Goal: Task Accomplishment & Management: Manage account settings

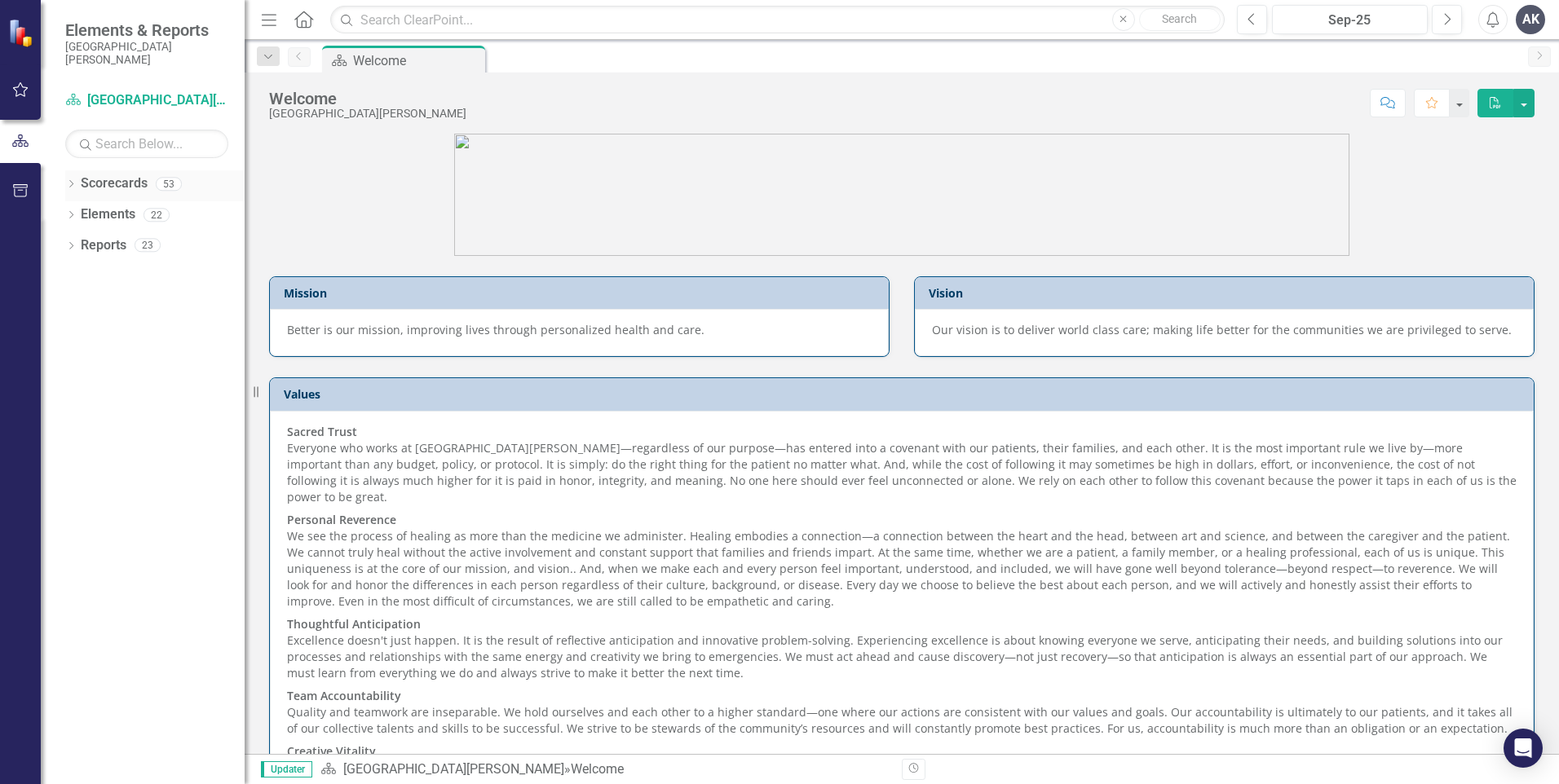
click at [68, 182] on icon "Dropdown" at bounding box center [71, 185] width 11 height 9
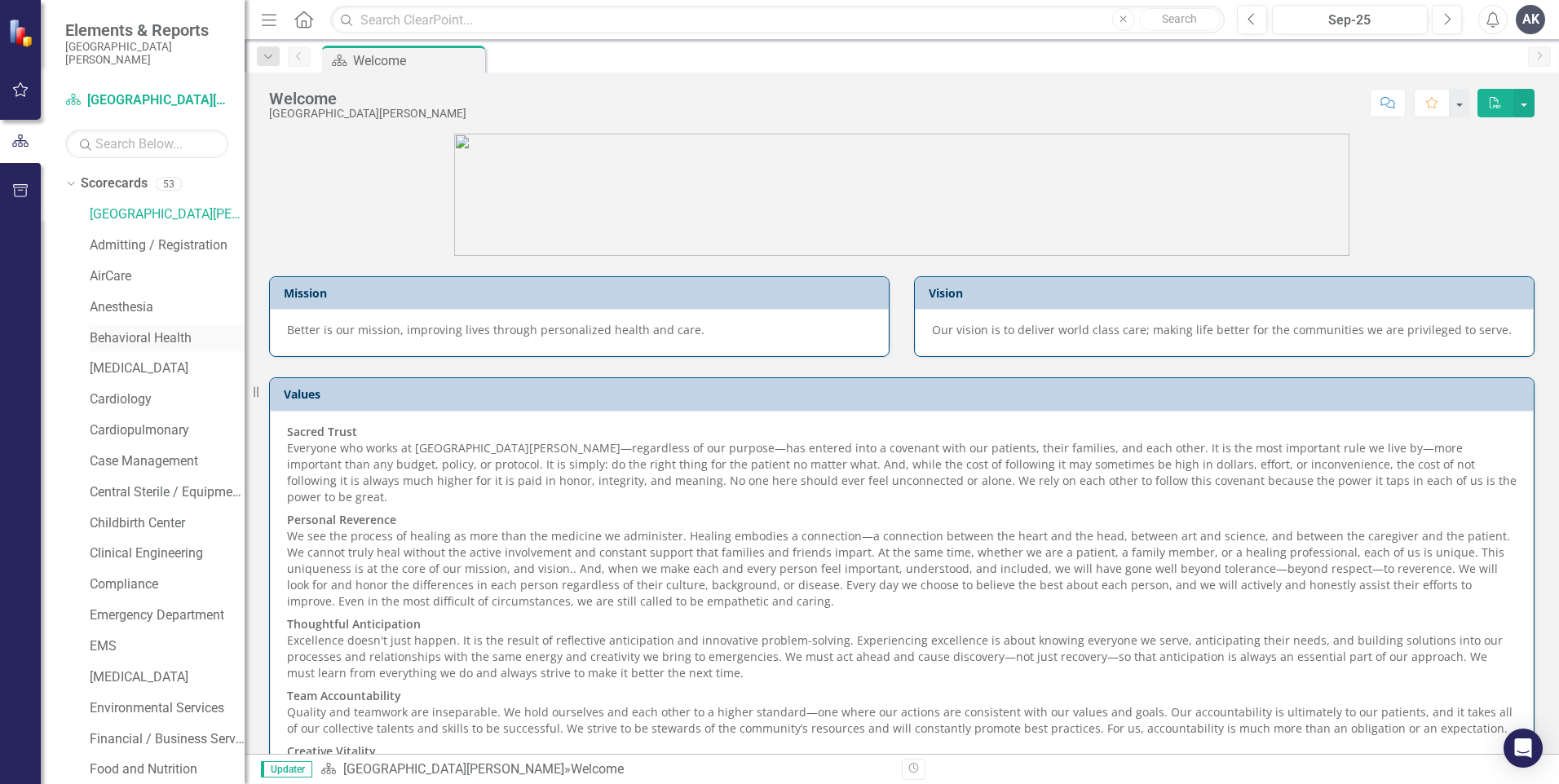
click at [157, 335] on link "Behavioral Health" at bounding box center [167, 339] width 155 height 19
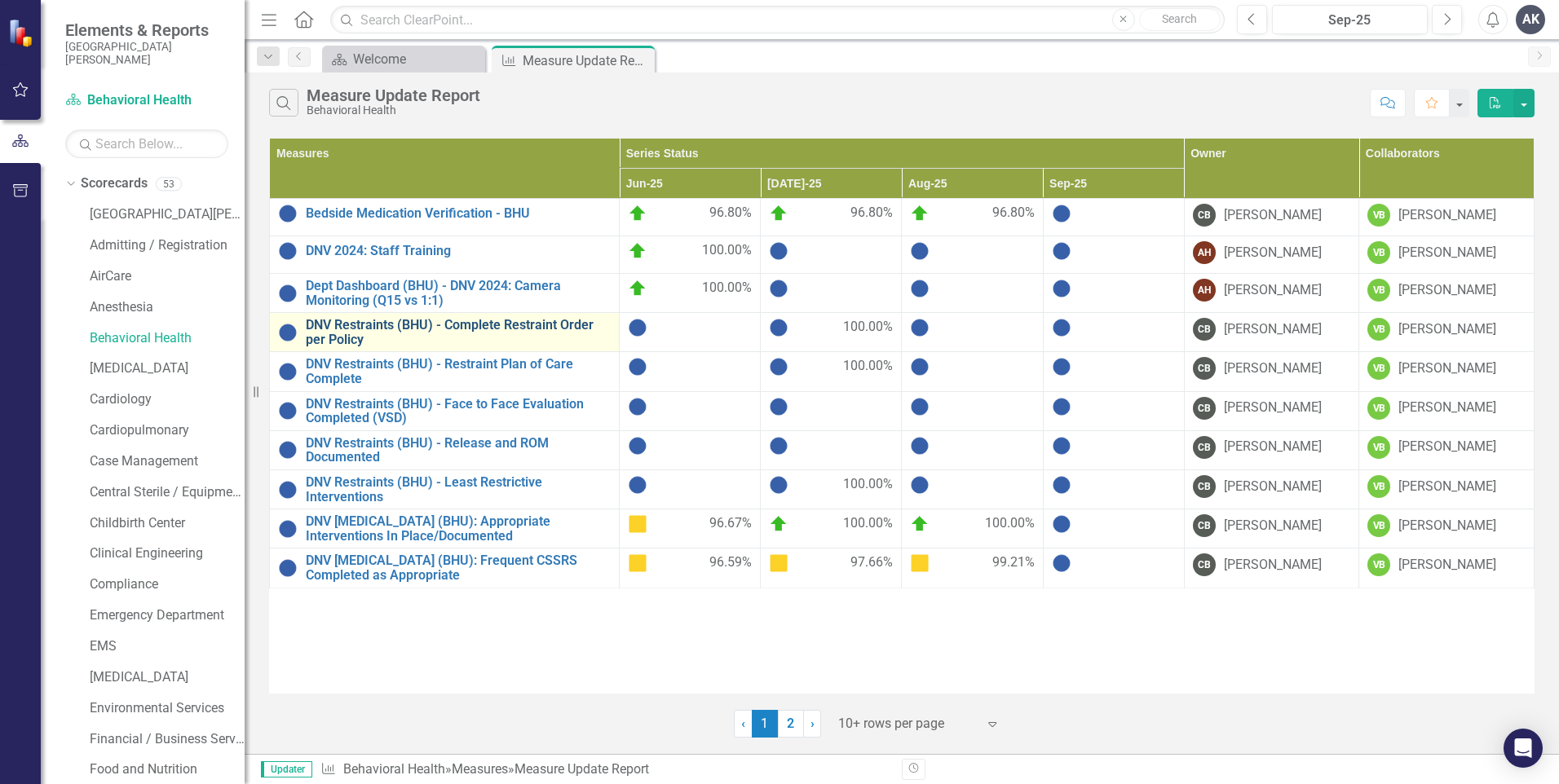
click at [528, 333] on link "DNV Restraints (BHU) - Complete Restraint Order per Policy" at bounding box center [457, 331] width 305 height 29
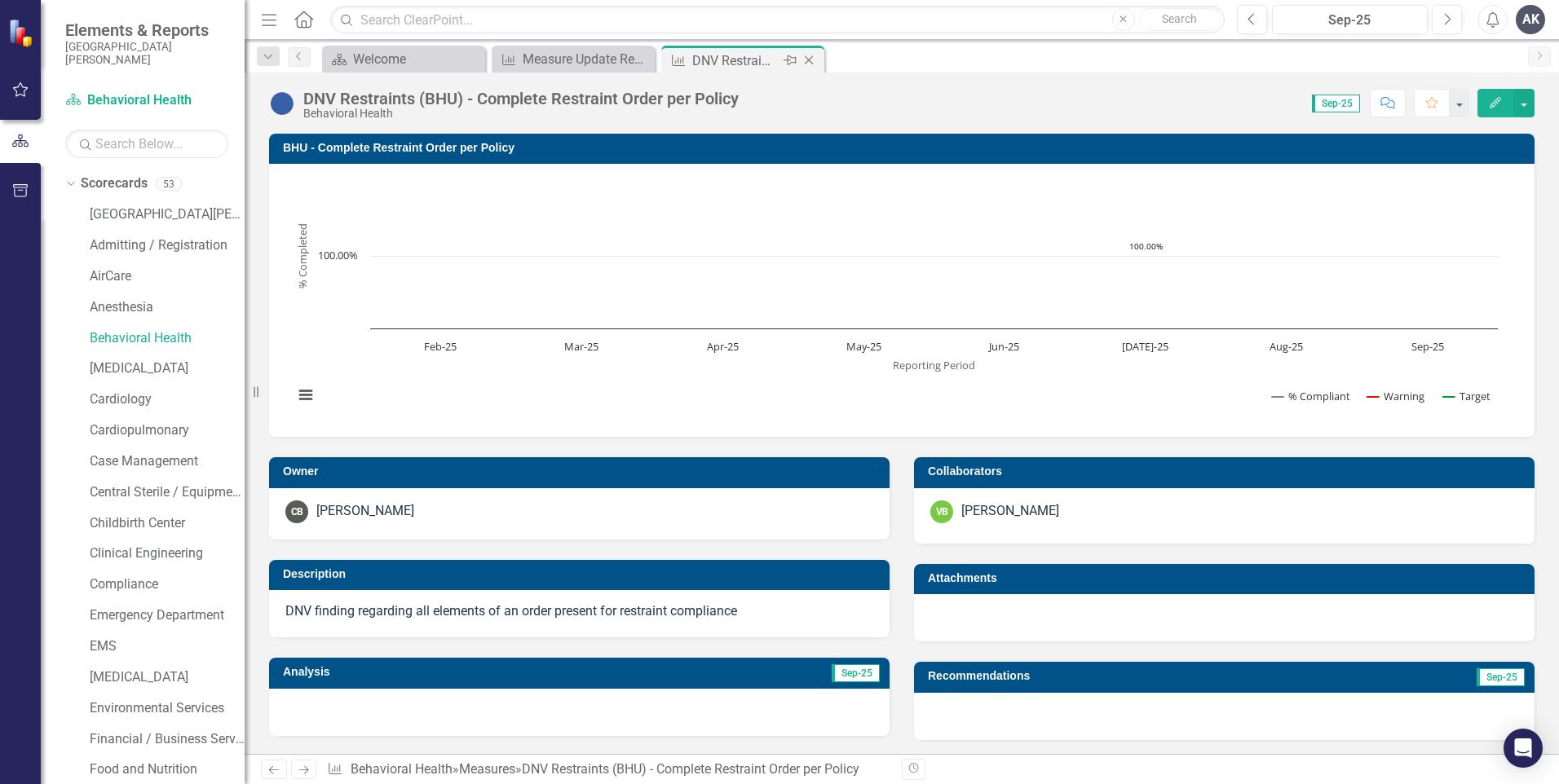
click at [810, 61] on icon "Close" at bounding box center [809, 61] width 17 height 13
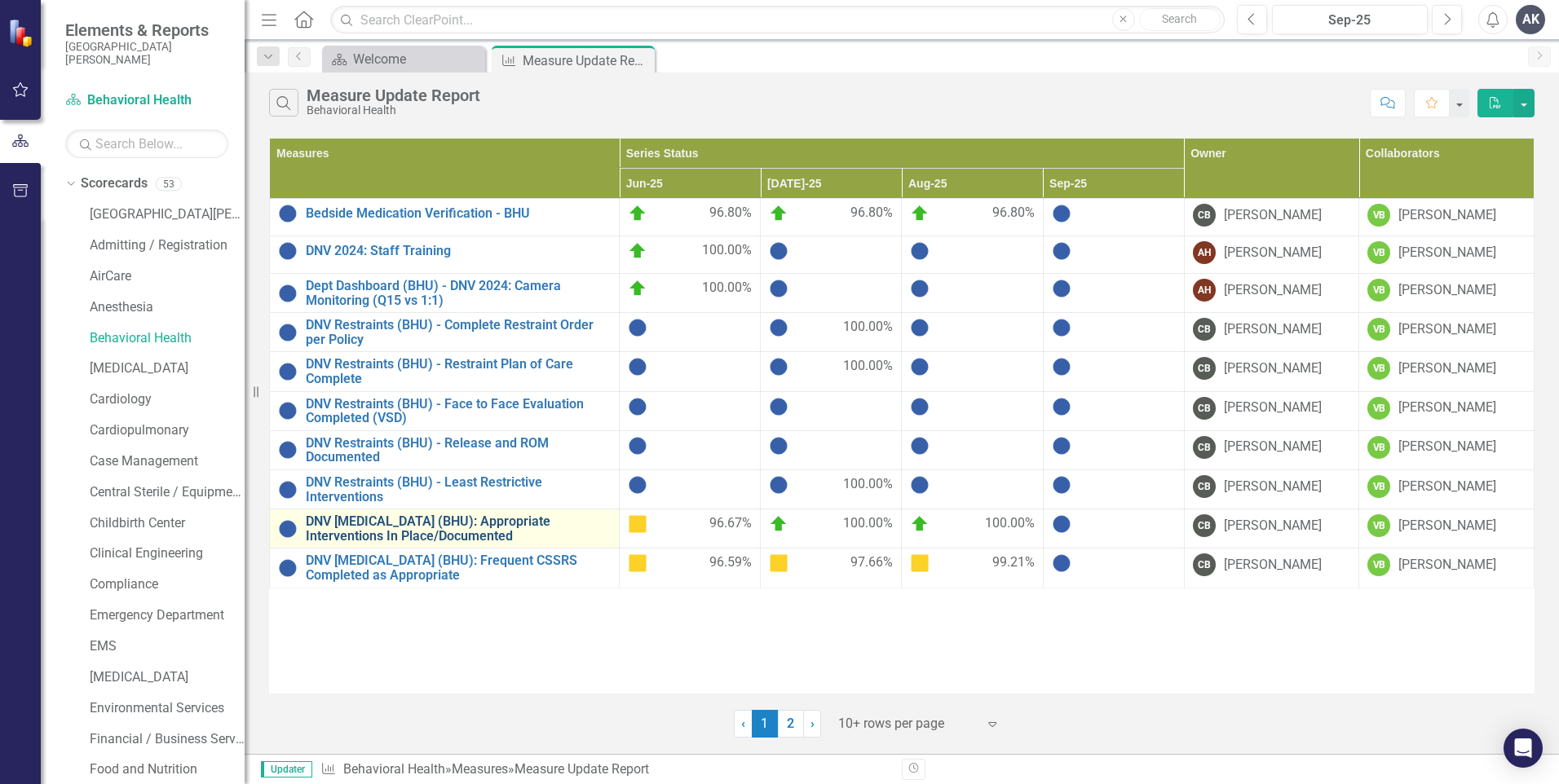
click at [543, 529] on link "DNV Suicidal Ideation (BHU): Appropriate Interventions In Place/Documented" at bounding box center [457, 529] width 305 height 29
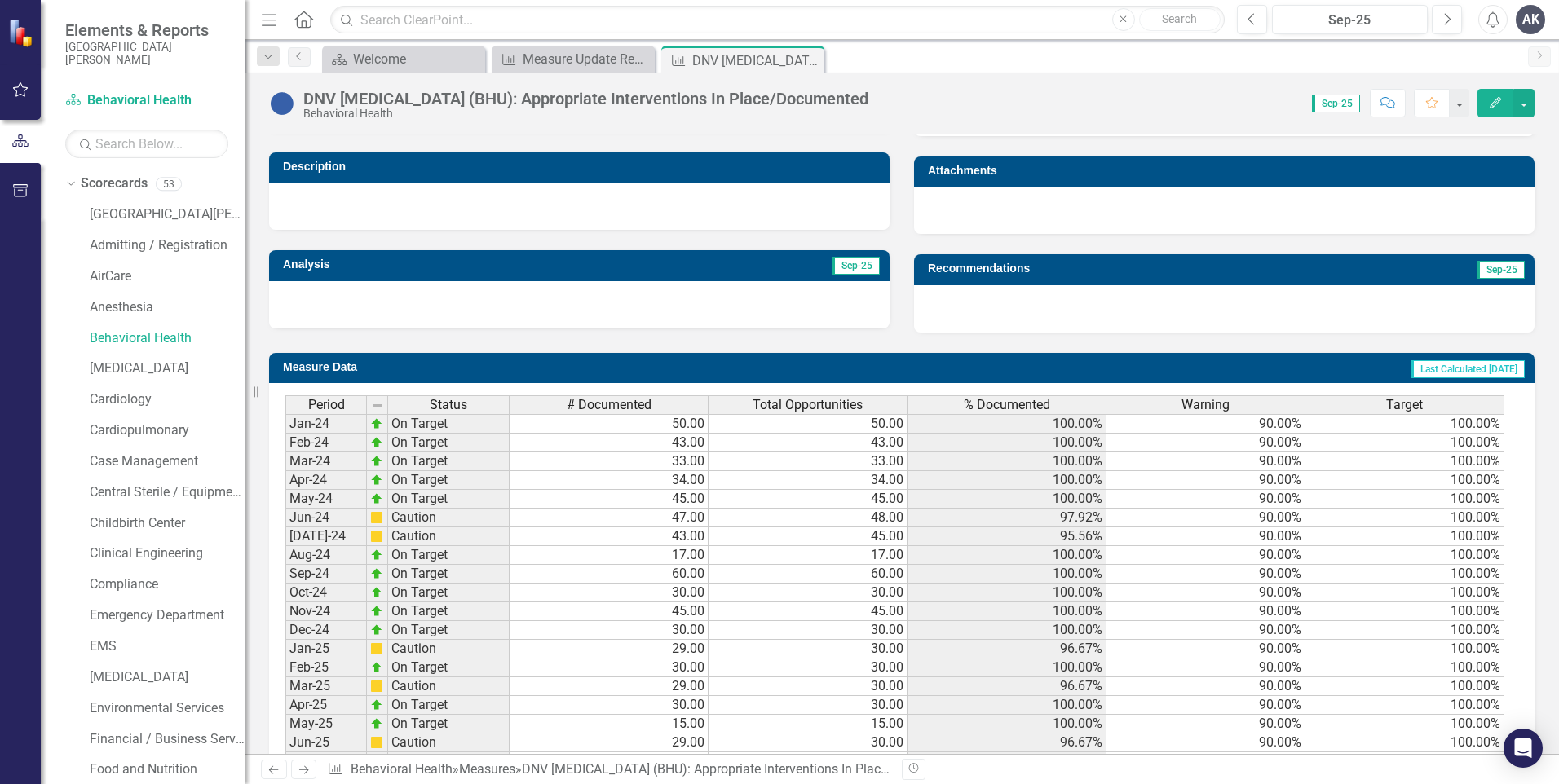
scroll to position [560, 0]
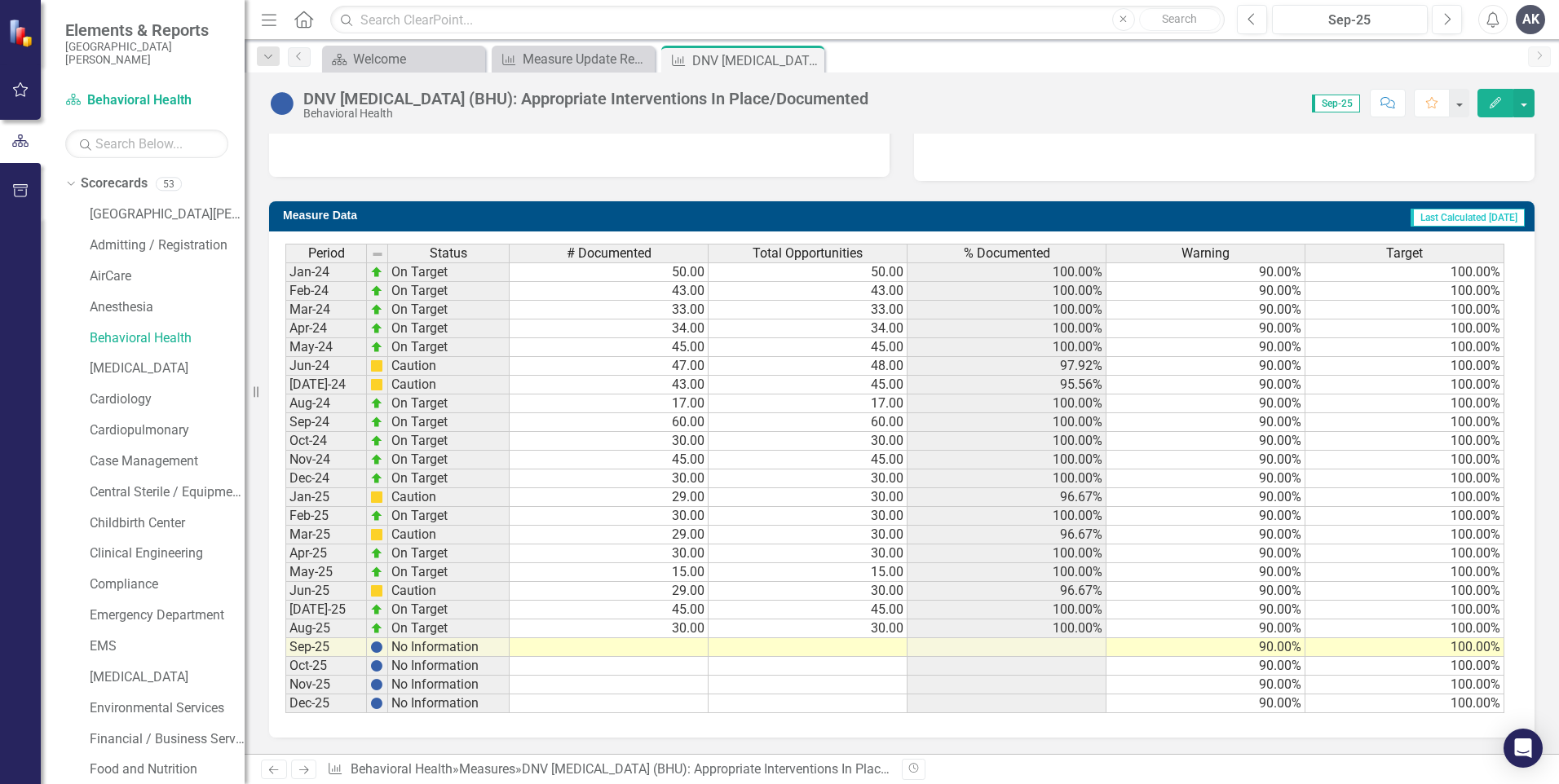
click at [694, 644] on td at bounding box center [609, 648] width 199 height 19
type textarea "45"
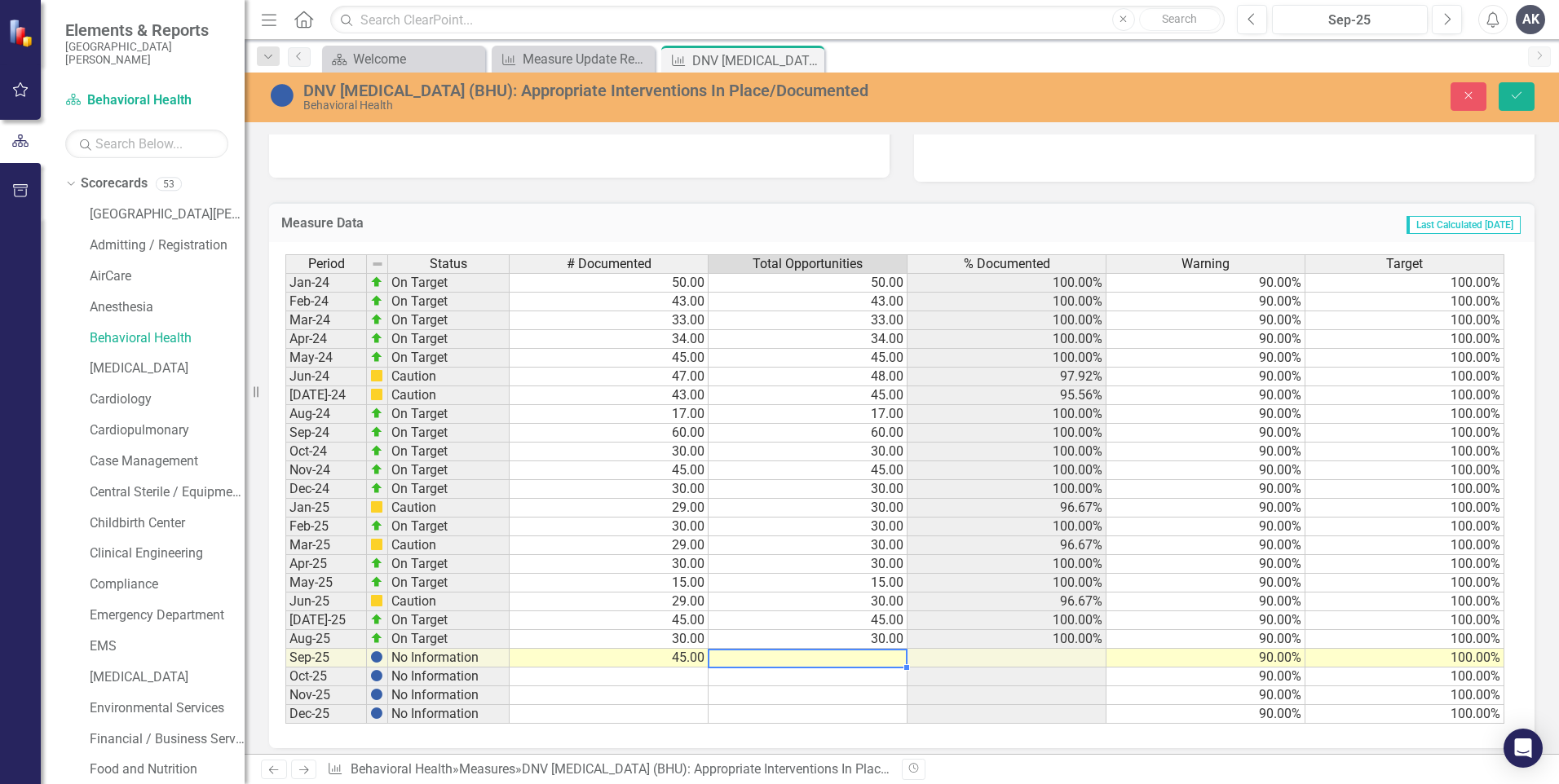
type textarea "45"
click at [1525, 100] on button "Save" at bounding box center [1516, 96] width 36 height 29
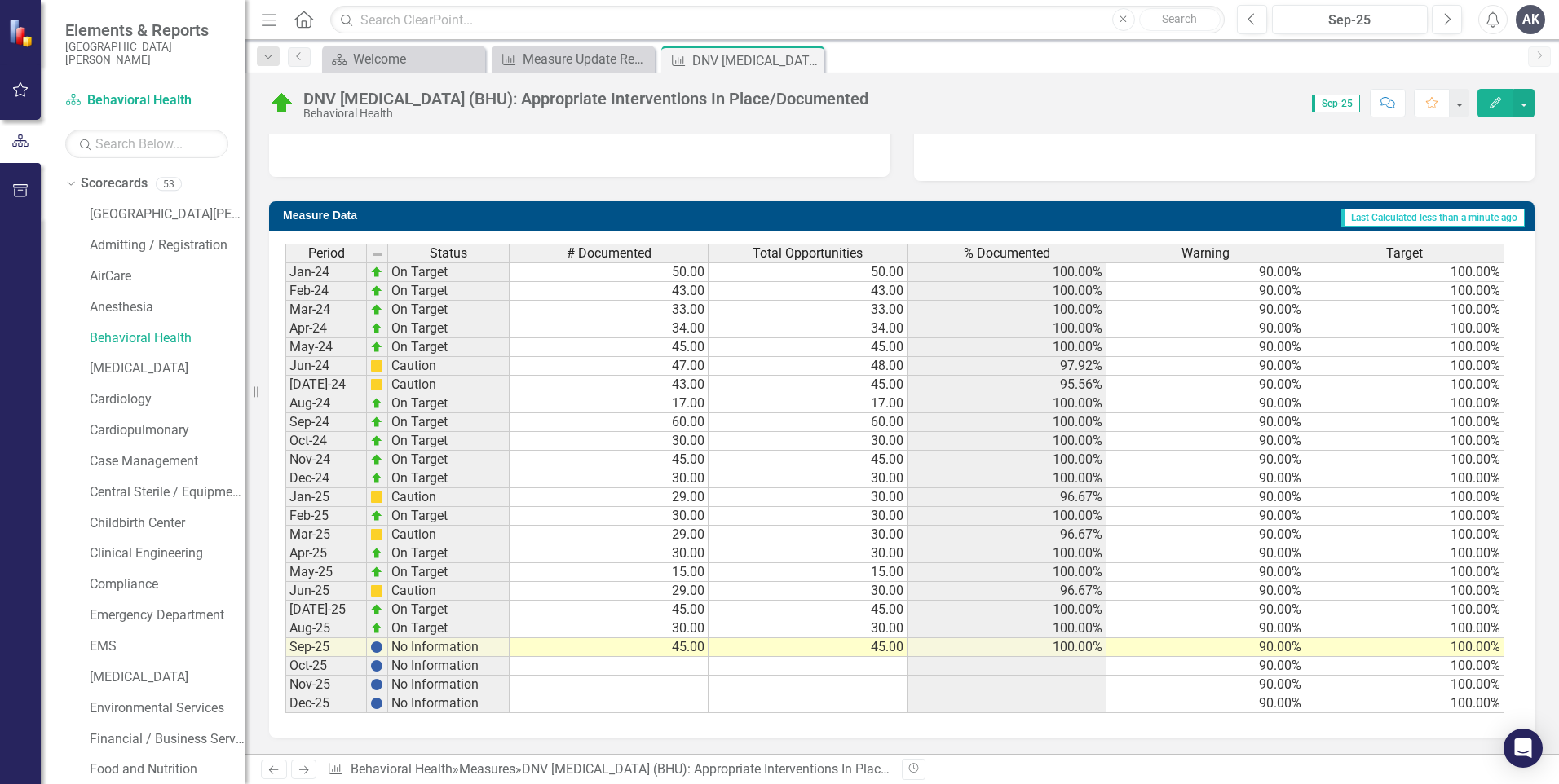
click at [302, 770] on icon "Next" at bounding box center [304, 769] width 14 height 10
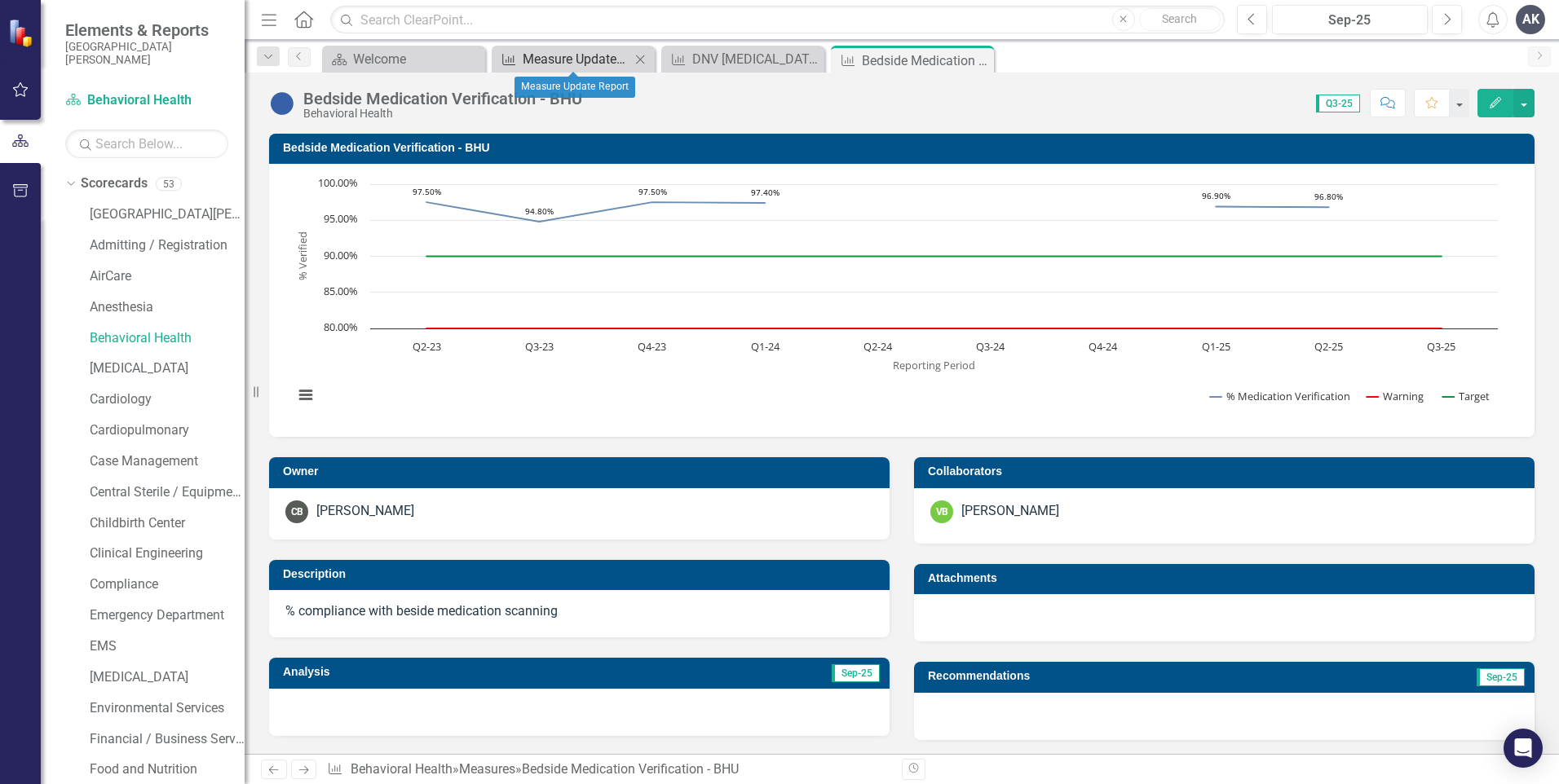
click at [566, 61] on div "Measure Update Report" at bounding box center [576, 60] width 108 height 20
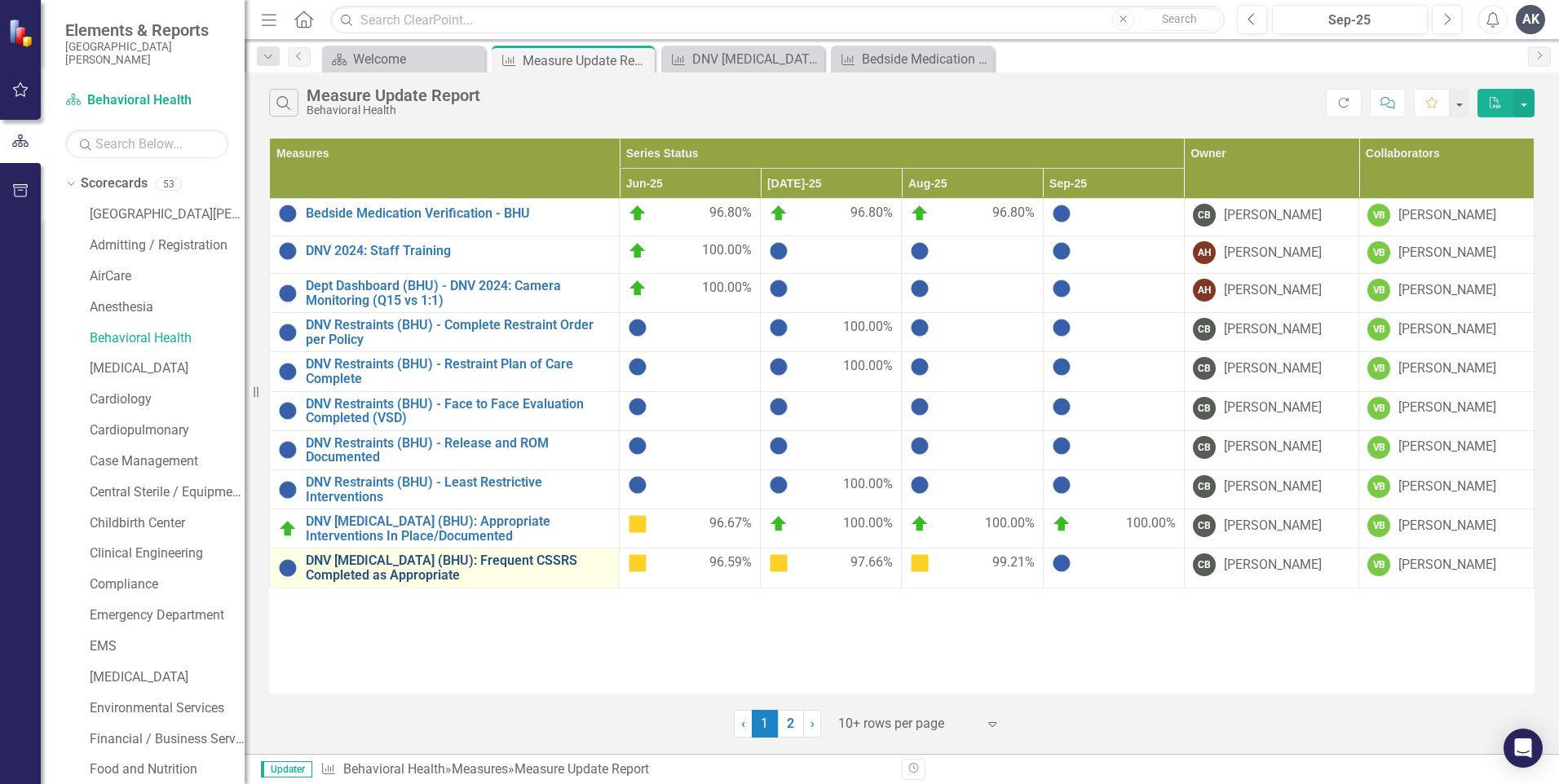
click at [525, 564] on link "DNV Suicidal Ideation (BHU): Frequent CSSRS Completed as Appropriate" at bounding box center [457, 568] width 305 height 29
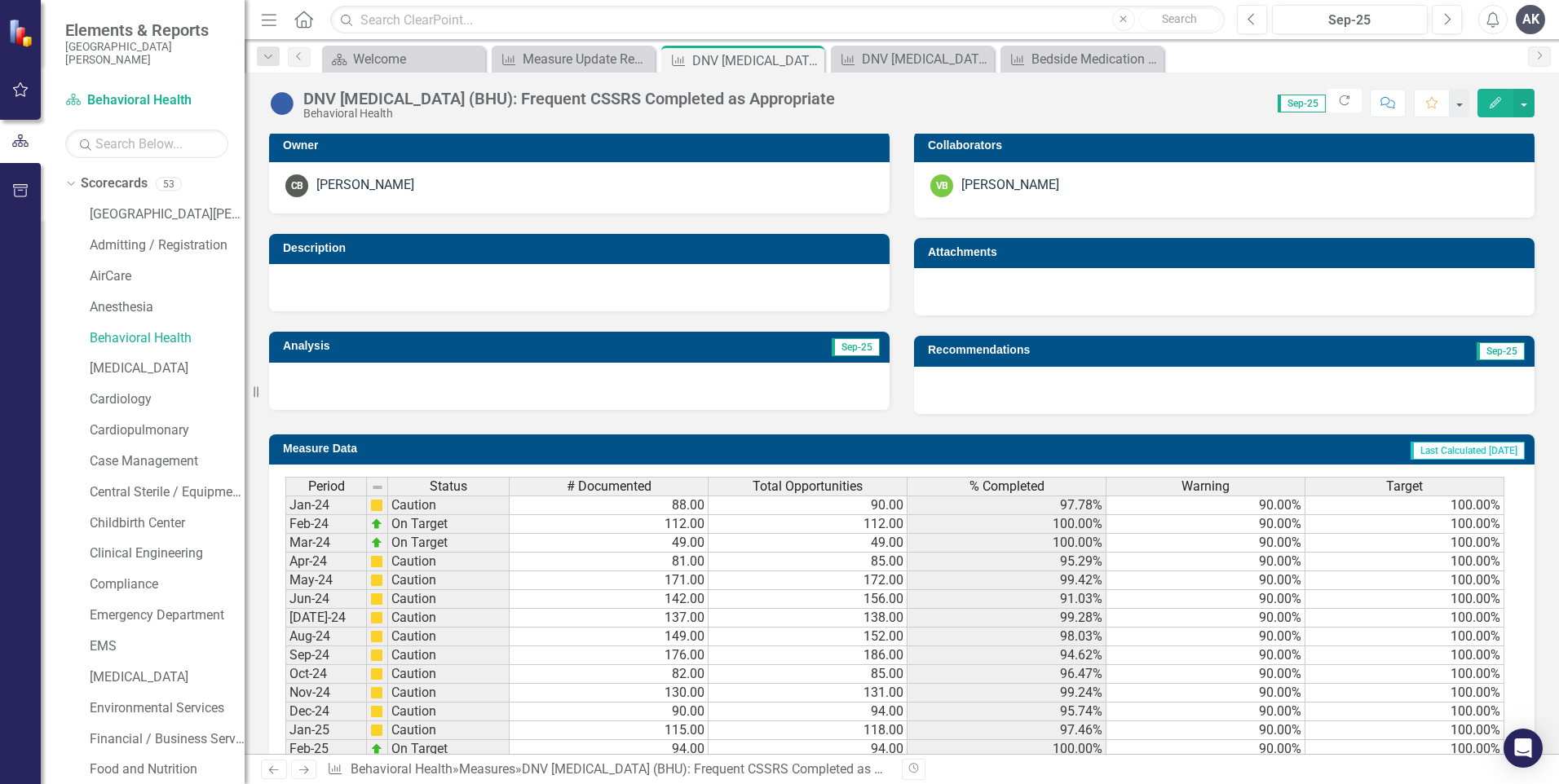
scroll to position [489, 0]
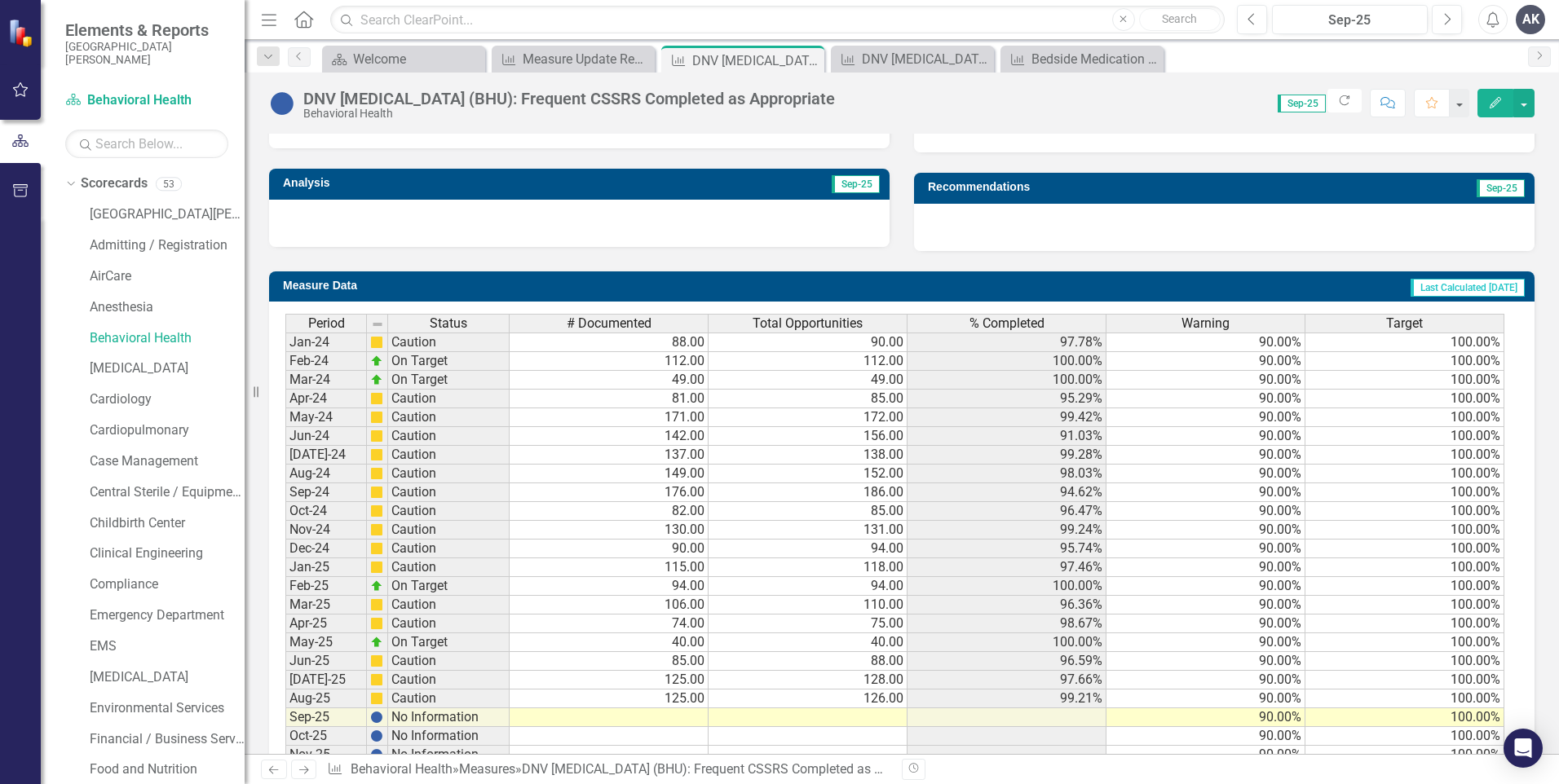
click at [691, 722] on td at bounding box center [609, 718] width 199 height 19
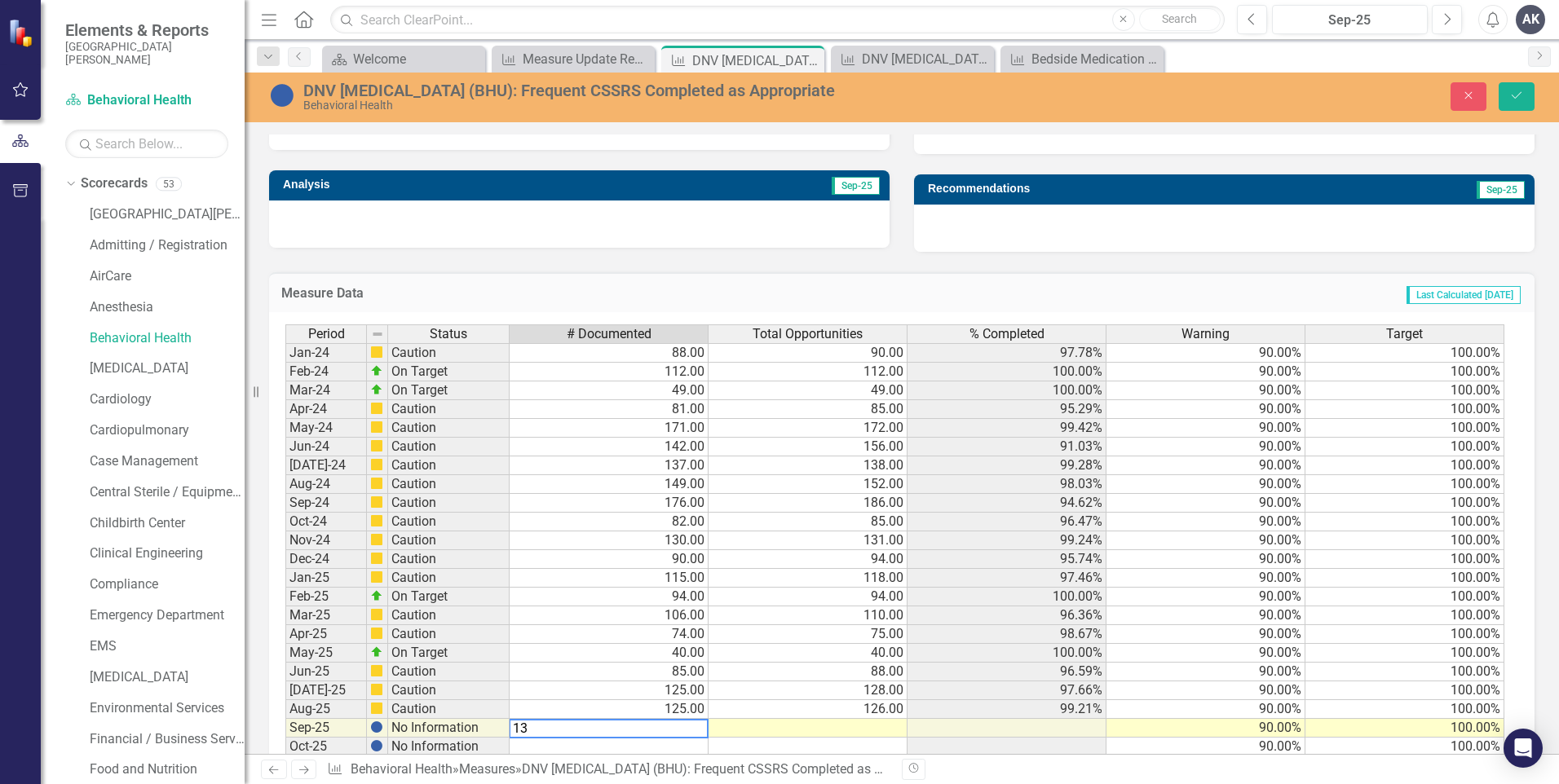
type textarea "138"
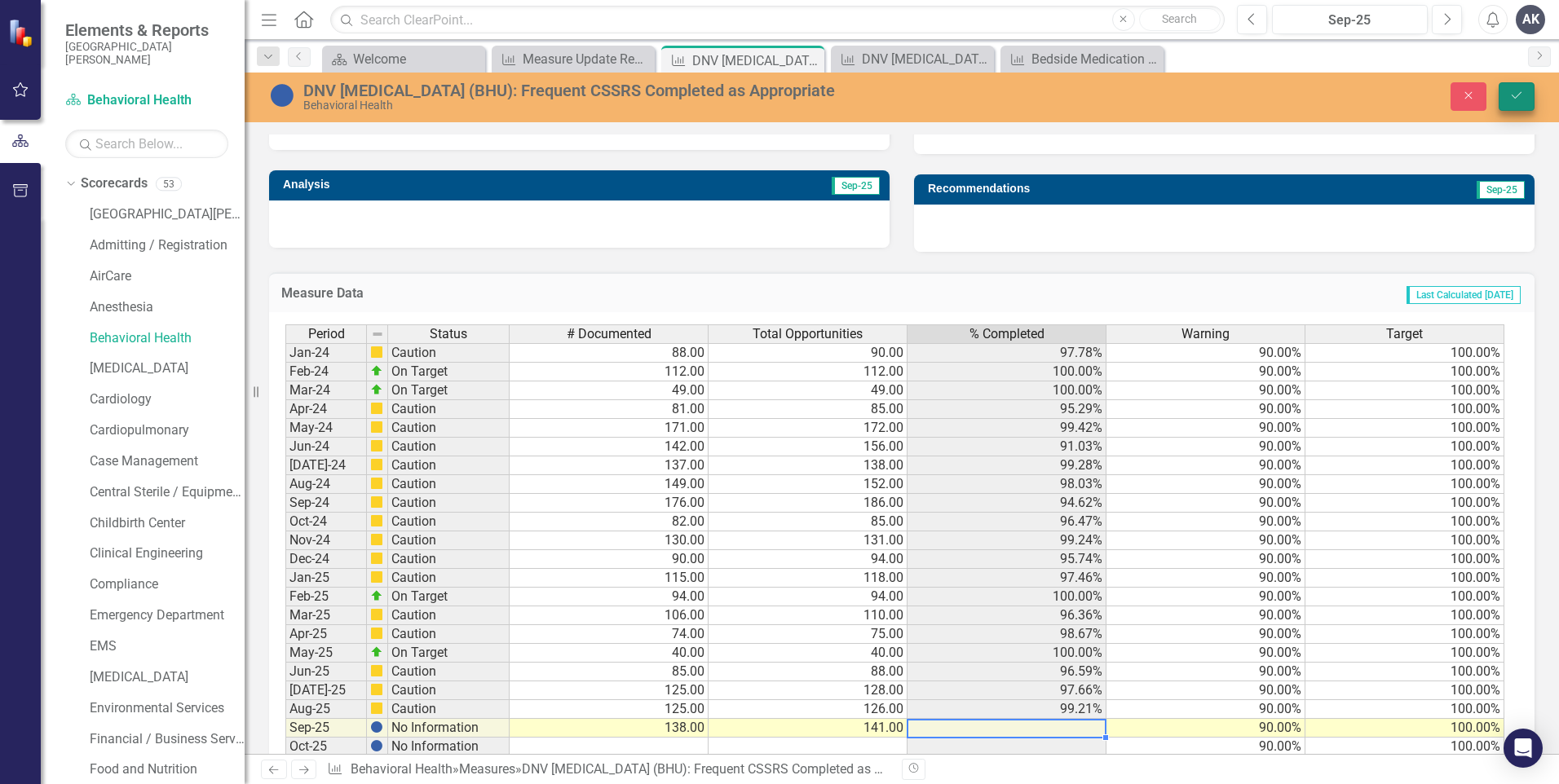
type textarea "141"
click at [1519, 101] on icon "Save" at bounding box center [1517, 95] width 15 height 11
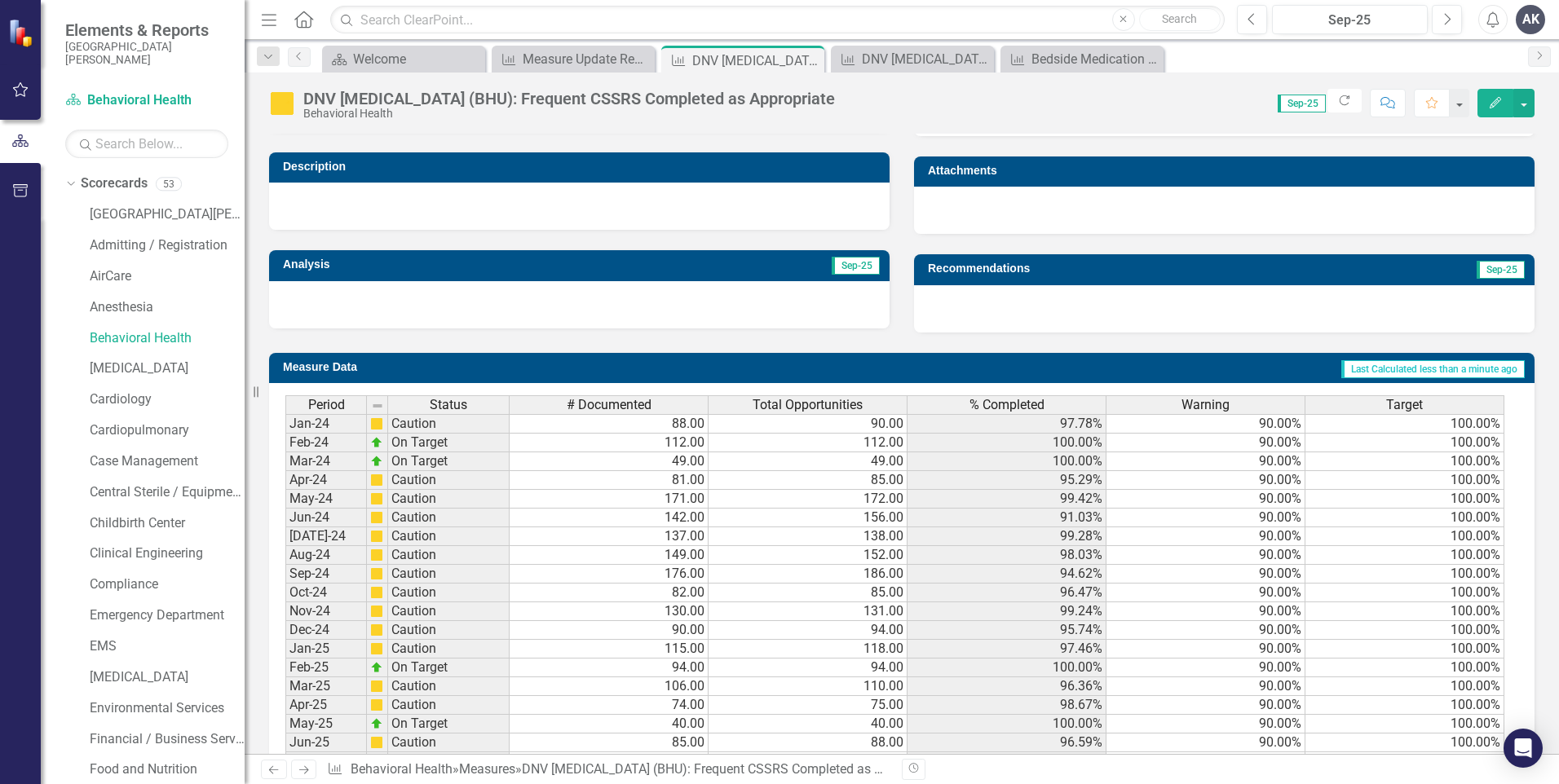
scroll to position [560, 0]
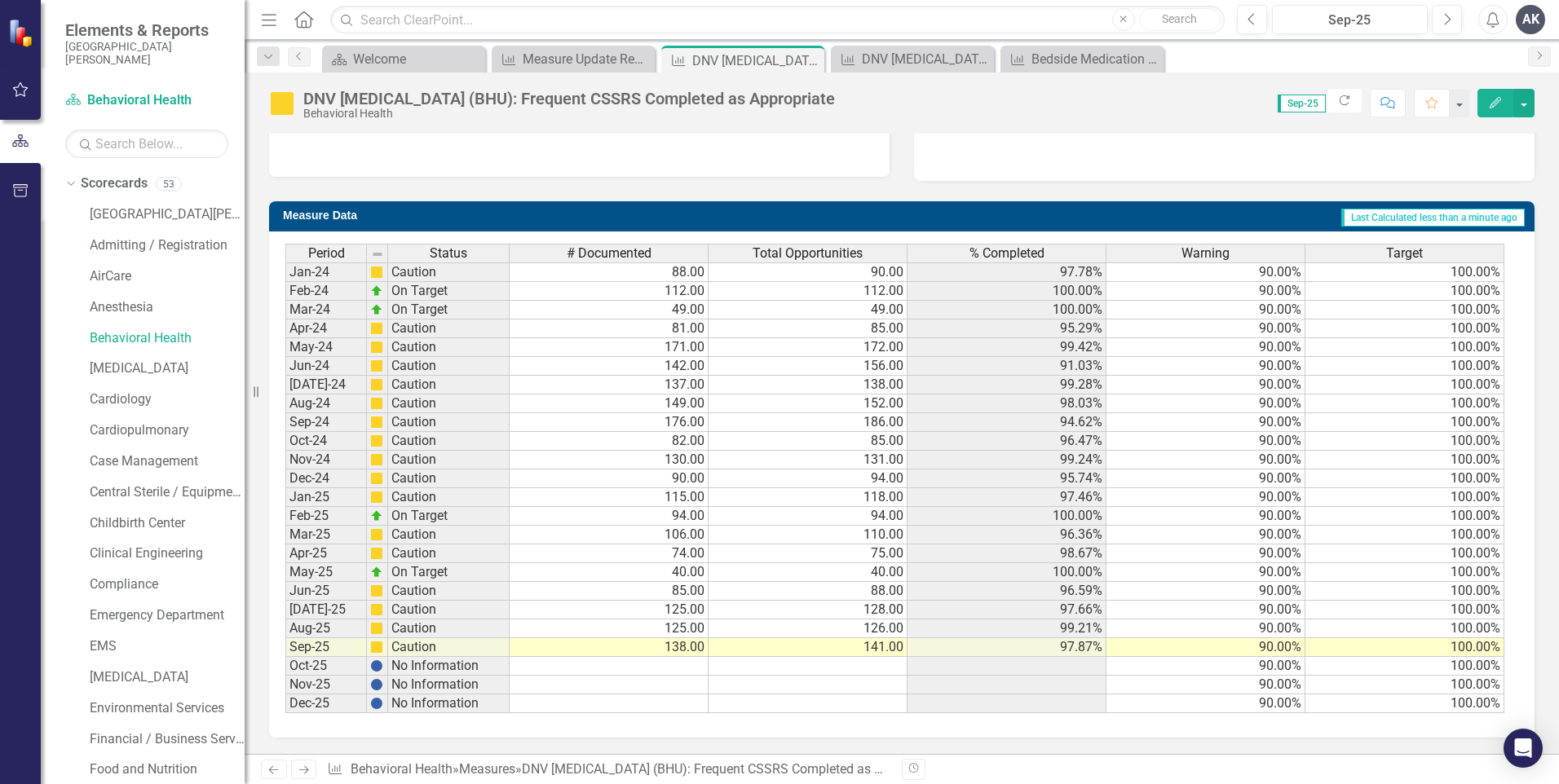
click at [296, 771] on link "Next" at bounding box center [305, 769] width 26 height 20
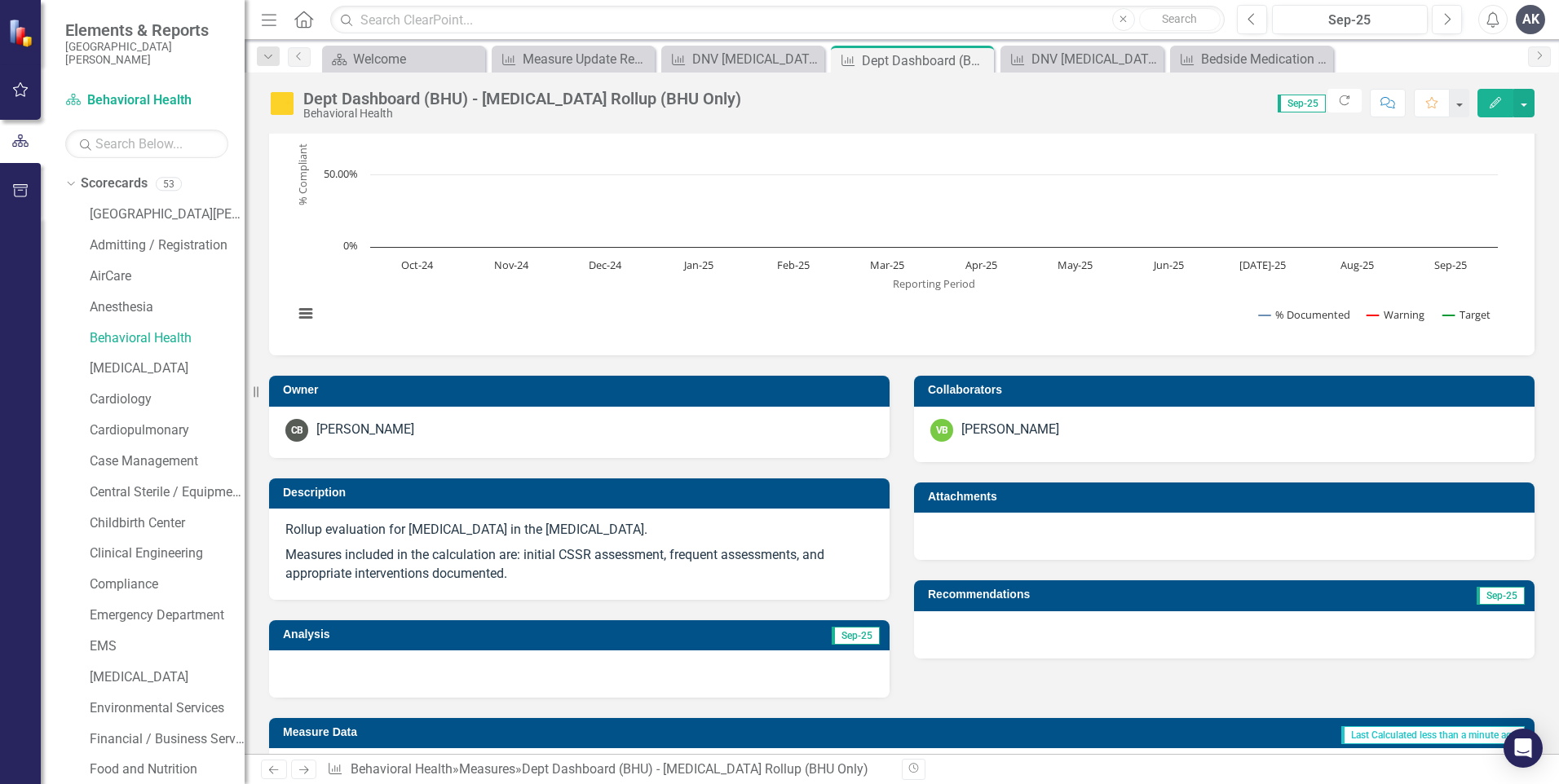
scroll to position [245, 0]
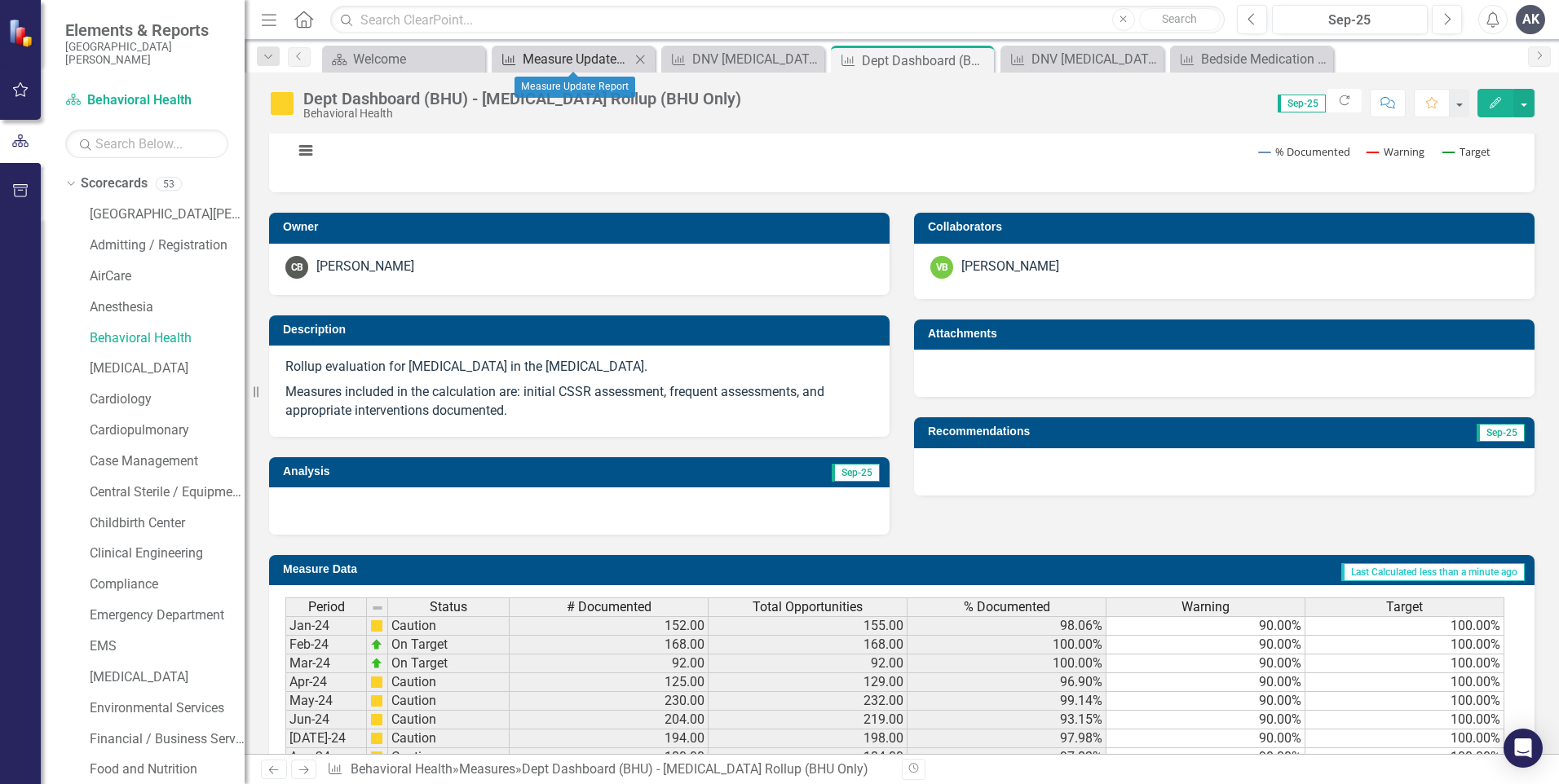
click at [612, 56] on div "Measure Update Report" at bounding box center [576, 60] width 108 height 20
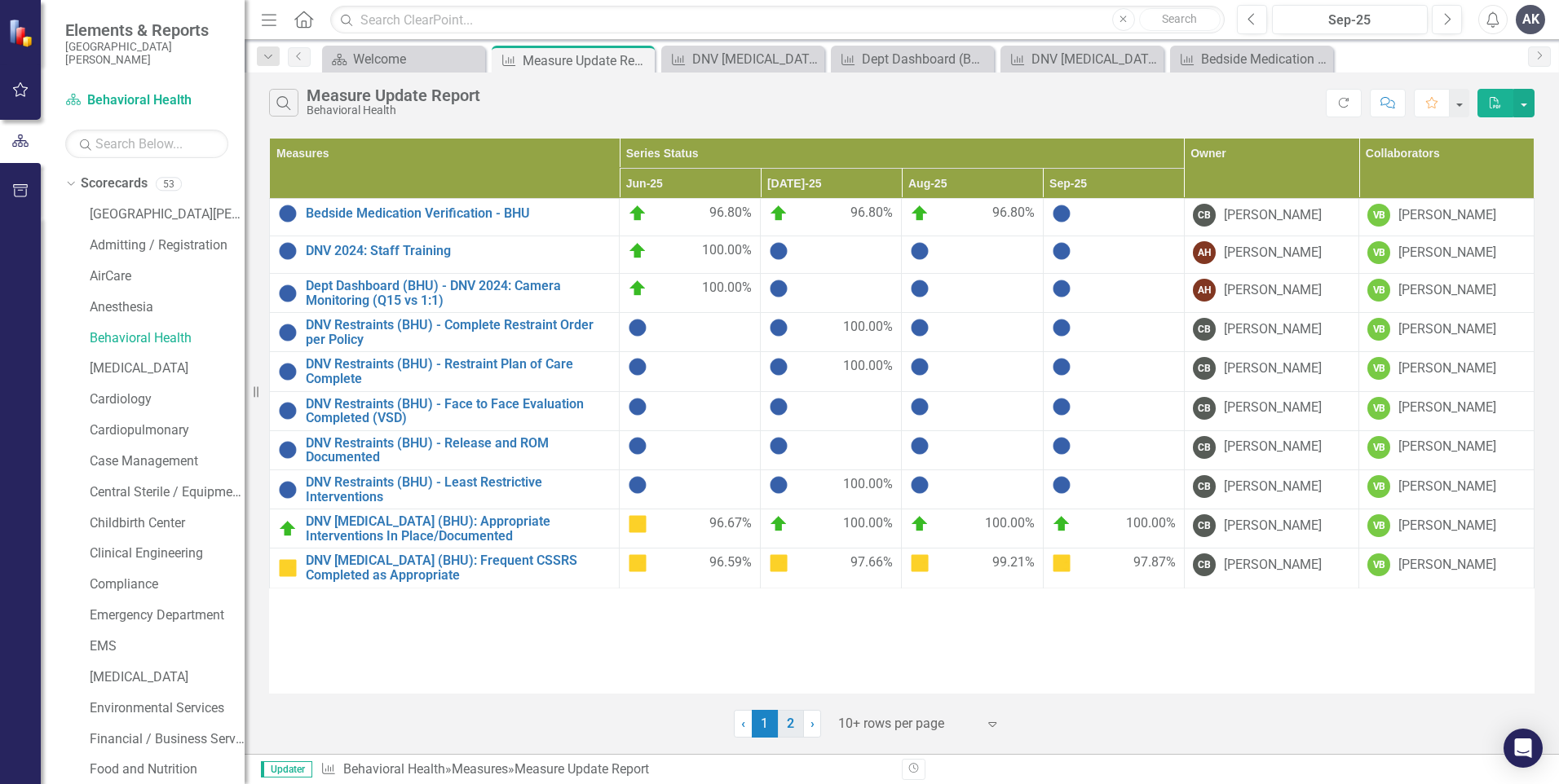
click at [793, 726] on link "2" at bounding box center [791, 724] width 26 height 28
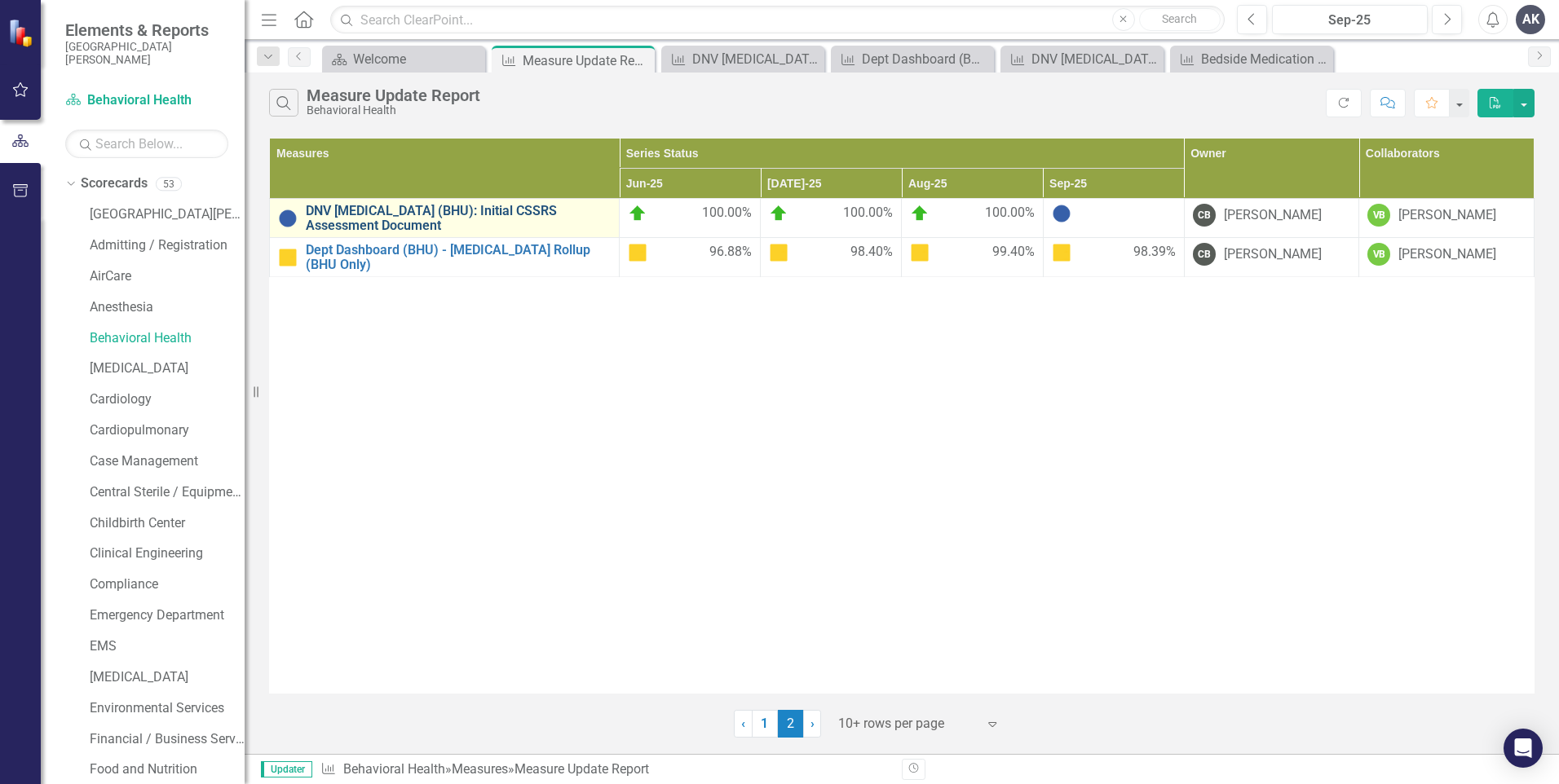
click at [510, 211] on link "DNV Suicidal Ideation (BHU): Initial CSSRS Assessment Document" at bounding box center [457, 218] width 305 height 29
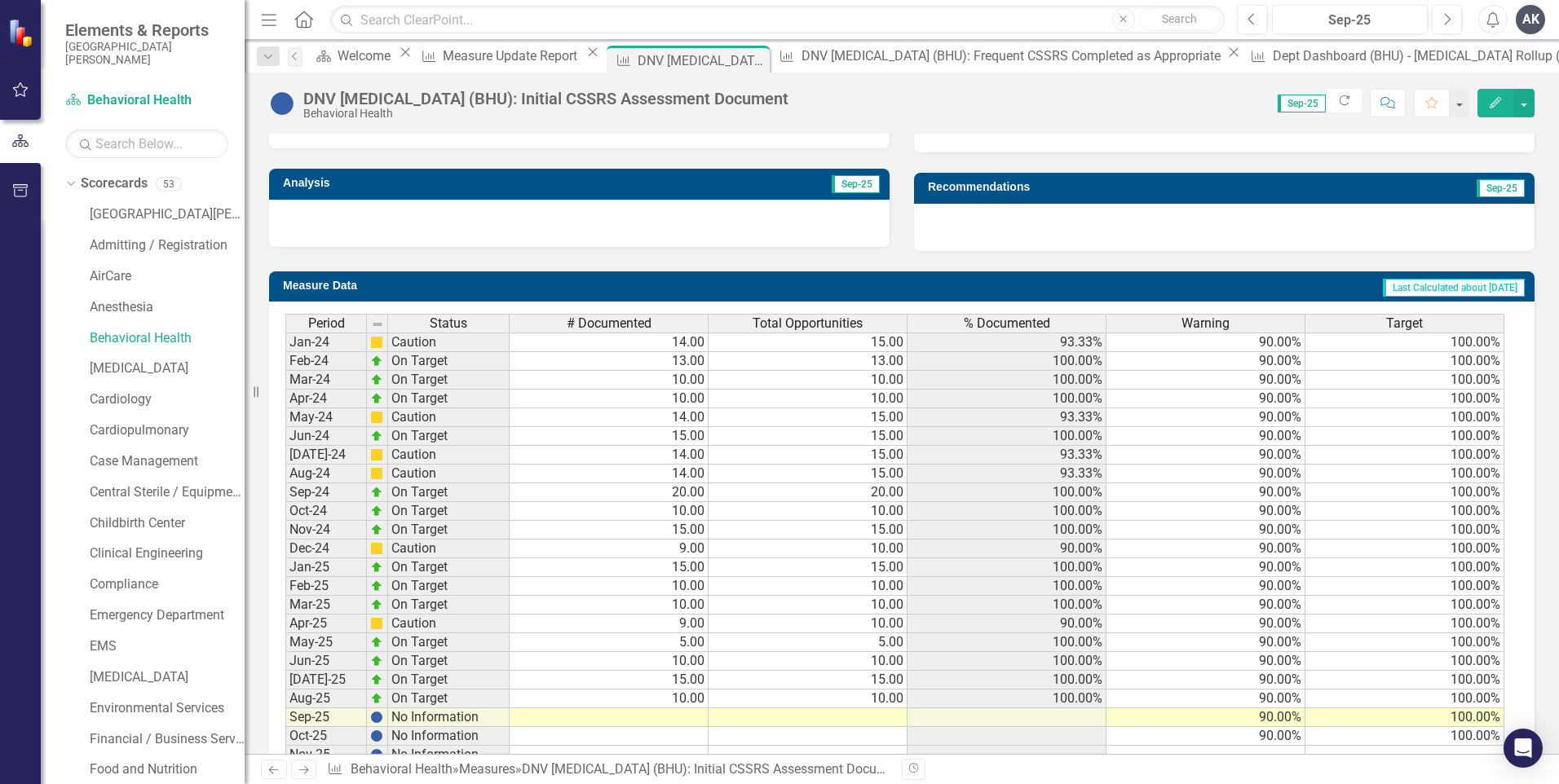
scroll to position [560, 0]
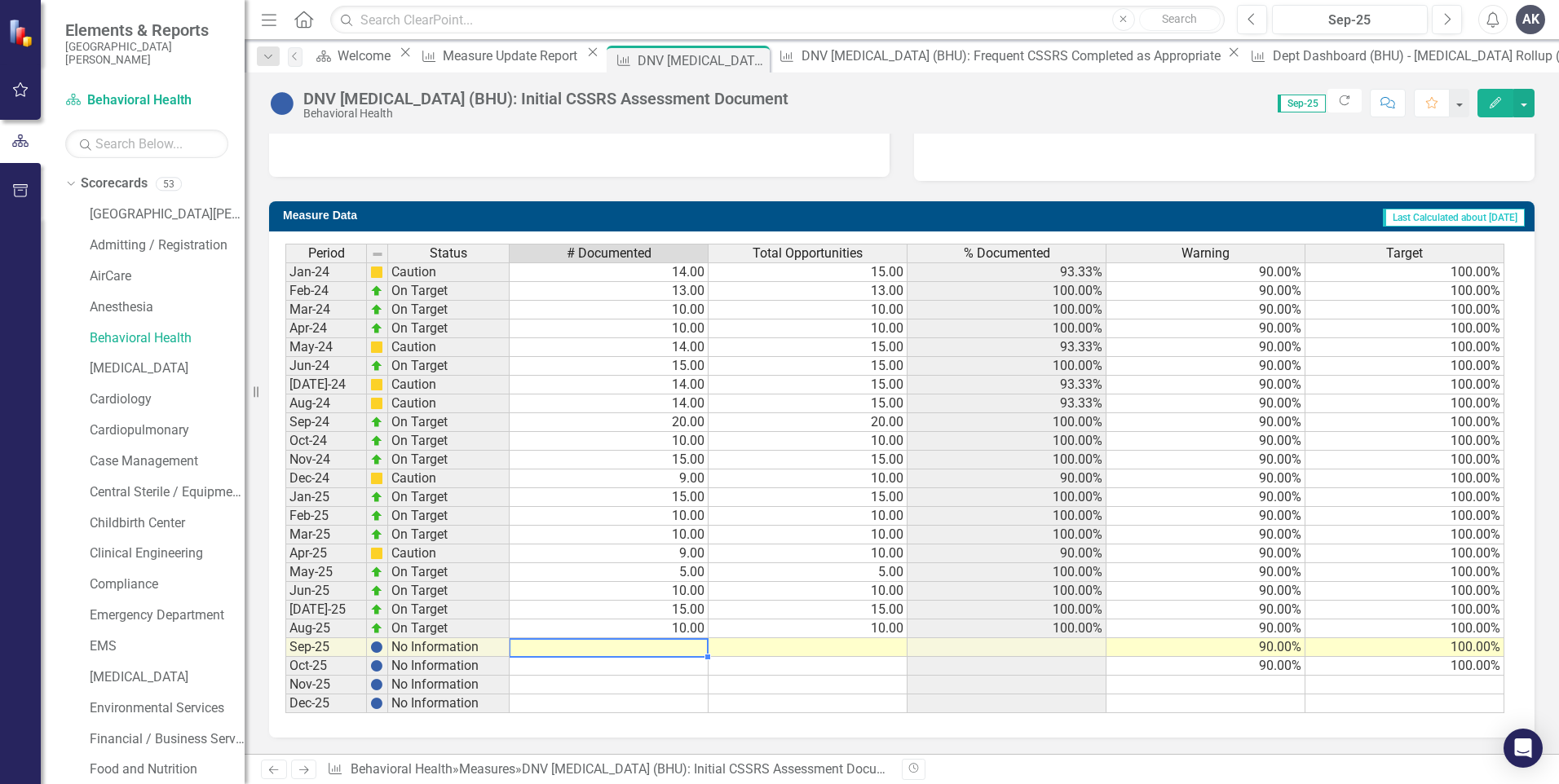
click at [683, 647] on td at bounding box center [609, 648] width 199 height 19
type textarea "15"
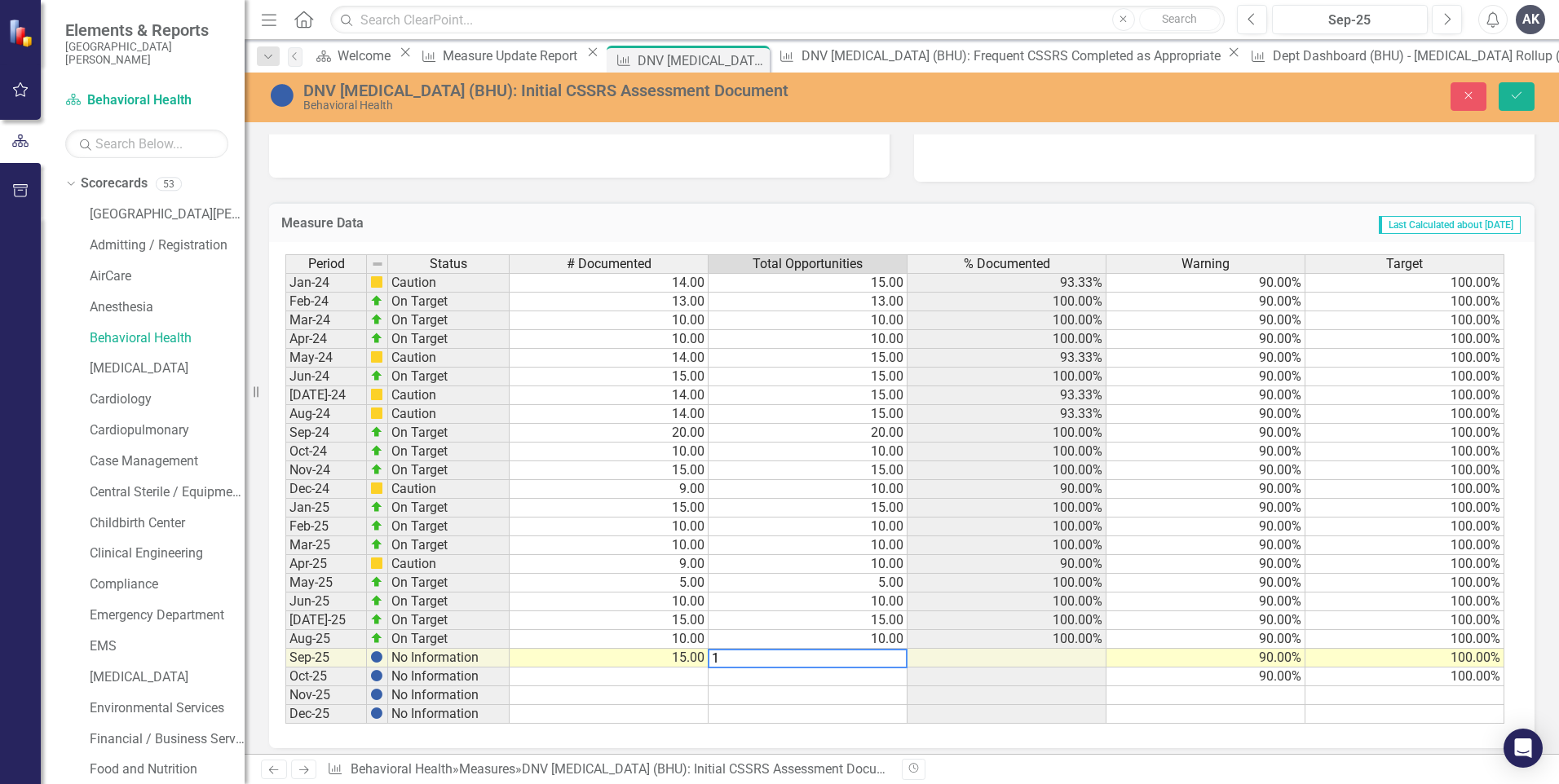
type textarea "15"
click at [1512, 84] on button "Save" at bounding box center [1516, 96] width 36 height 29
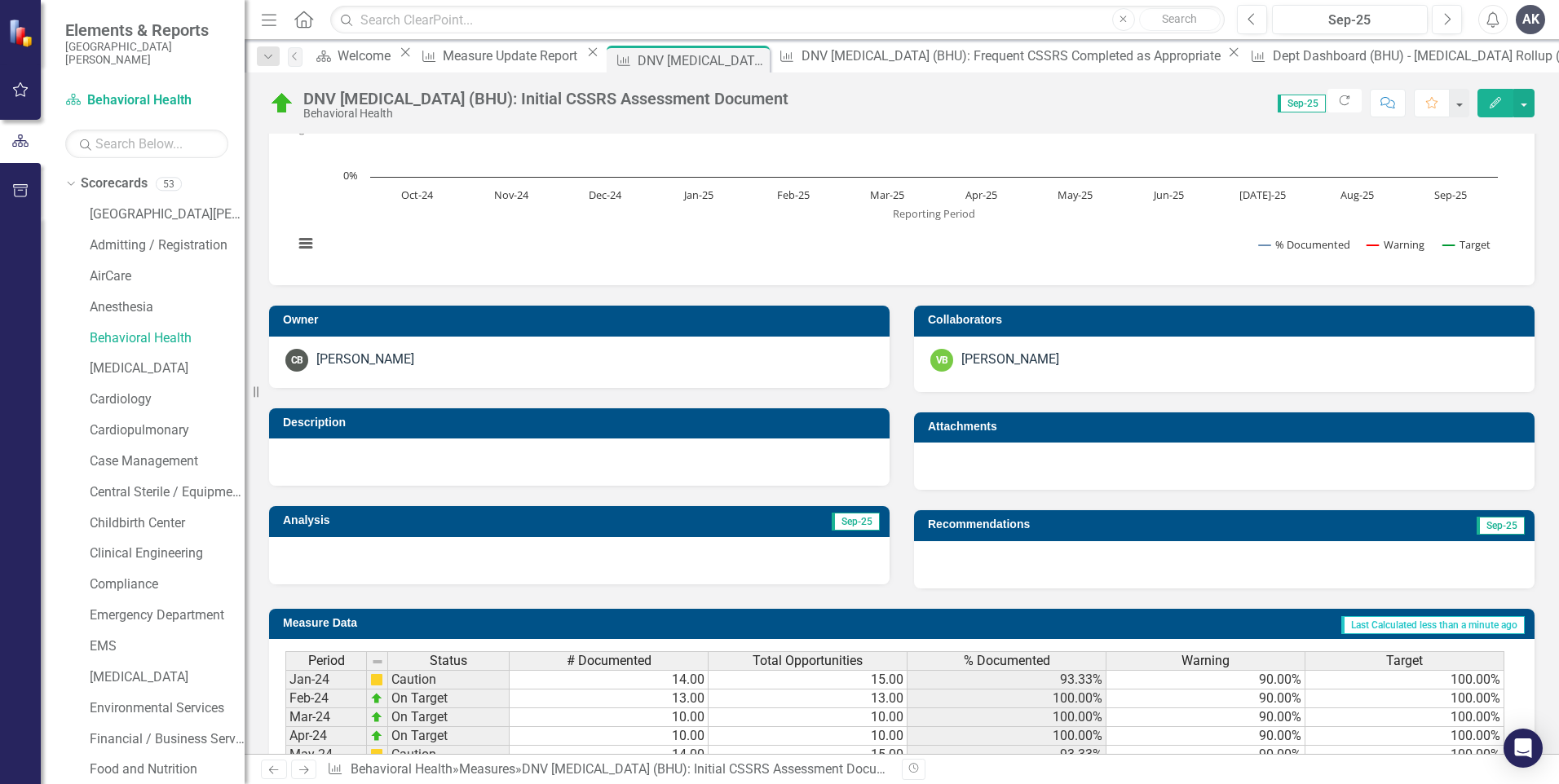
scroll to position [0, 0]
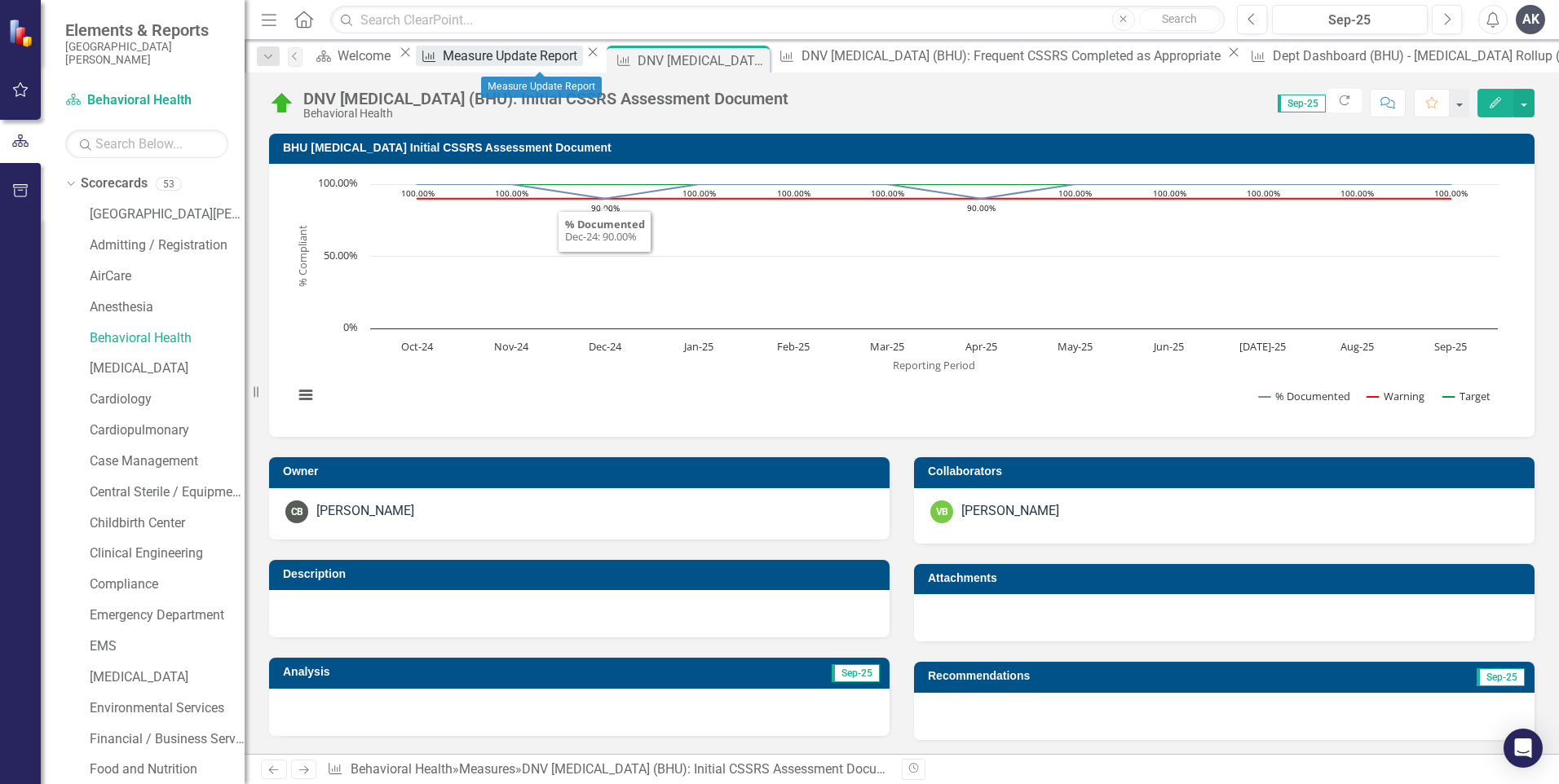
click at [556, 61] on div "Measure Update Report" at bounding box center [512, 56] width 140 height 20
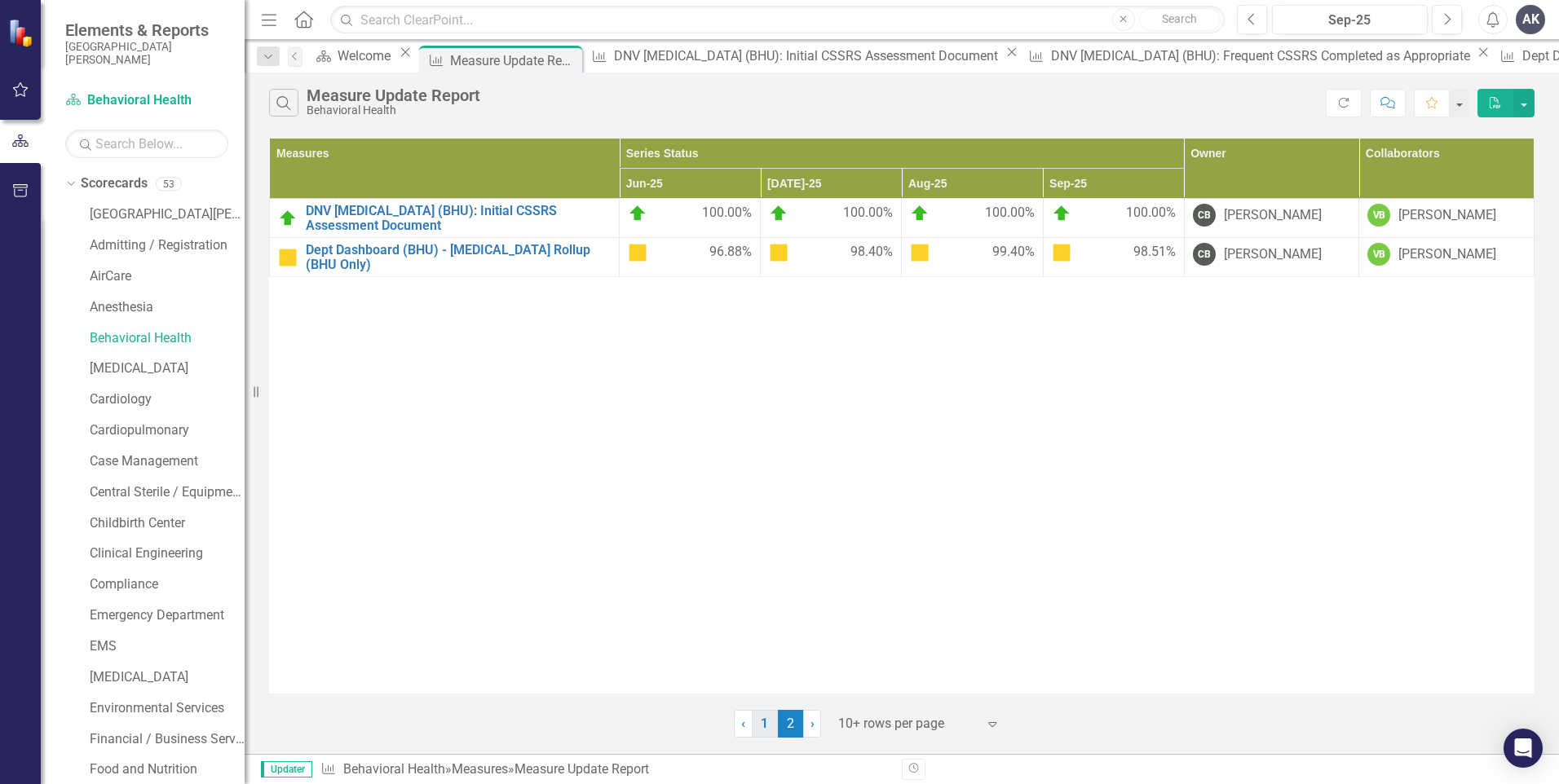
click at [764, 729] on link "1" at bounding box center [765, 724] width 26 height 28
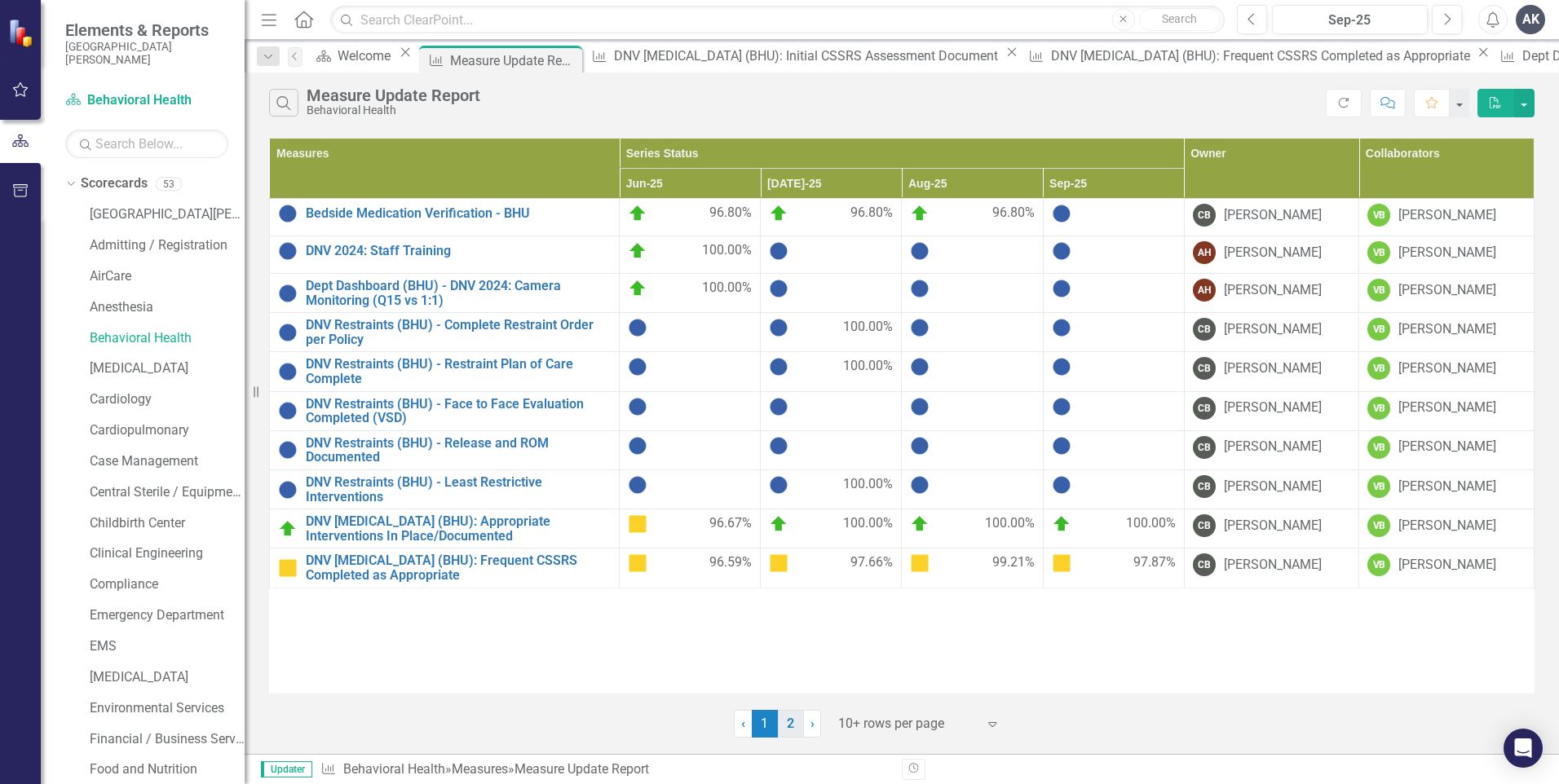
click at [784, 722] on link "2" at bounding box center [791, 724] width 26 height 28
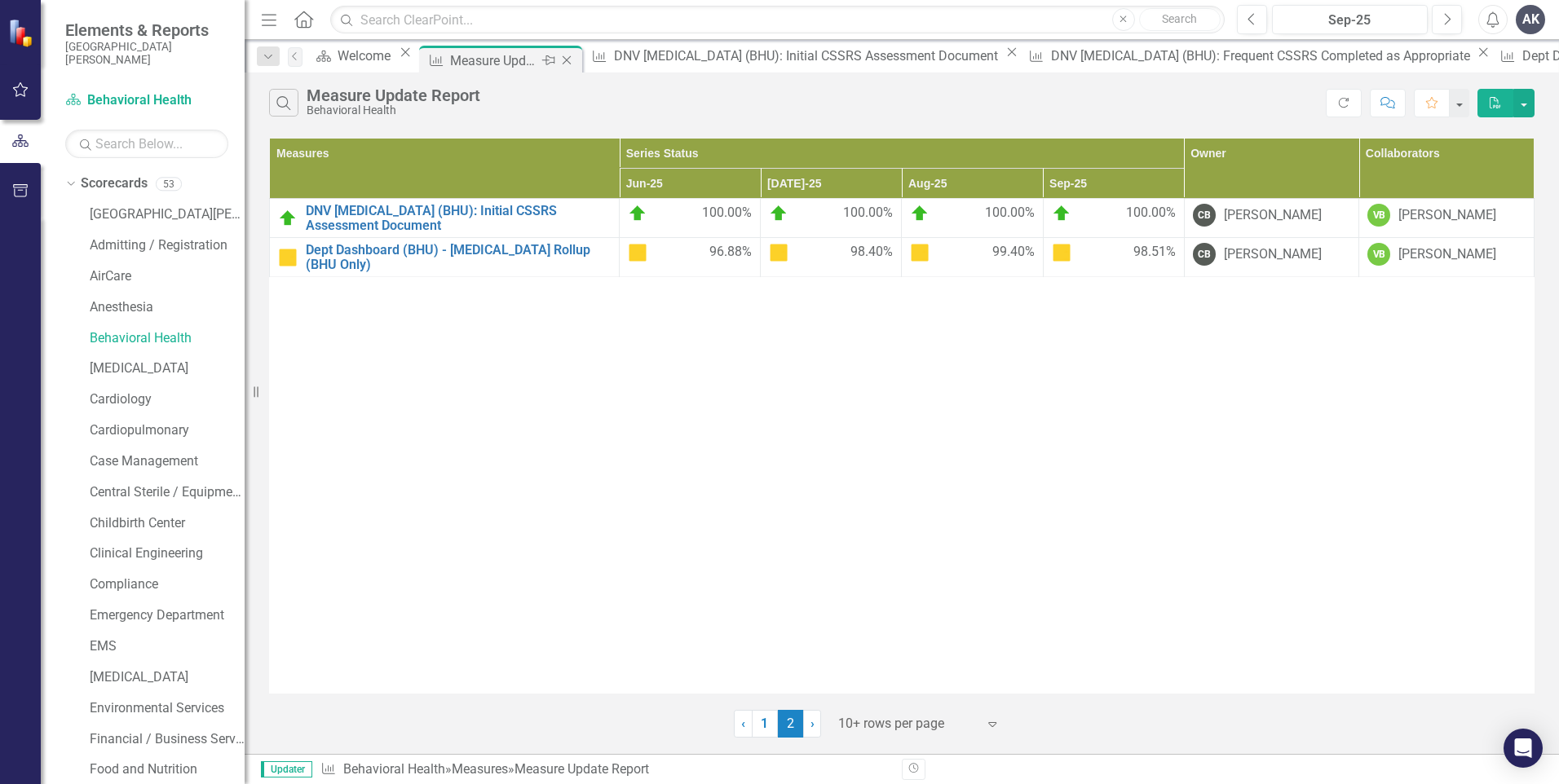
click at [572, 58] on icon at bounding box center [567, 61] width 9 height 9
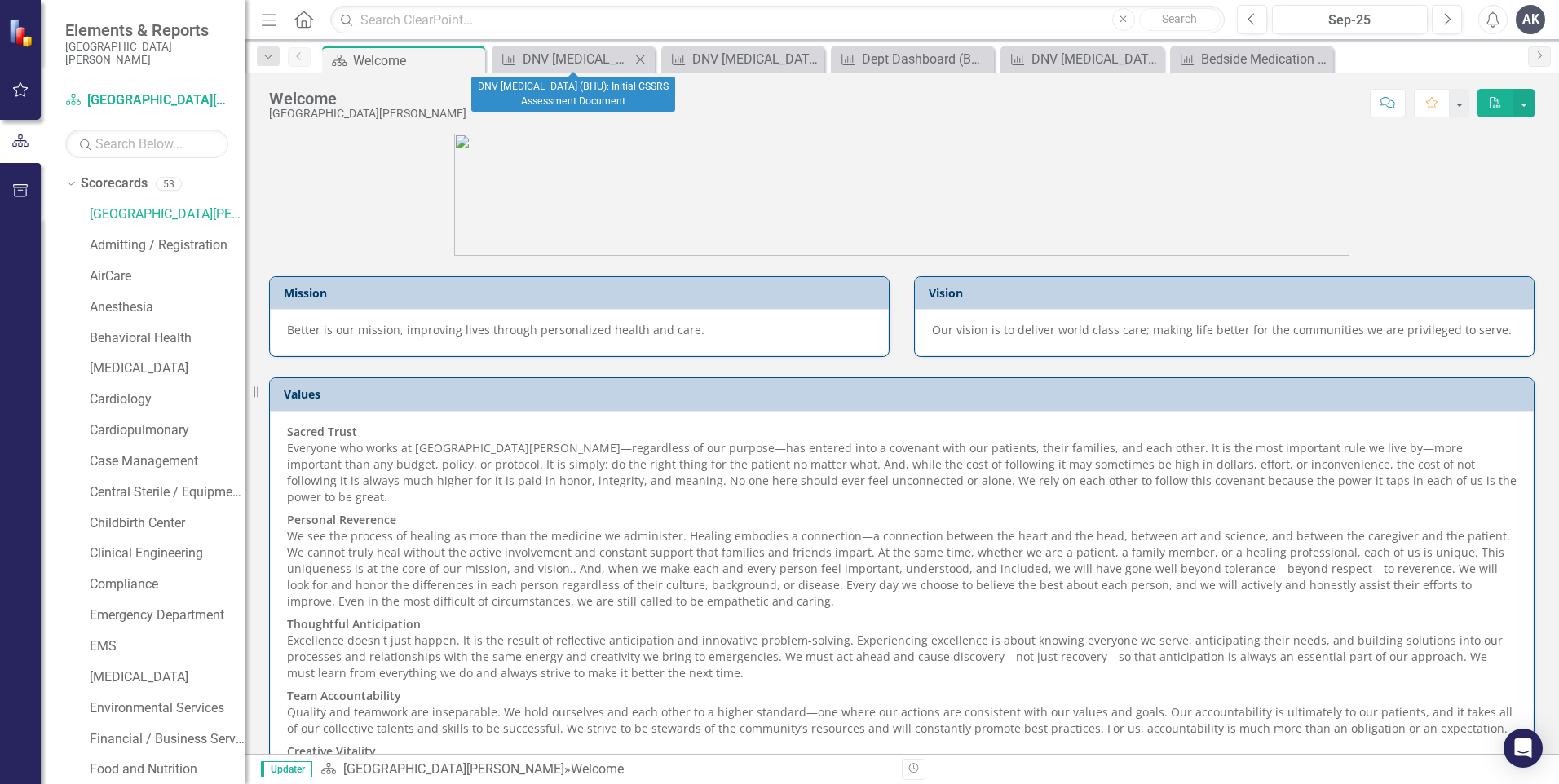
click at [640, 59] on icon at bounding box center [641, 60] width 9 height 9
click at [0, 0] on icon at bounding box center [0, 0] width 0 height 0
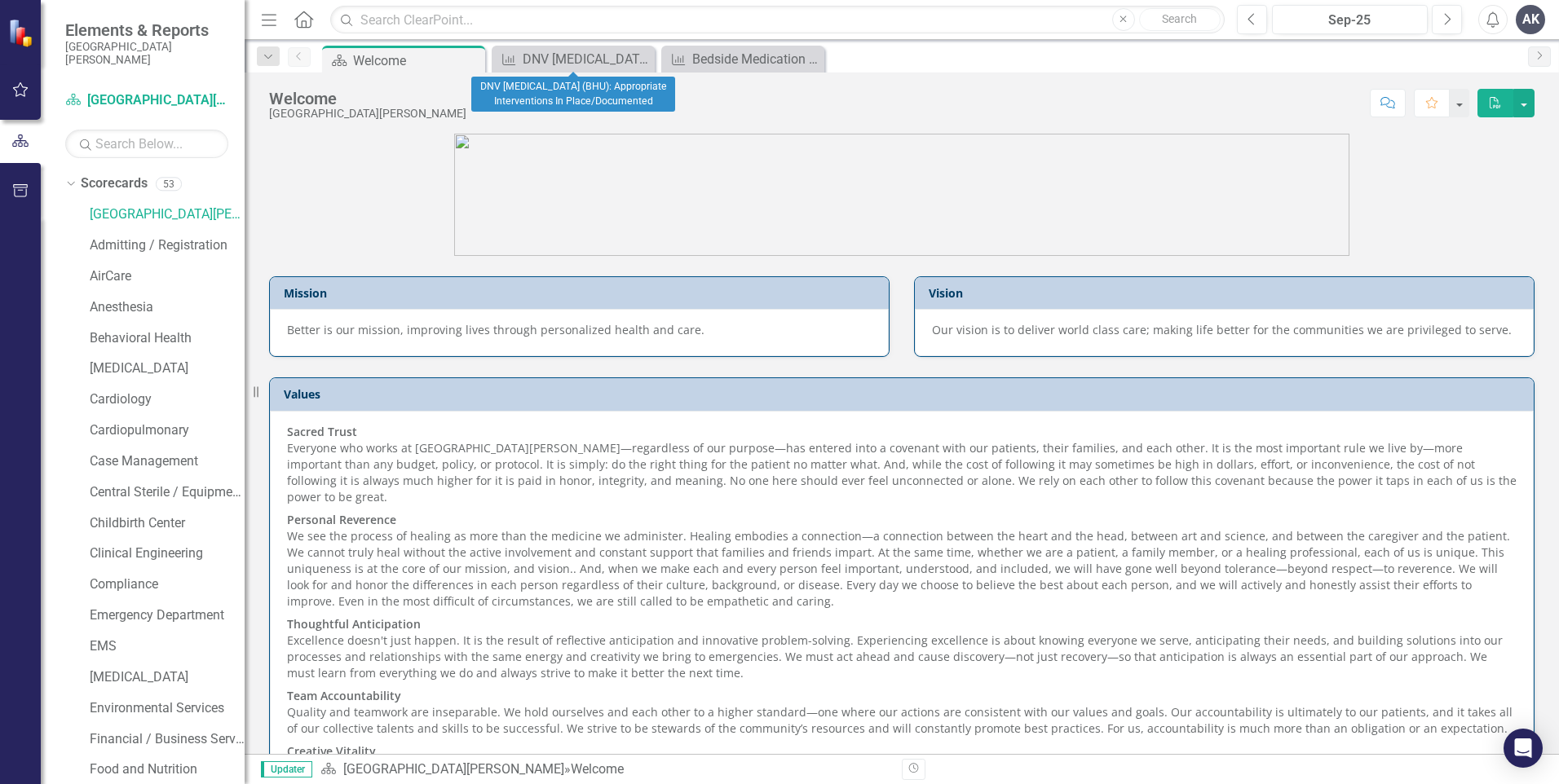
click at [0, 0] on icon at bounding box center [0, 0] width 0 height 0
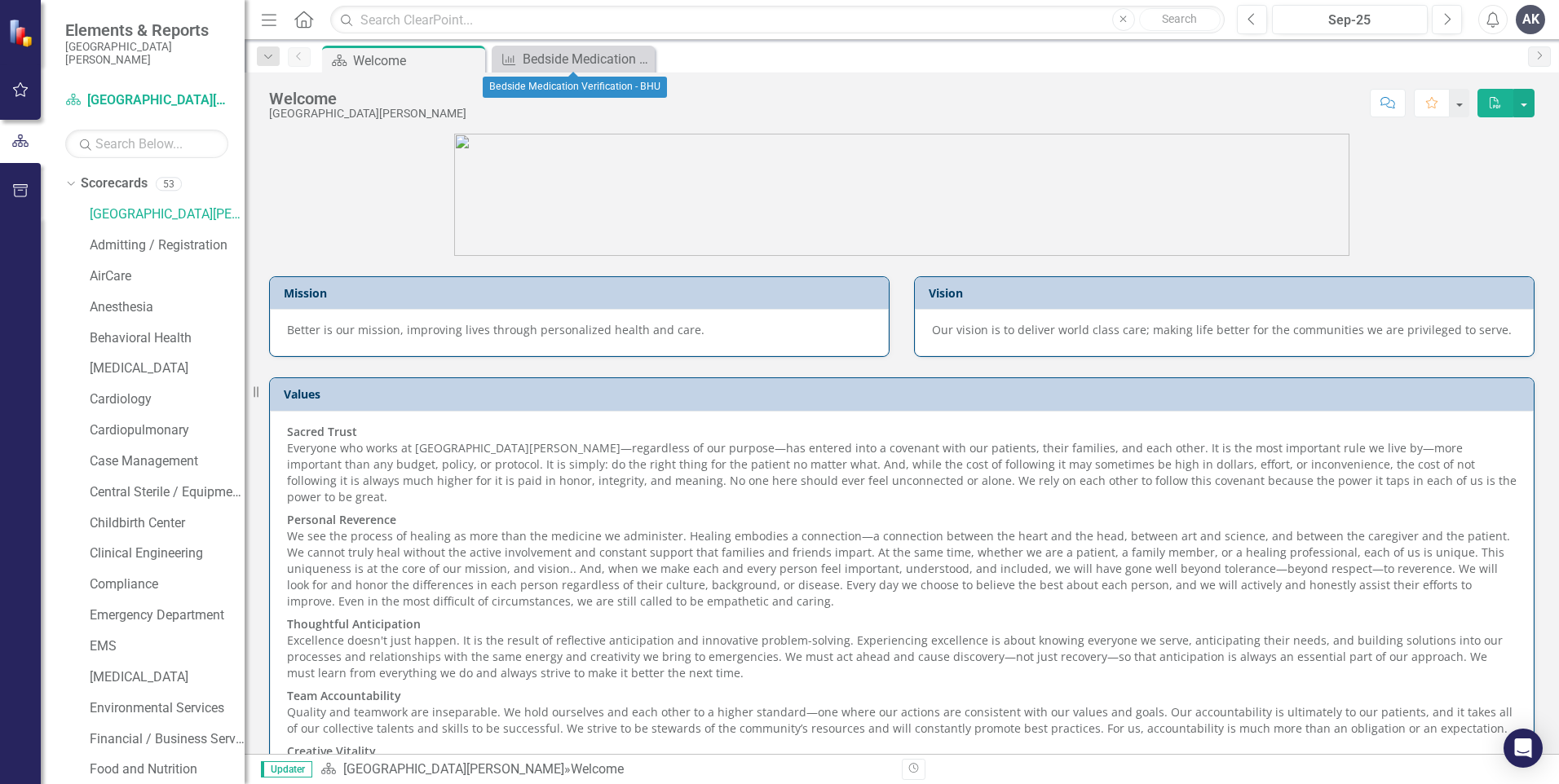
click at [0, 0] on icon at bounding box center [0, 0] width 0 height 0
click at [129, 399] on link "Cardiology" at bounding box center [167, 399] width 155 height 19
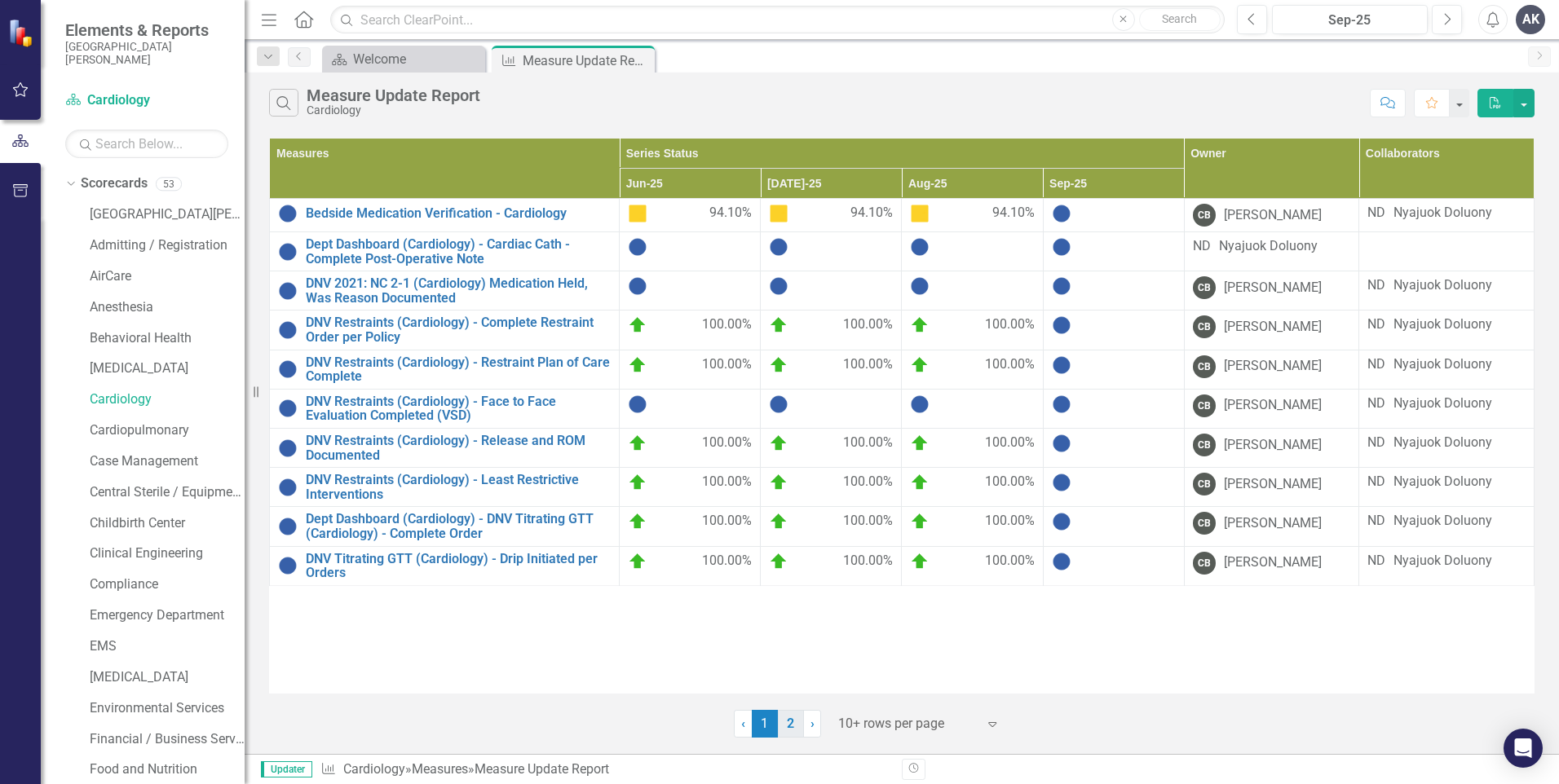
click at [788, 723] on link "2" at bounding box center [791, 724] width 26 height 28
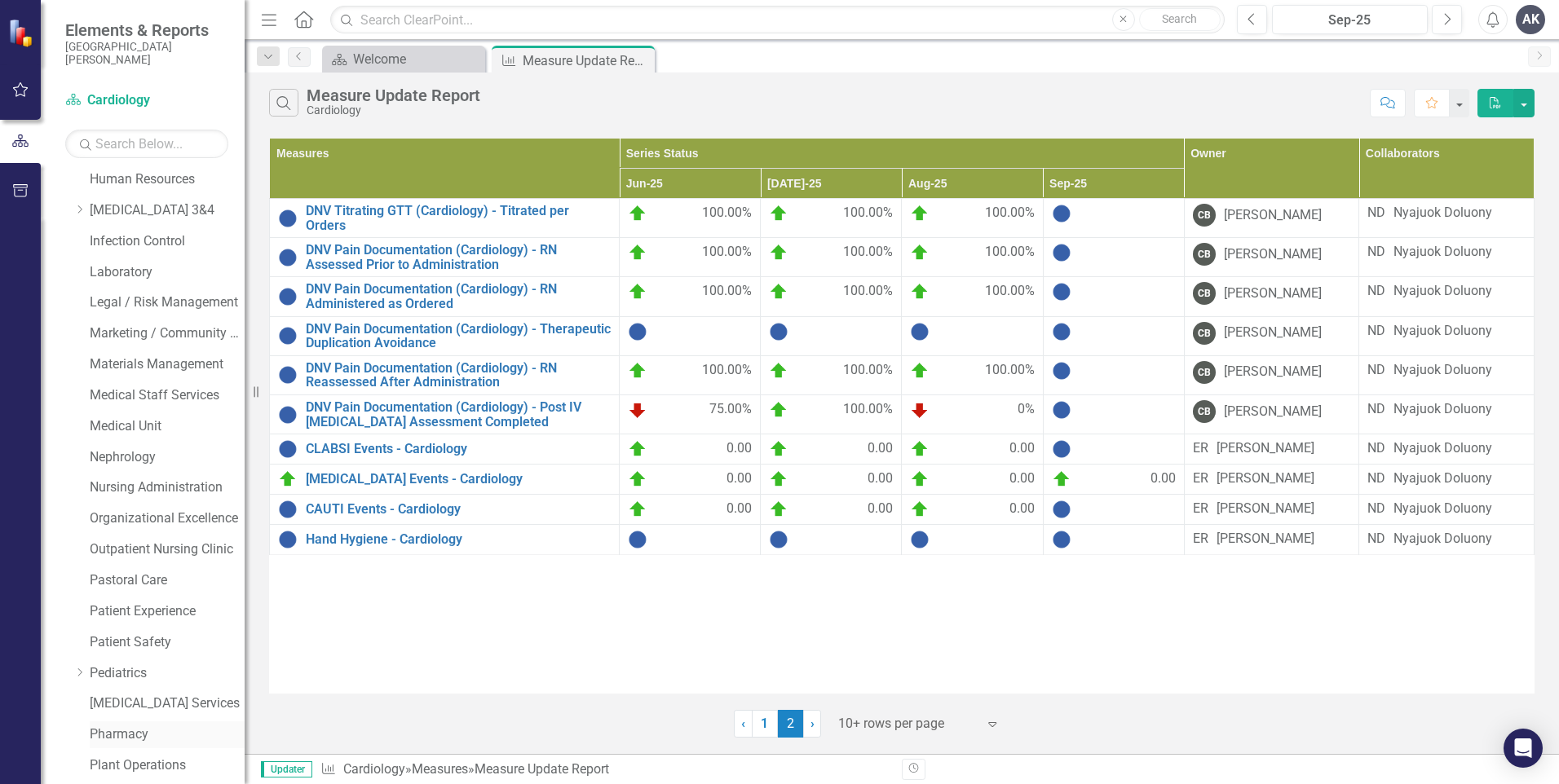
scroll to position [734, 0]
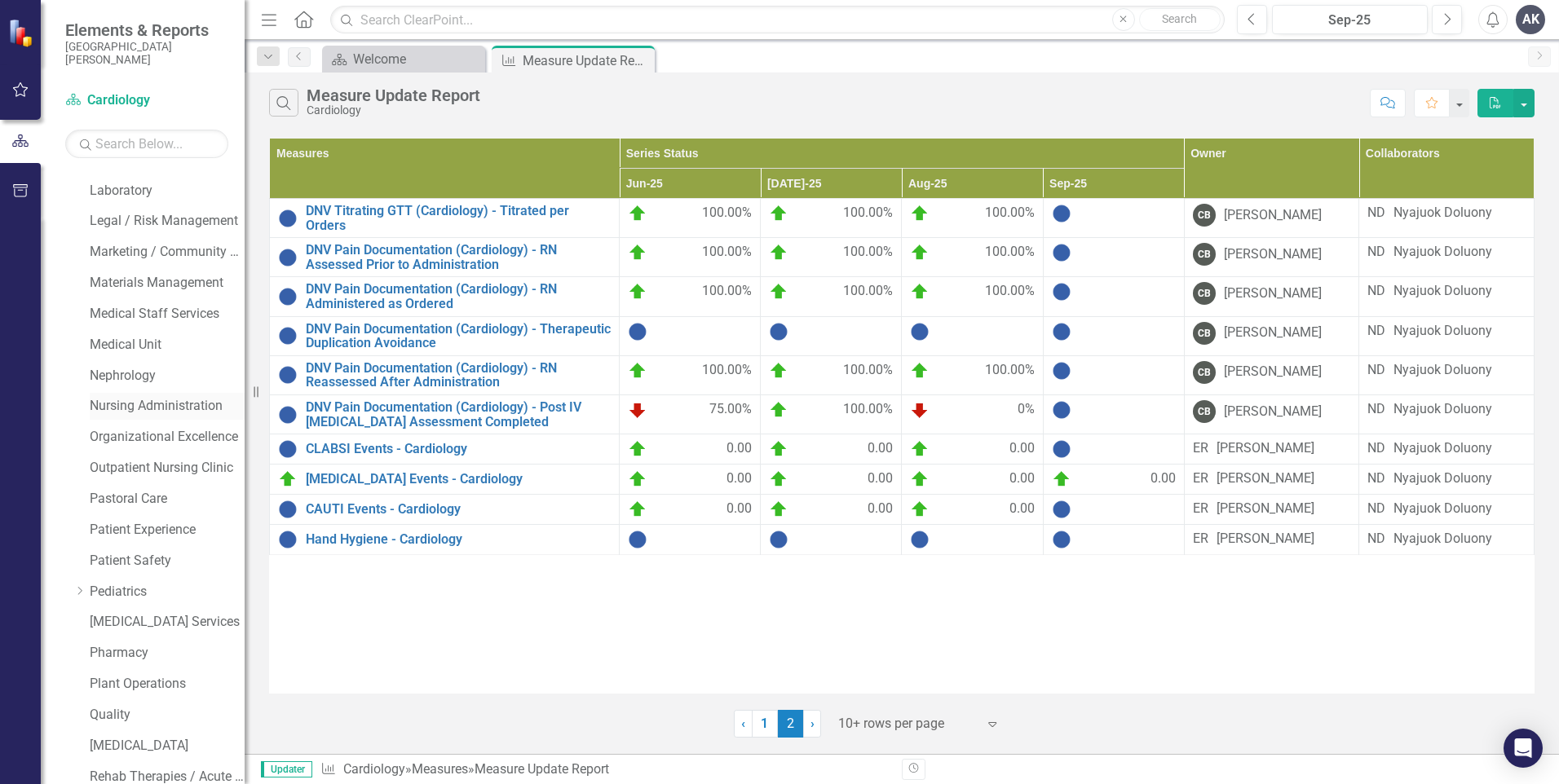
click at [157, 408] on link "Nursing Administration" at bounding box center [167, 406] width 155 height 19
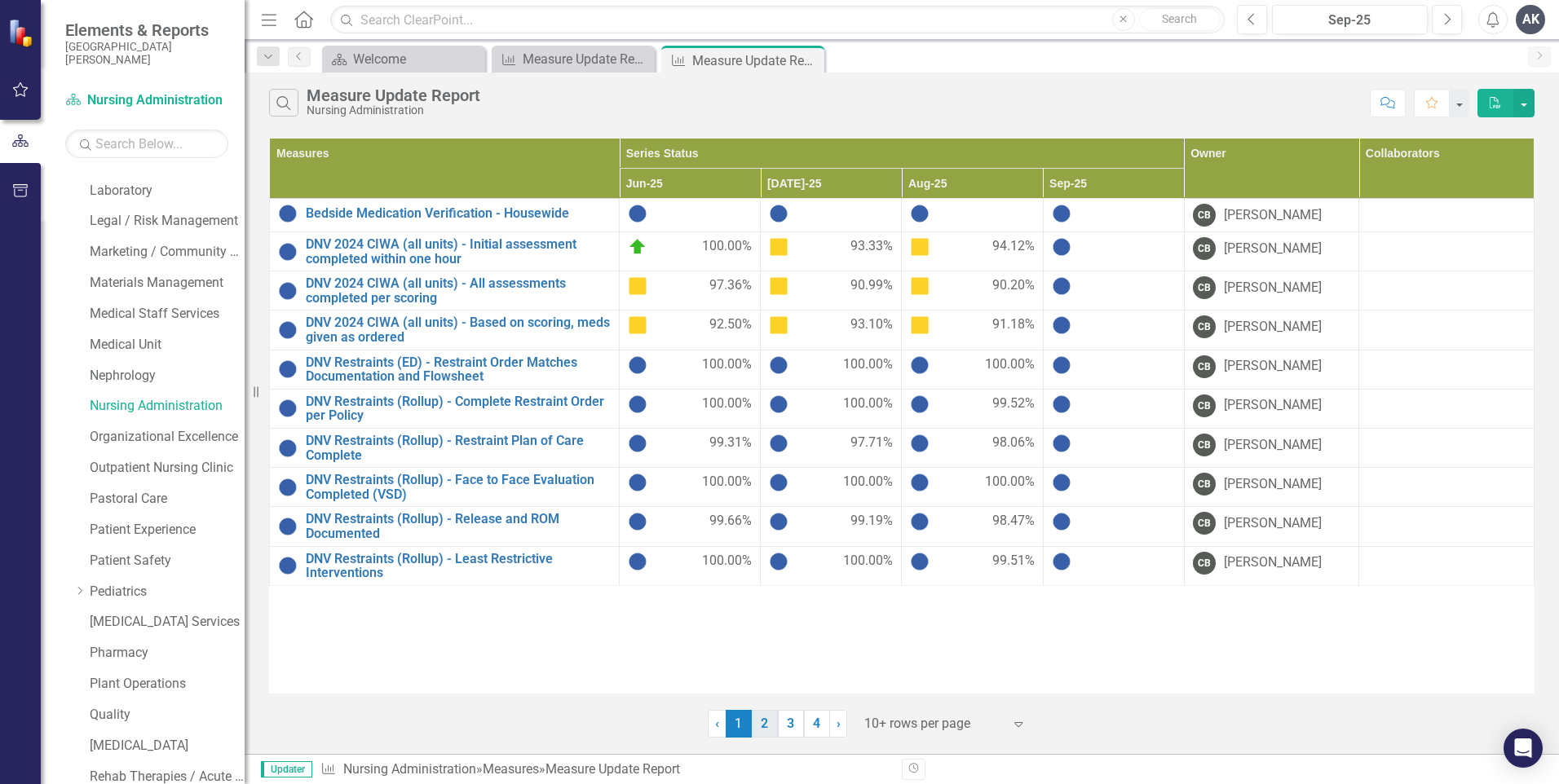
click at [762, 728] on link "2" at bounding box center [765, 724] width 26 height 28
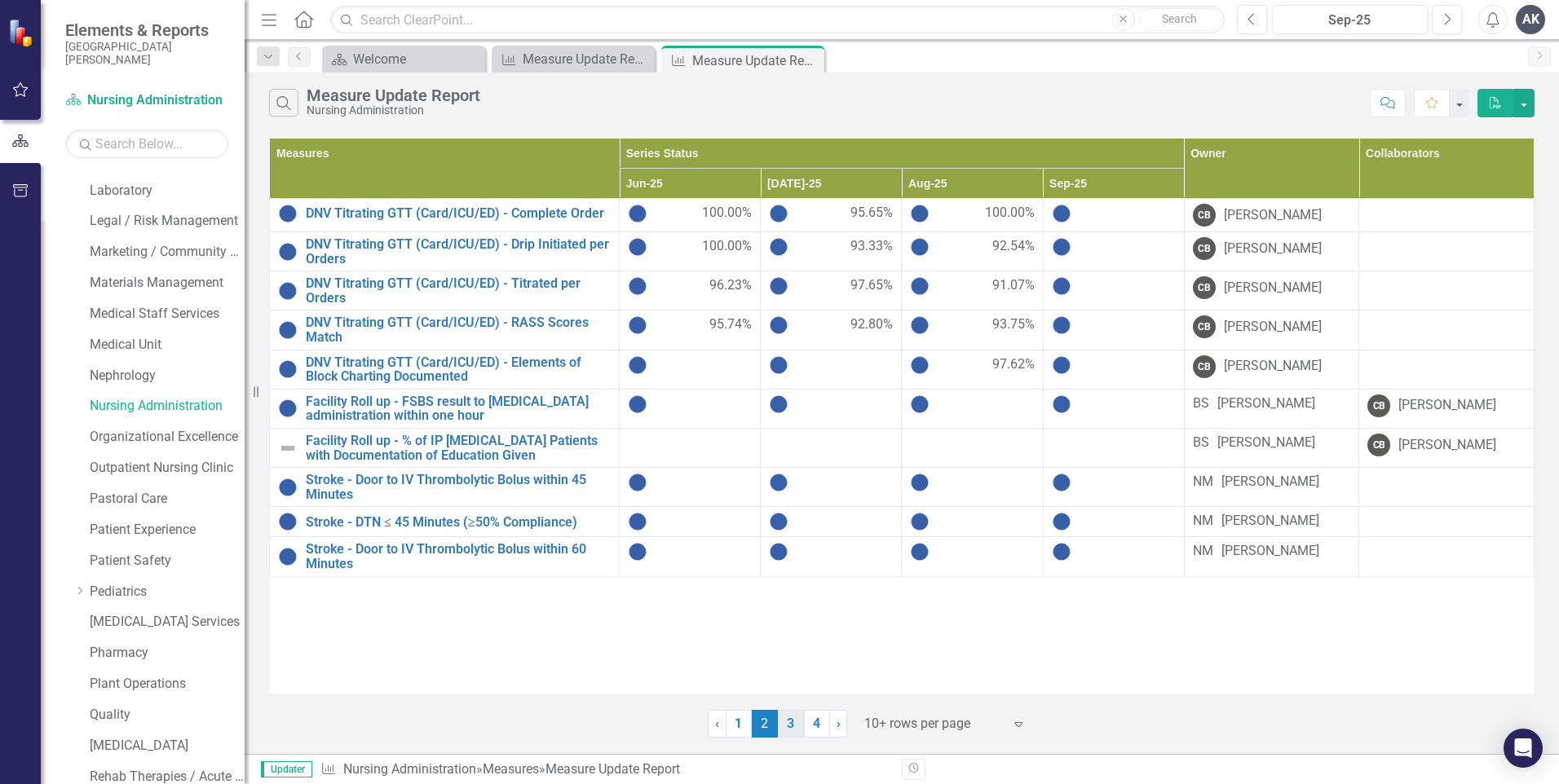
click at [792, 729] on link "3" at bounding box center [791, 724] width 26 height 28
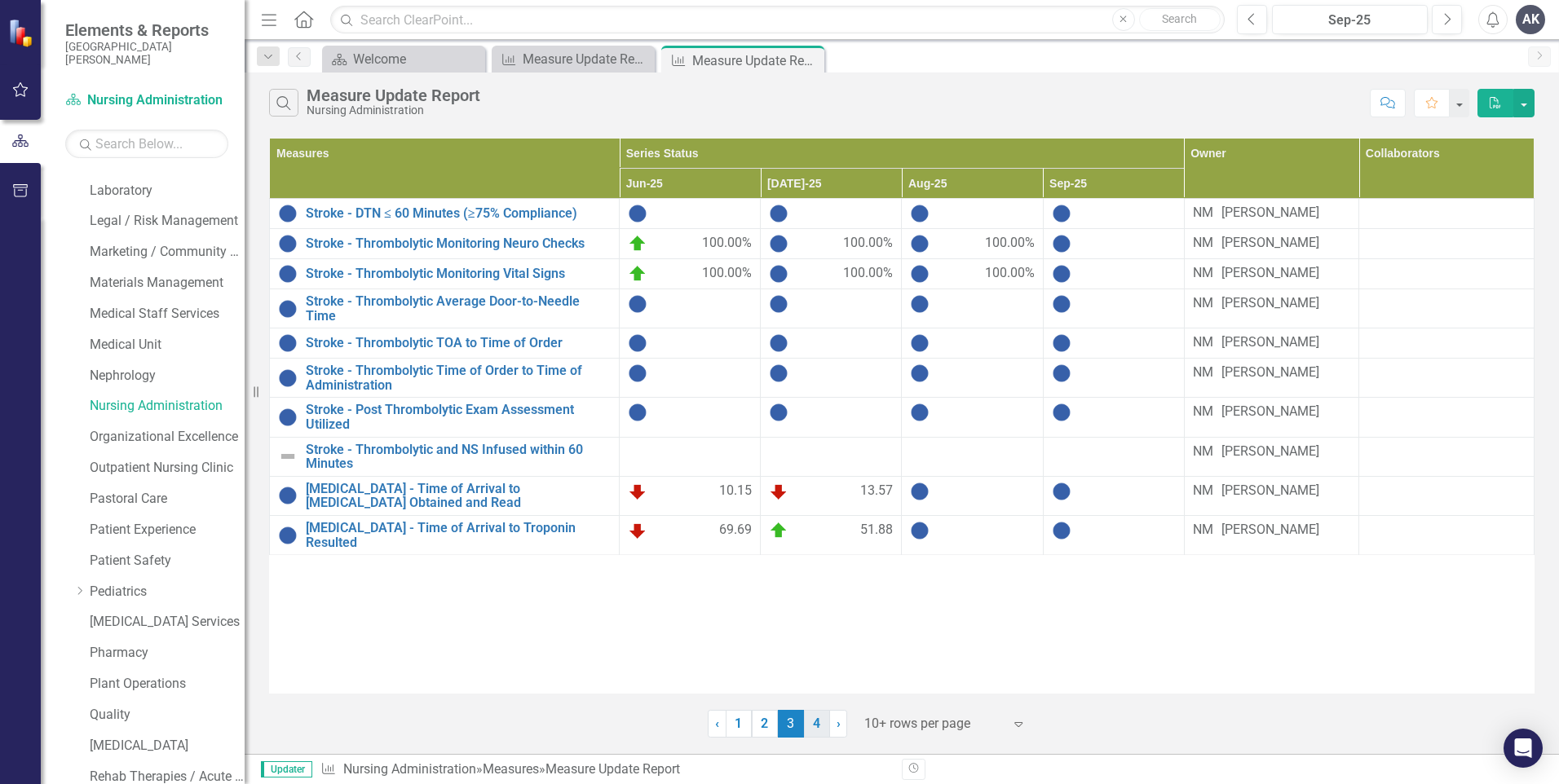
click at [820, 729] on link "4" at bounding box center [817, 724] width 26 height 28
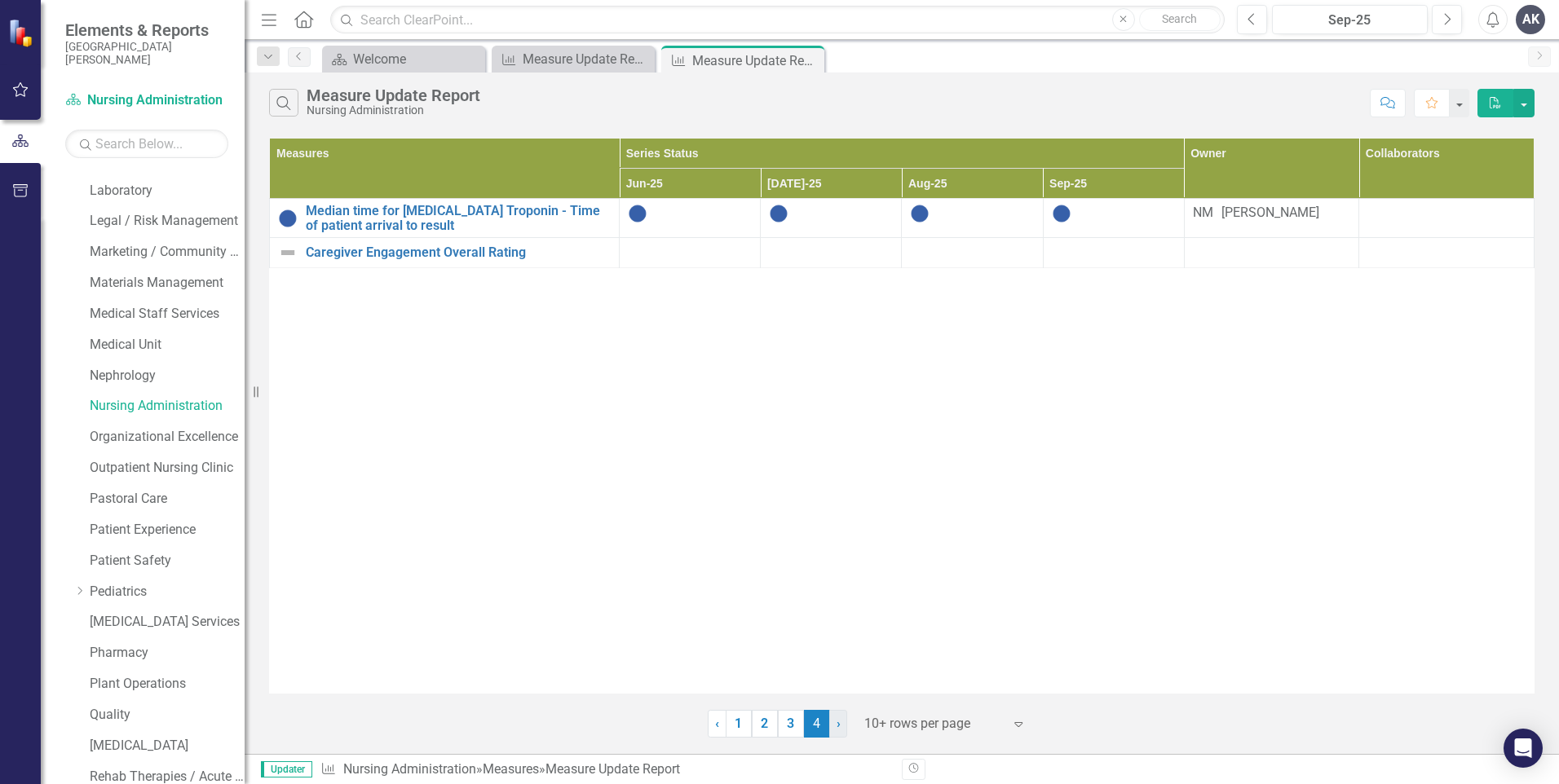
click at [838, 728] on span "›" at bounding box center [838, 723] width 4 height 16
click at [873, 766] on icon "Expand" at bounding box center [864, 773] width 17 height 13
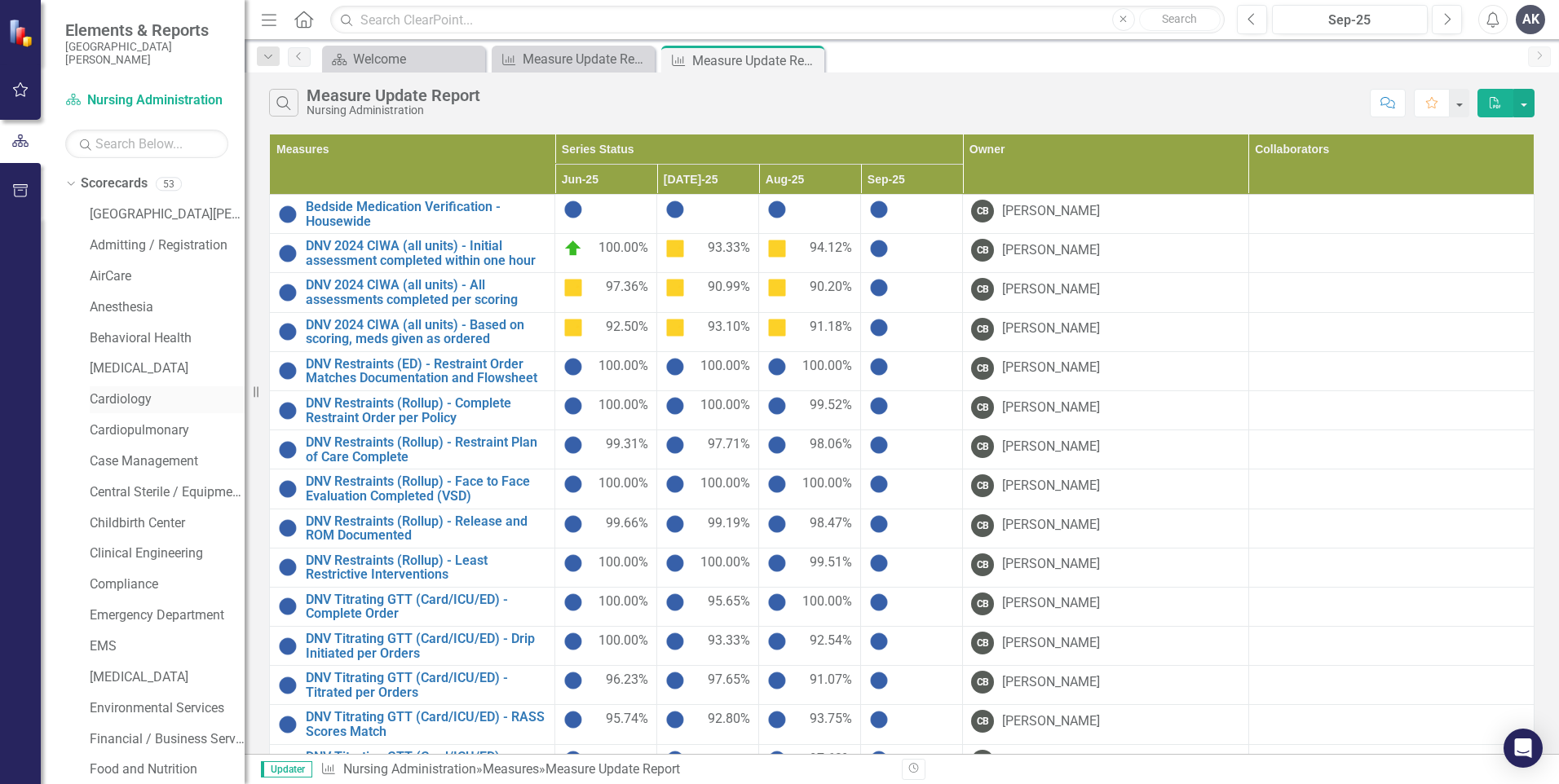
click at [128, 394] on link "Cardiology" at bounding box center [167, 399] width 155 height 19
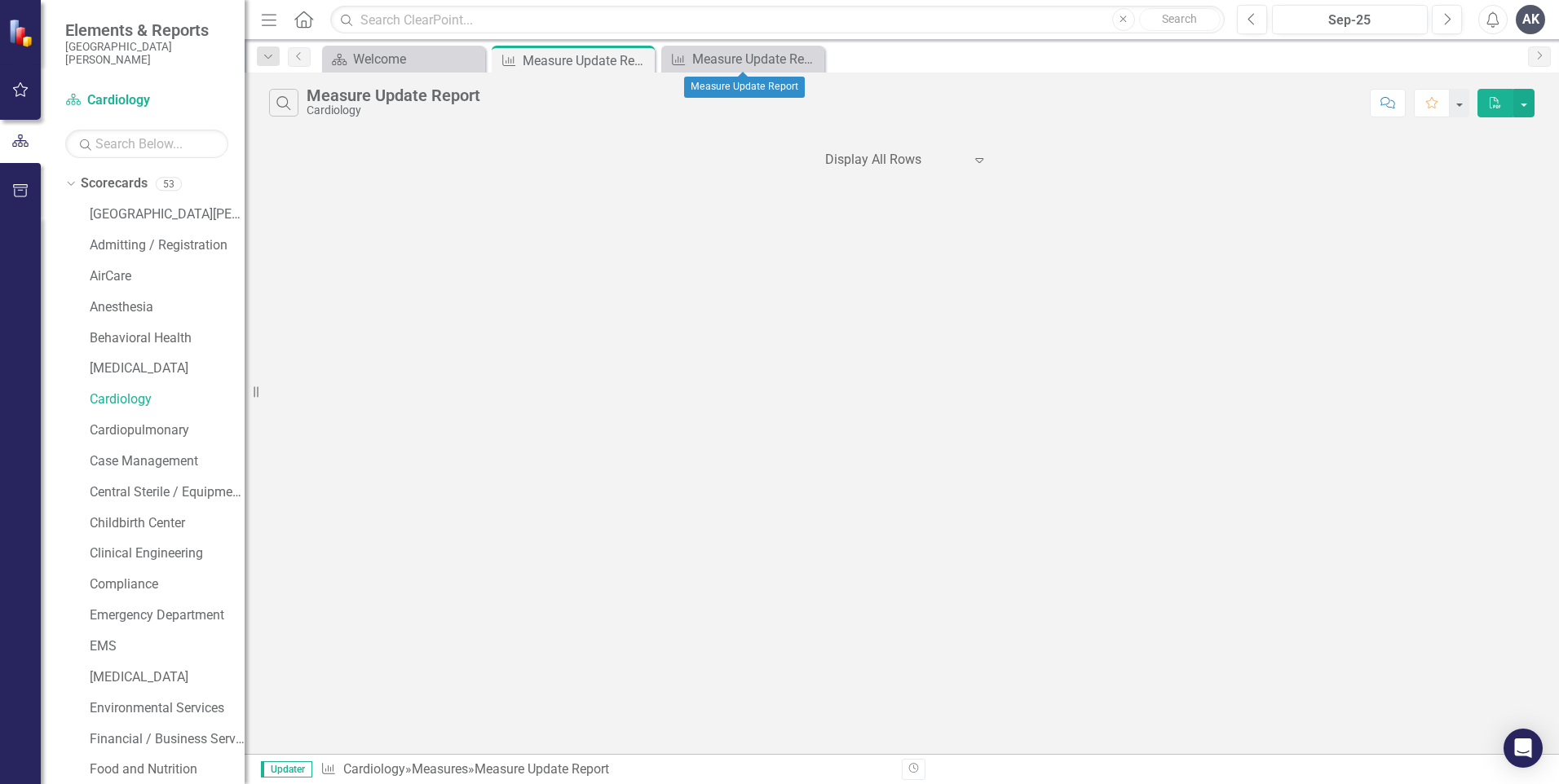
drag, startPoint x: 812, startPoint y: 57, endPoint x: 803, endPoint y: 61, distance: 9.8
click at [0, 0] on icon at bounding box center [0, 0] width 0 height 0
click at [131, 402] on link "Cardiology" at bounding box center [167, 399] width 155 height 19
click at [980, 164] on icon "Expand" at bounding box center [980, 160] width 17 height 13
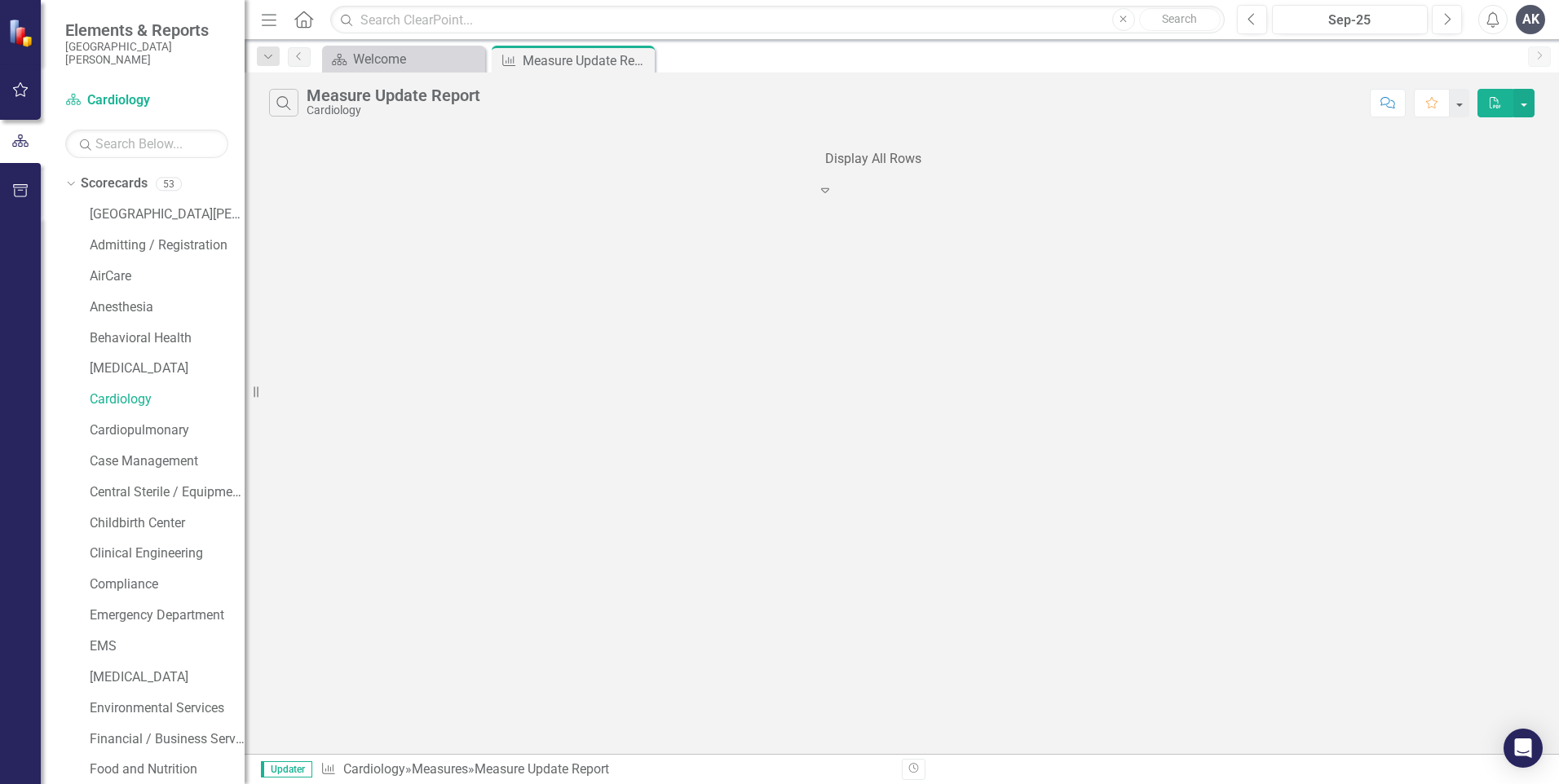
click at [834, 183] on icon "Expand" at bounding box center [825, 190] width 17 height 13
click at [943, 783] on div "10+ rows per page" at bounding box center [780, 793] width 1559 height 19
click at [641, 59] on icon at bounding box center [640, 61] width 9 height 9
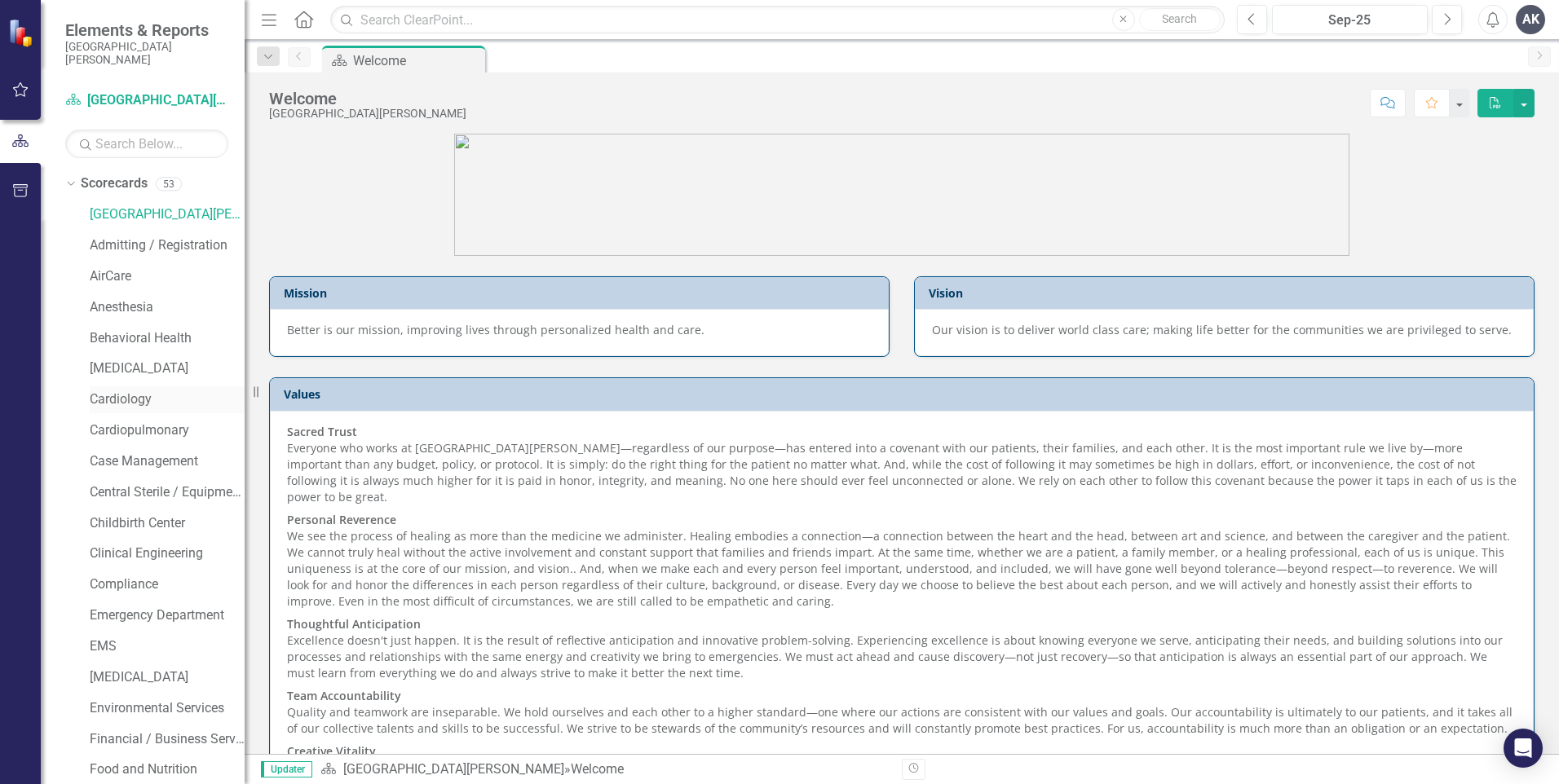
click at [124, 393] on link "Cardiology" at bounding box center [167, 399] width 155 height 19
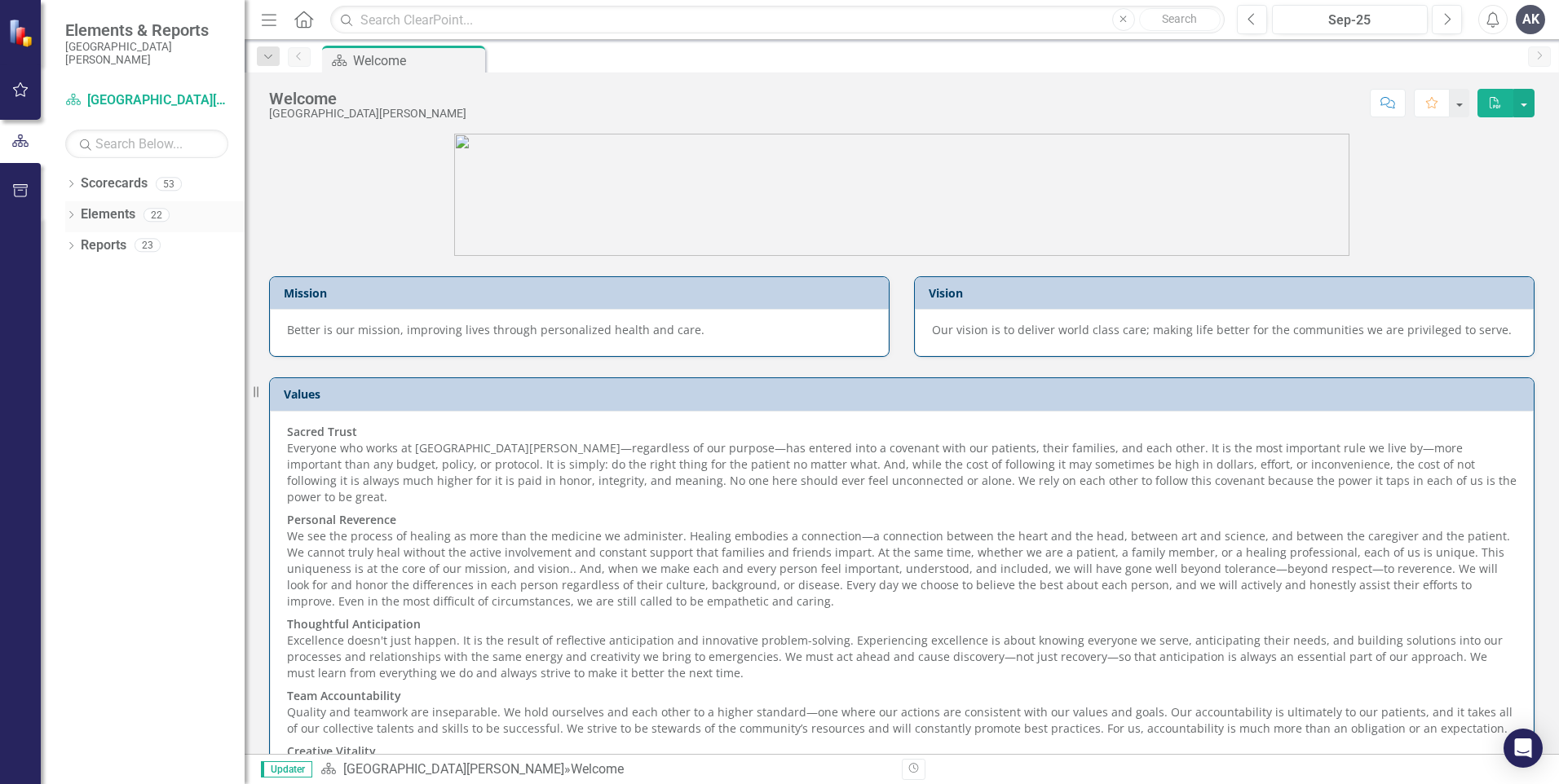
click at [69, 213] on icon "Dropdown" at bounding box center [71, 217] width 11 height 9
click at [69, 186] on icon "Dropdown" at bounding box center [71, 185] width 11 height 9
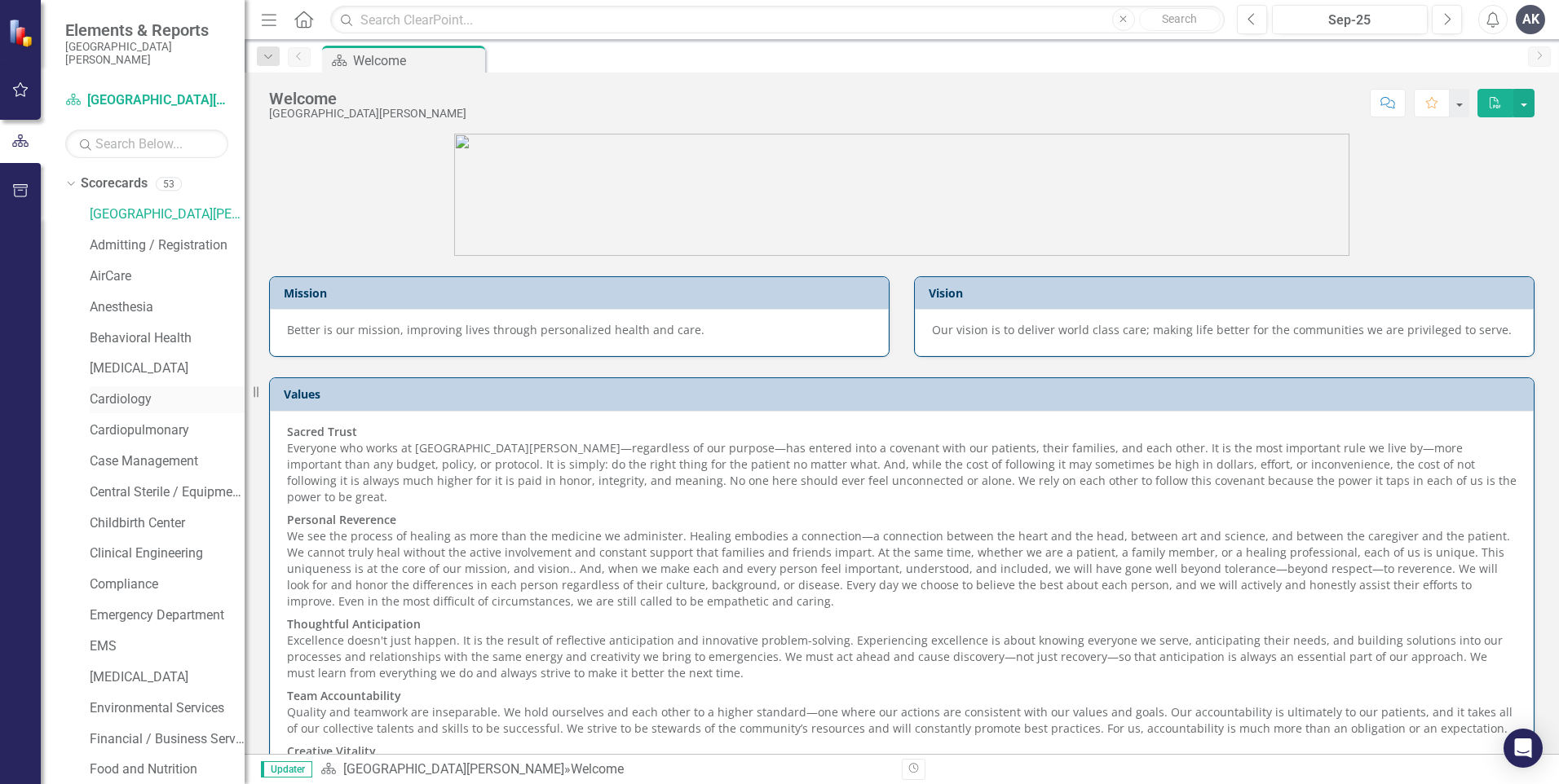
click at [128, 396] on link "Cardiology" at bounding box center [167, 399] width 155 height 19
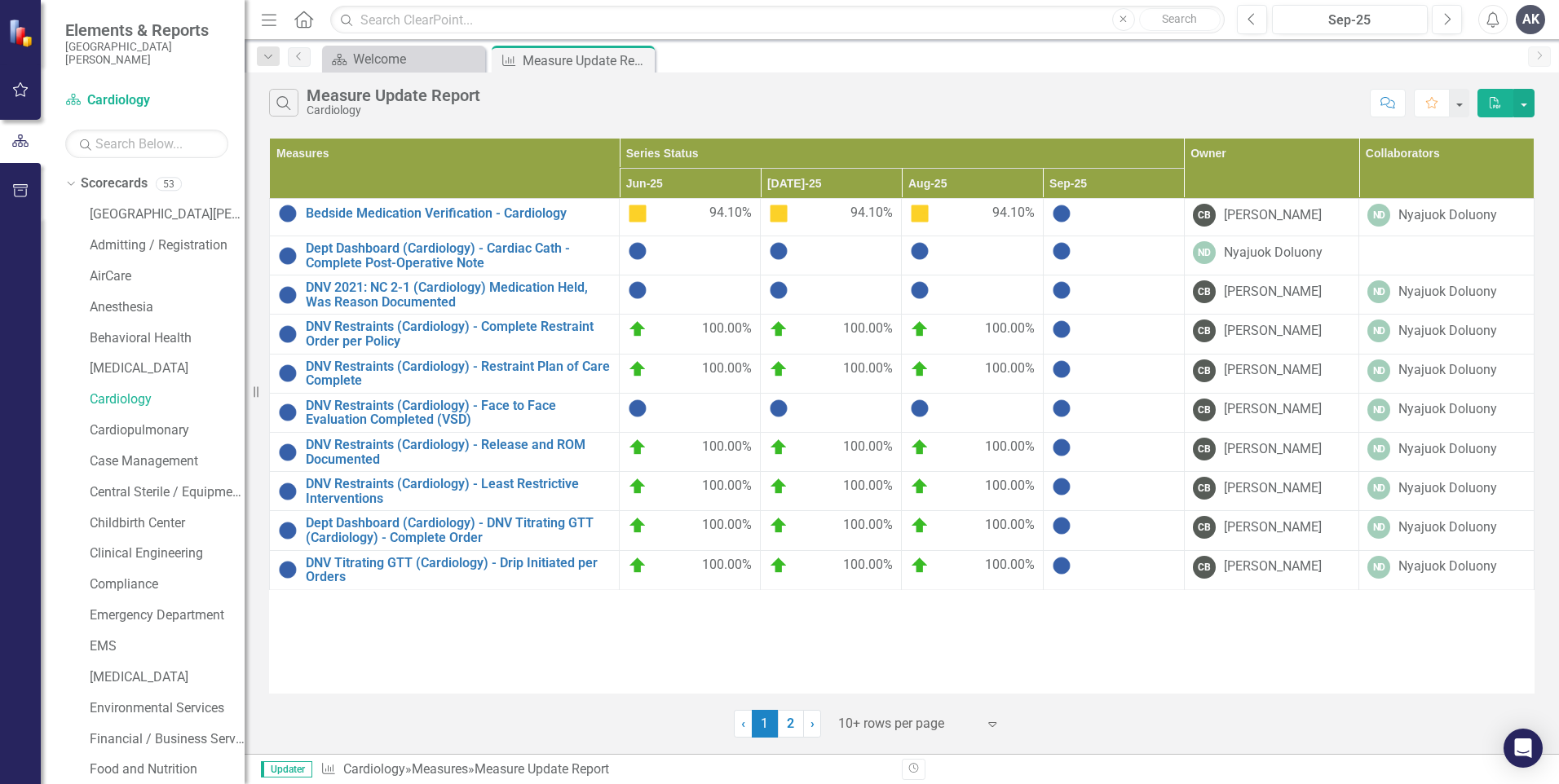
click at [1118, 332] on div at bounding box center [1114, 329] width 124 height 20
click at [489, 330] on link "DNV Restraints (Cardiology) - Complete Restraint Order per Policy" at bounding box center [457, 333] width 305 height 29
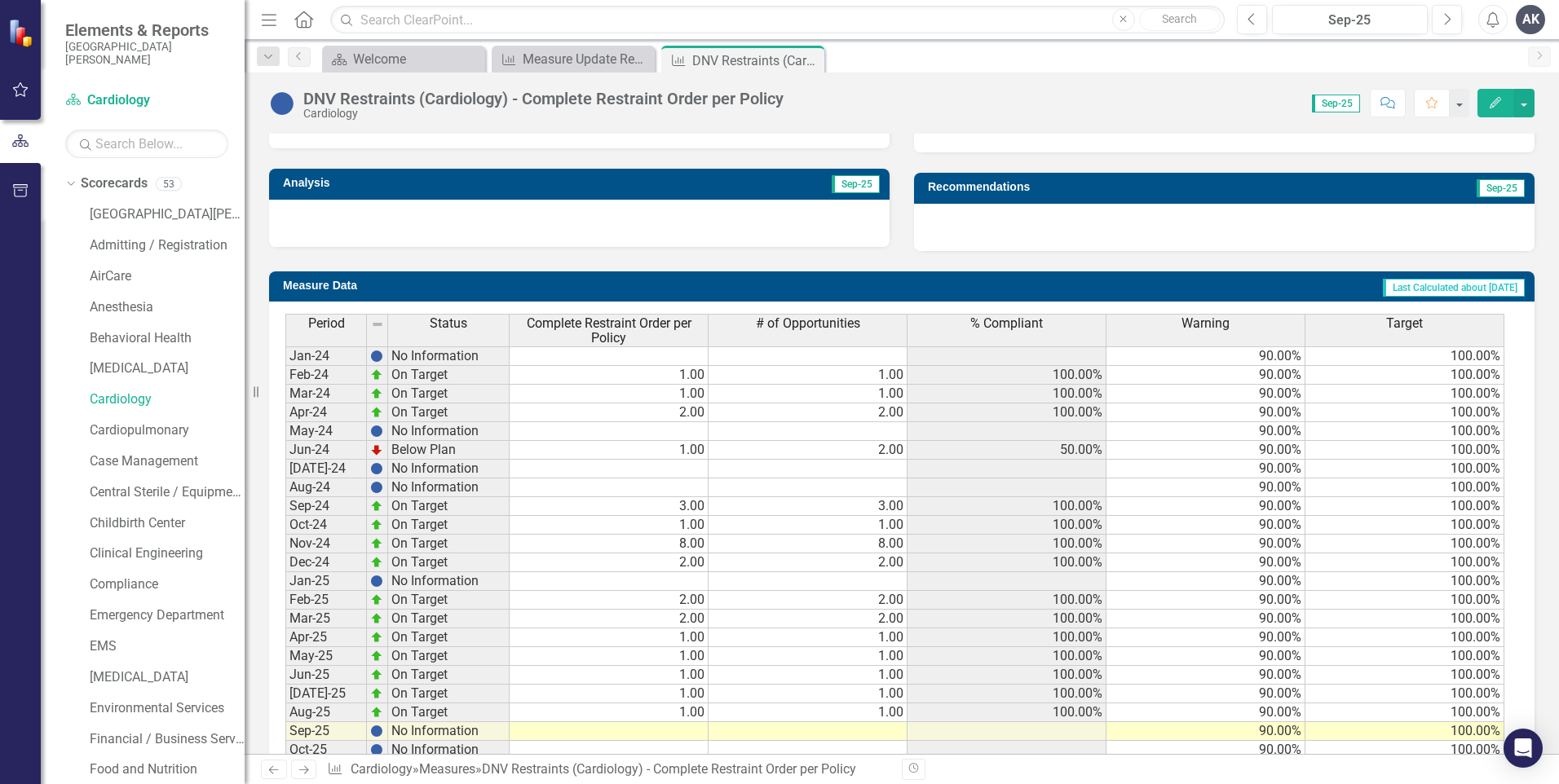
scroll to position [573, 0]
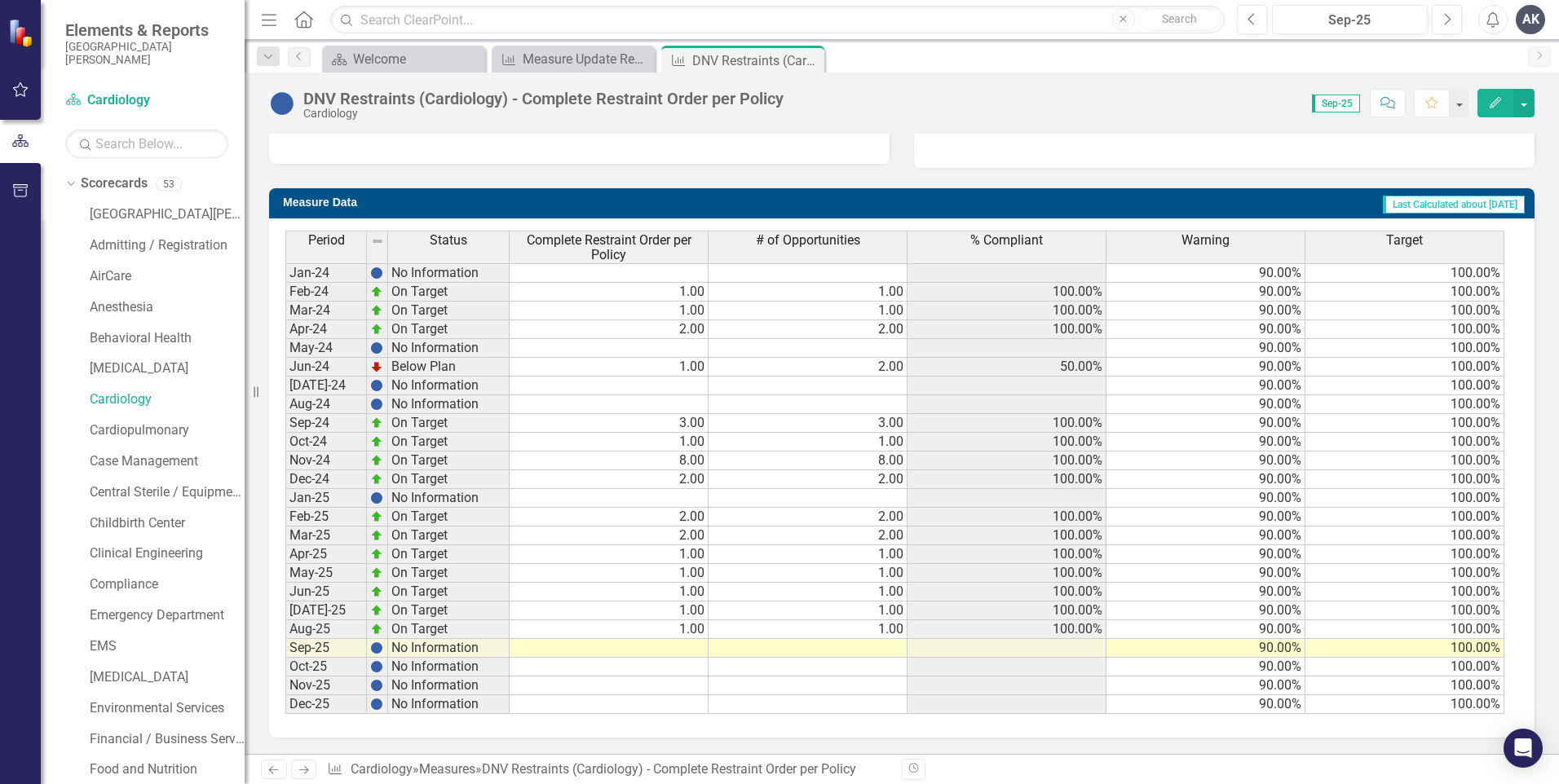
click at [285, 639] on div "Period Status Complete Restraint Order per Policy # of Opportunities % Complian…" at bounding box center [285, 472] width 0 height 483
type textarea "3"
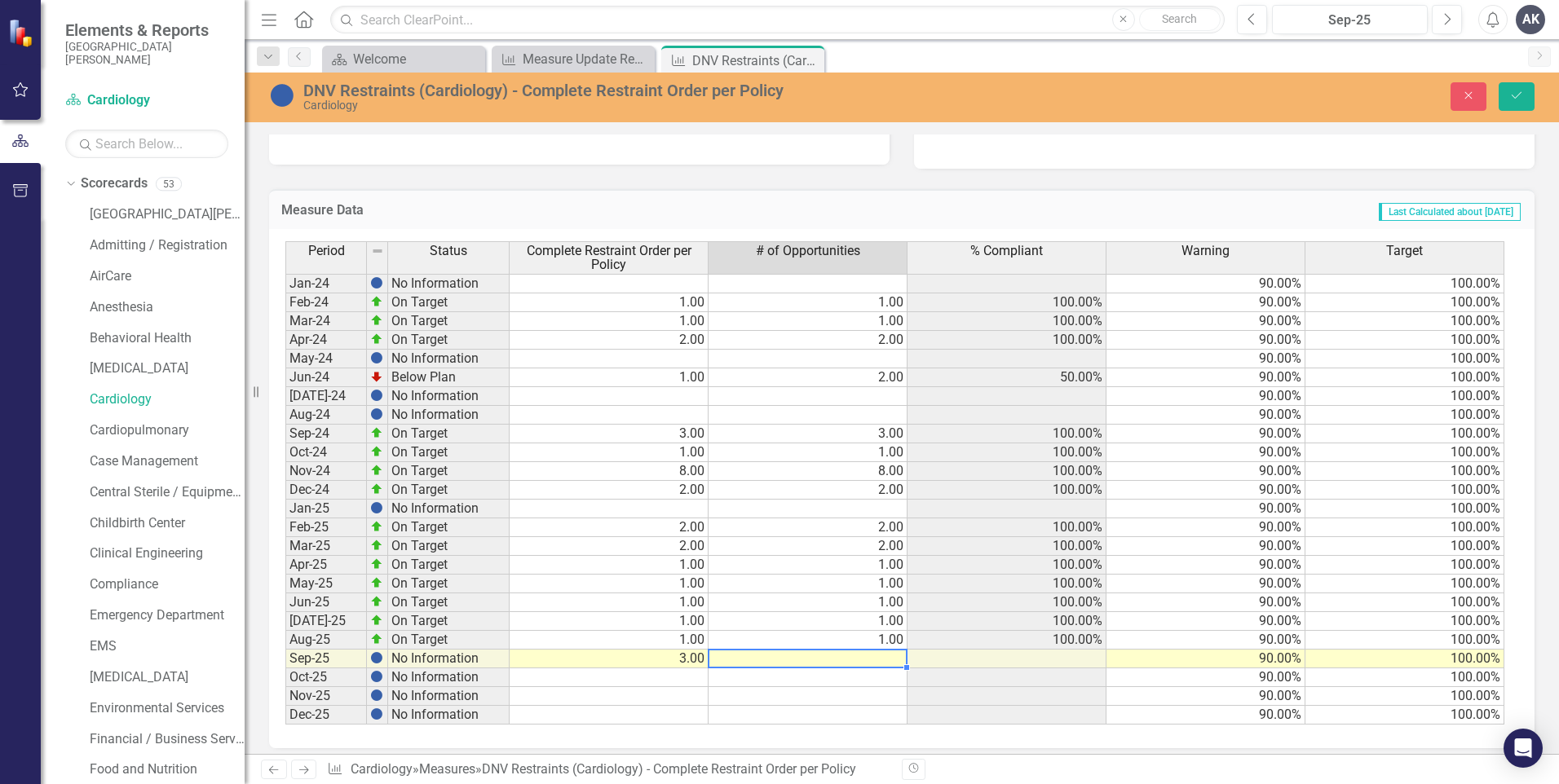
type textarea "3"
click at [1514, 93] on icon "Save" at bounding box center [1517, 95] width 15 height 11
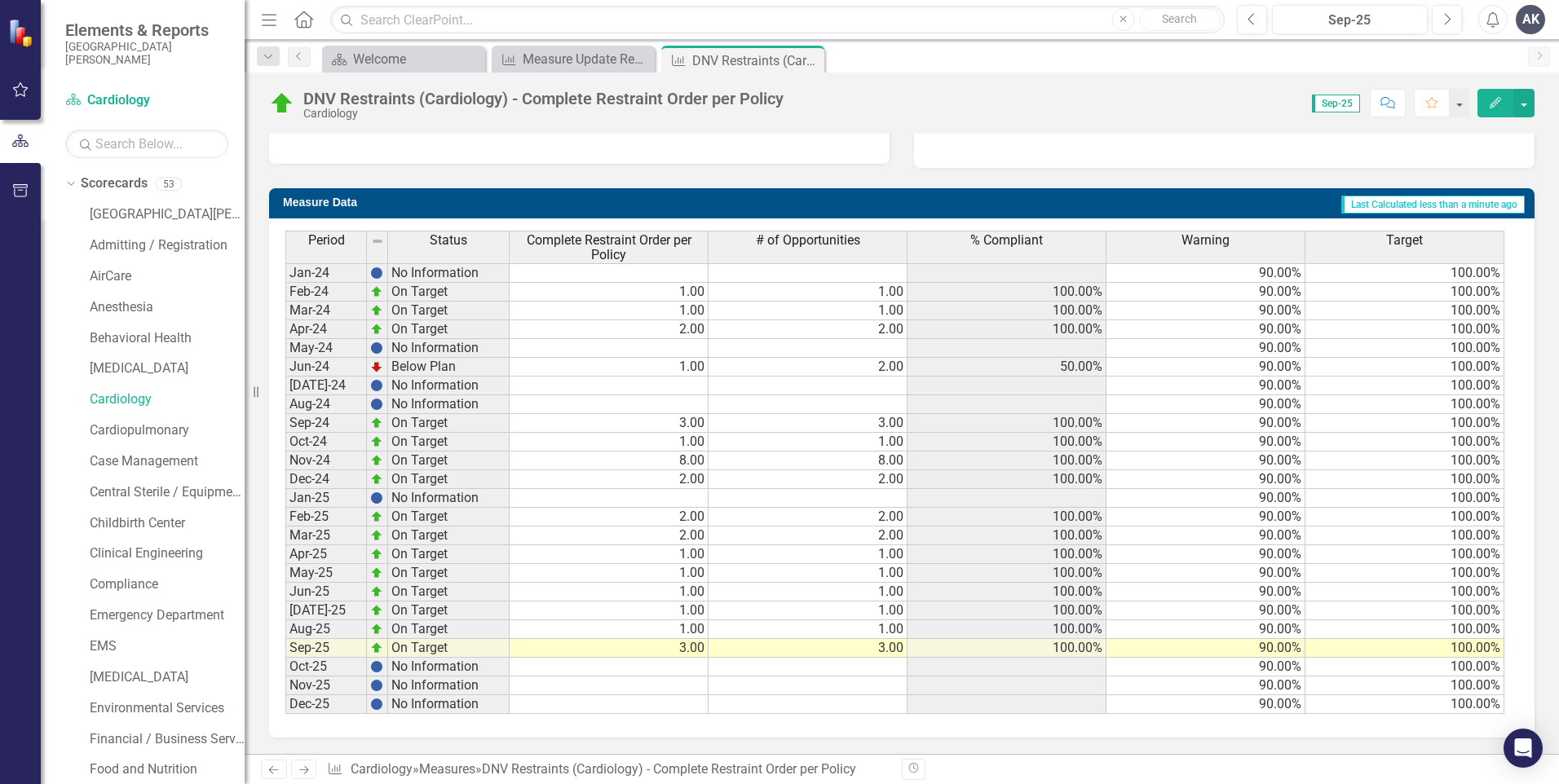
click at [303, 773] on icon "Next" at bounding box center [304, 769] width 14 height 10
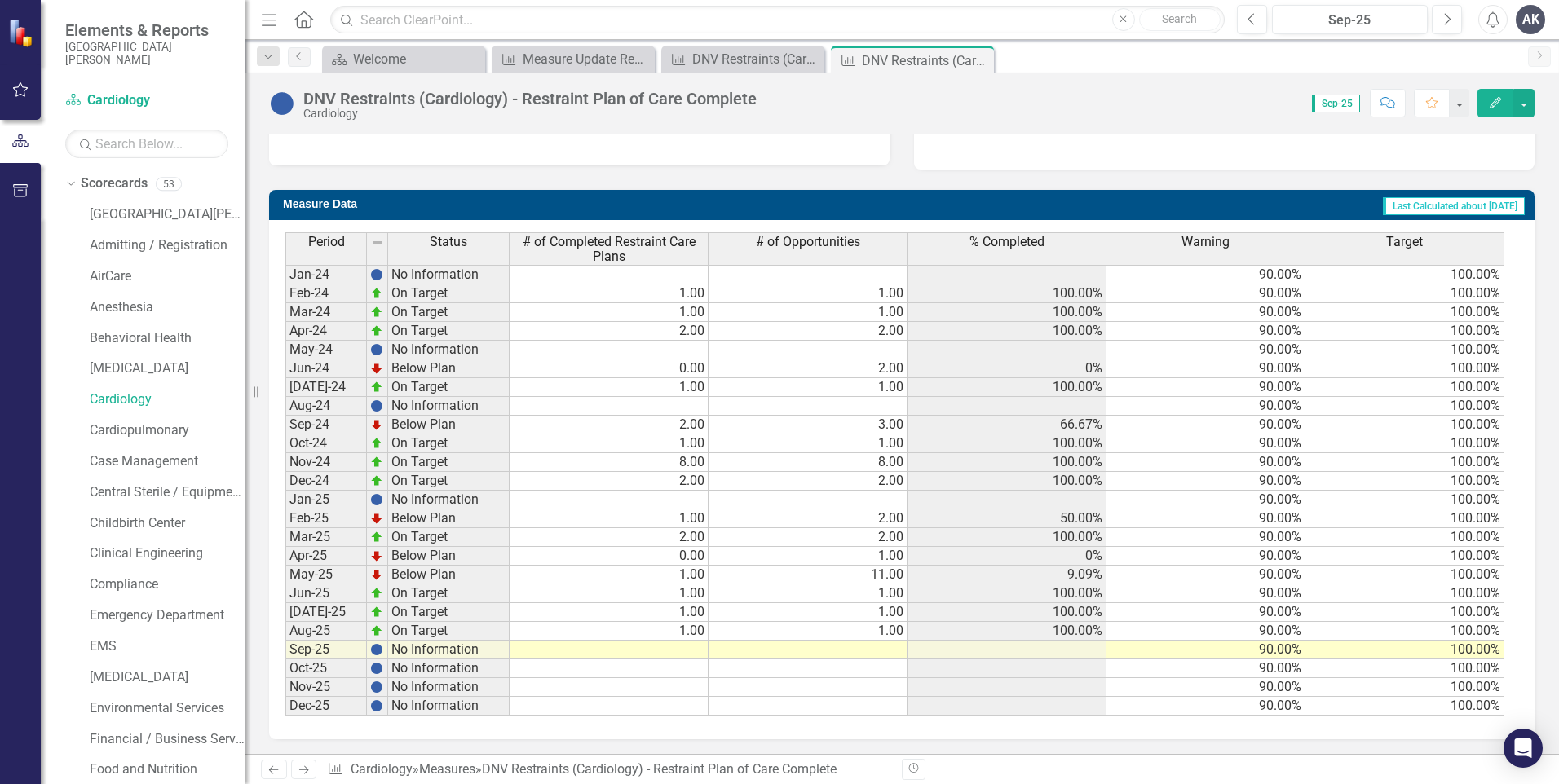
scroll to position [573, 0]
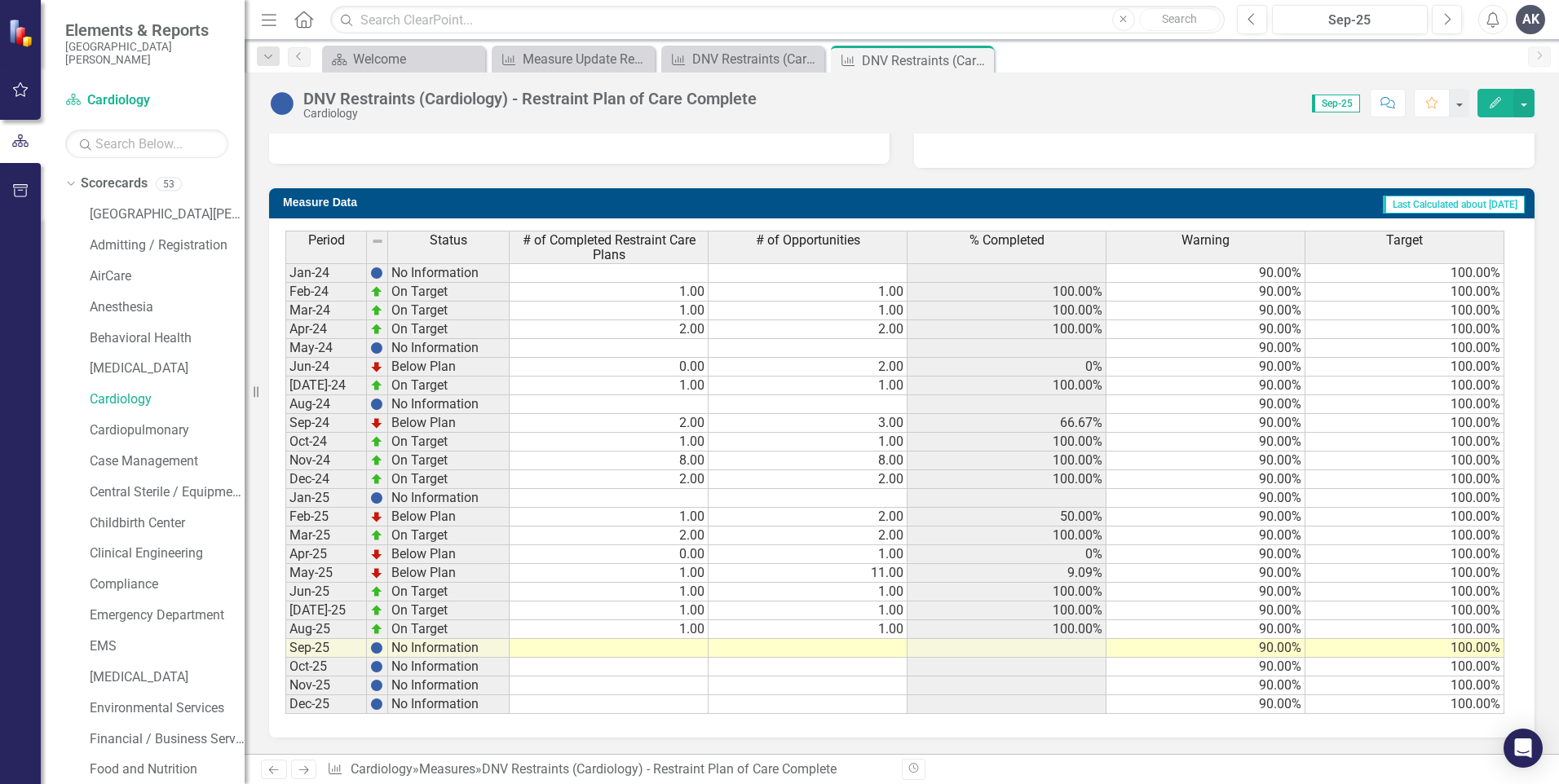
click at [690, 647] on td at bounding box center [609, 648] width 199 height 19
type textarea "3"
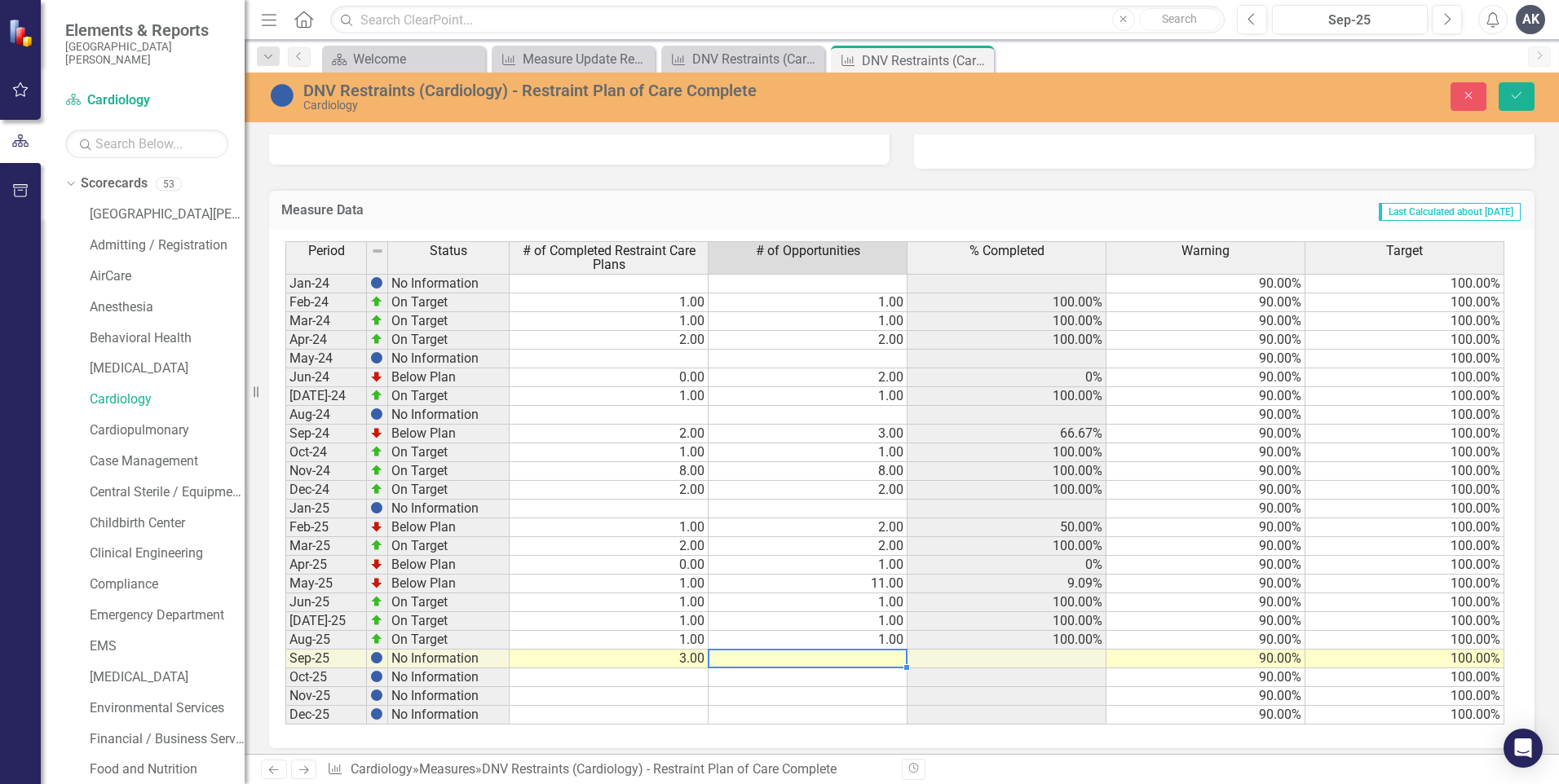
type textarea "3"
click at [1517, 88] on button "Save" at bounding box center [1516, 96] width 36 height 29
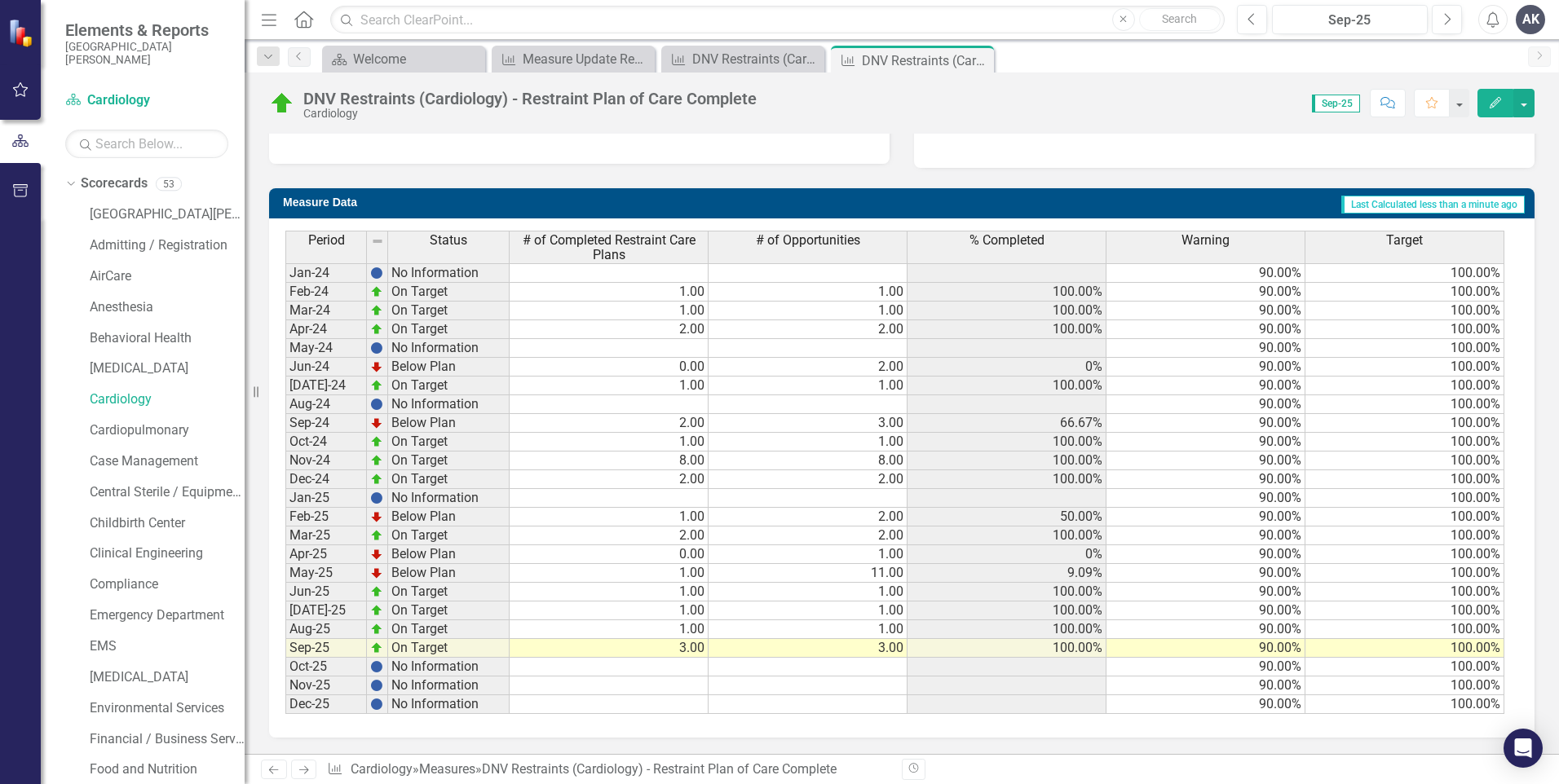
click at [302, 770] on icon at bounding box center [304, 770] width 10 height 8
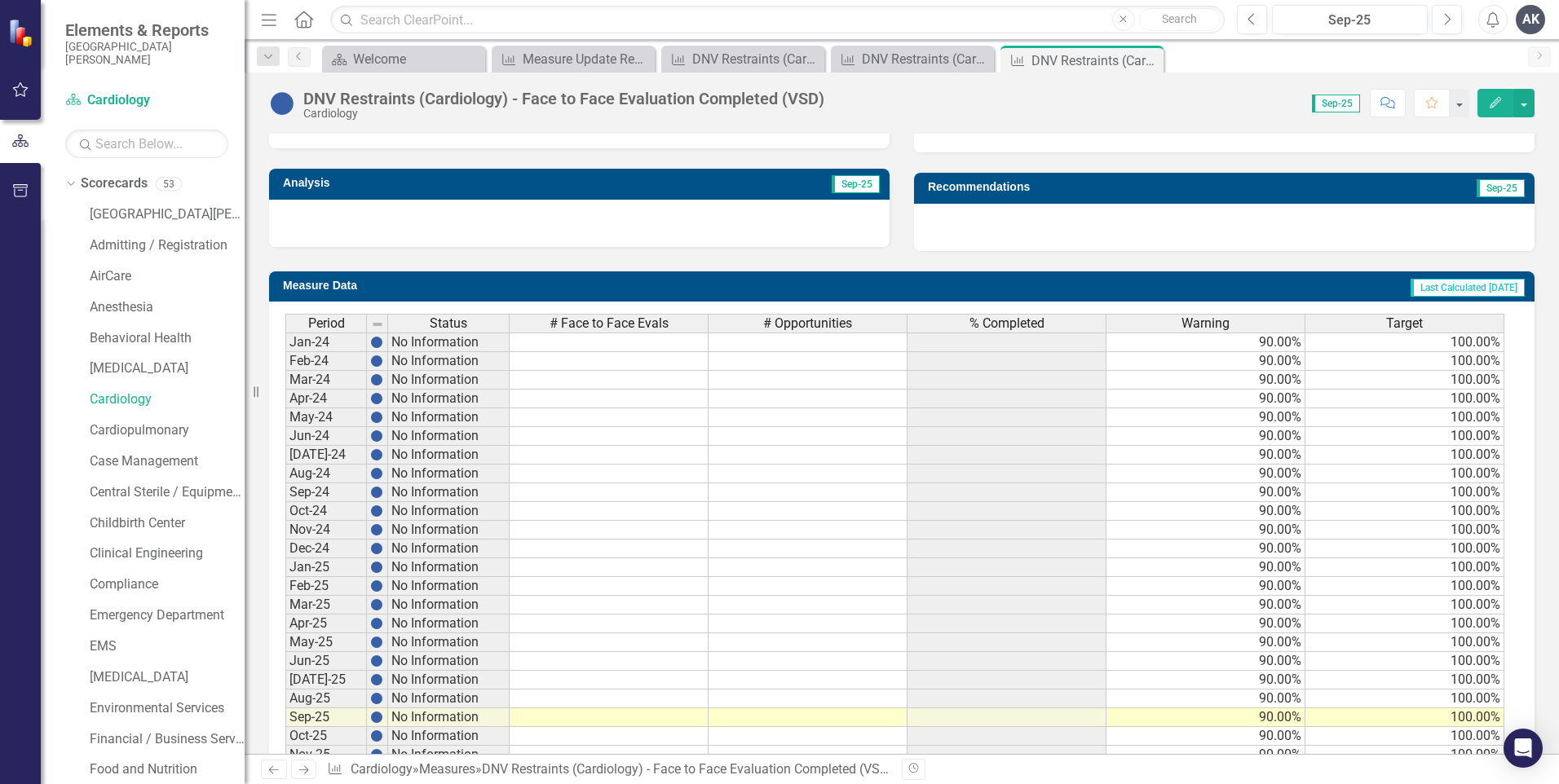
scroll to position [560, 0]
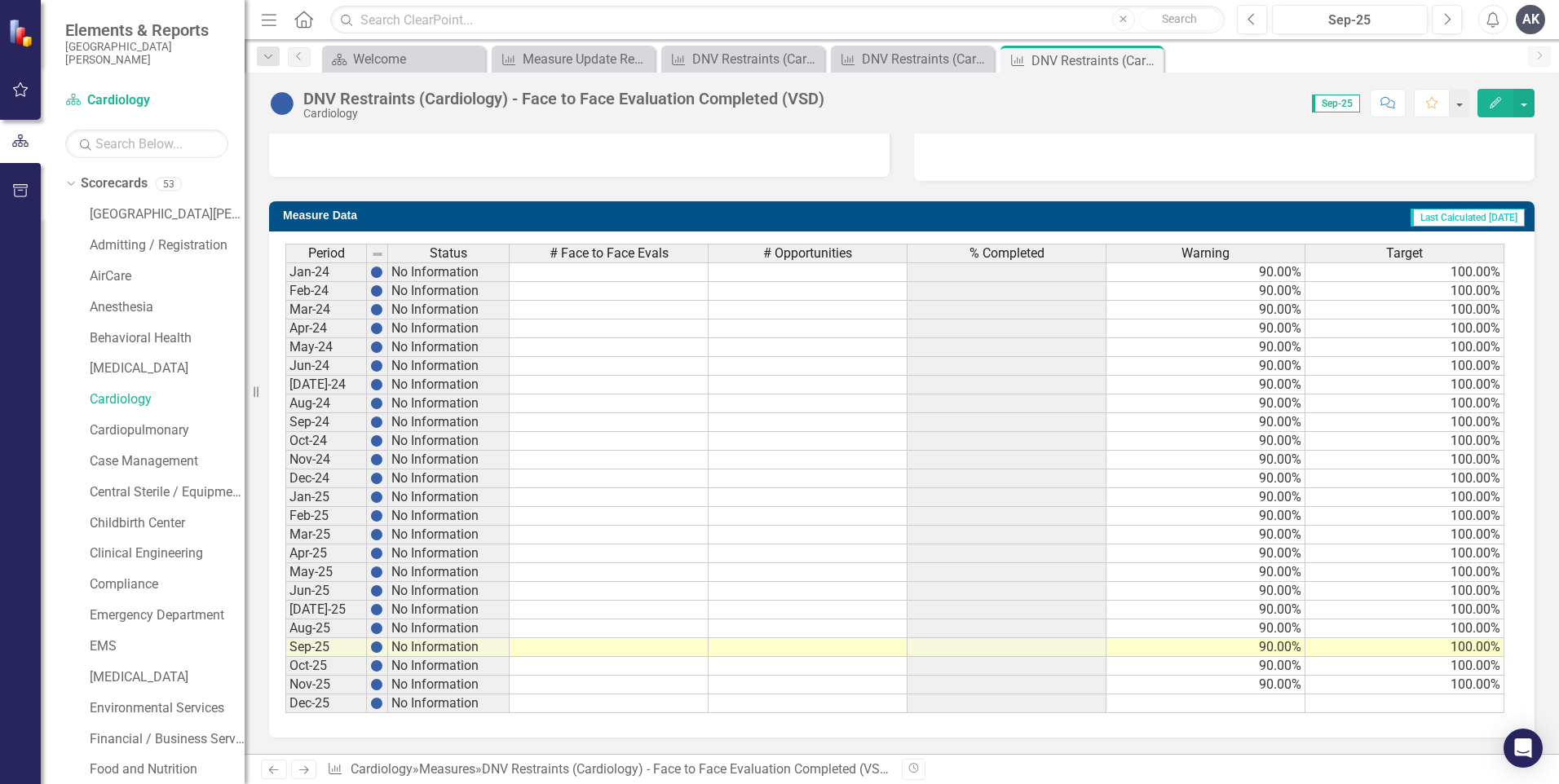
click at [660, 647] on td at bounding box center [609, 648] width 199 height 19
type textarea "1"
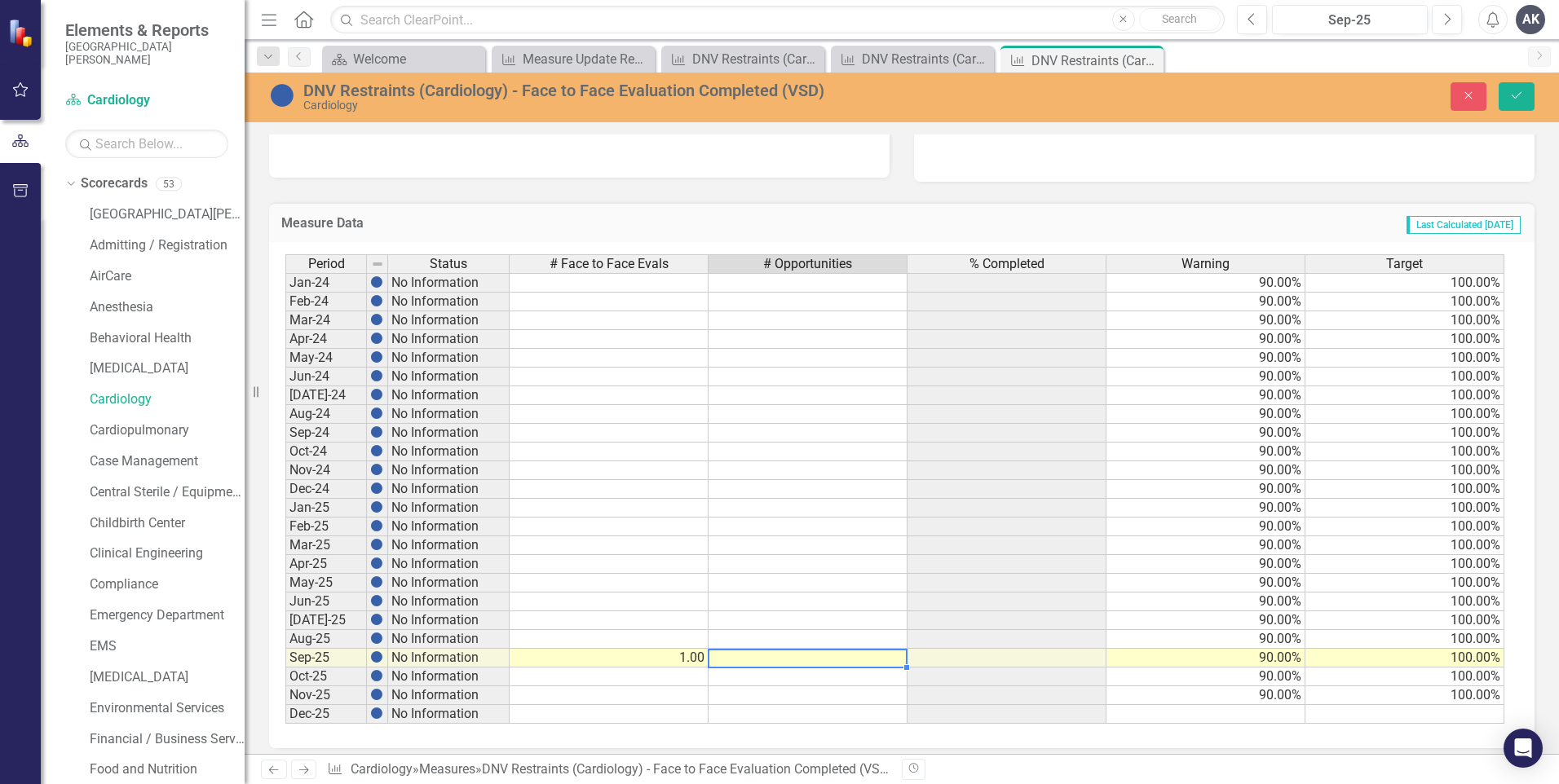
type textarea "1"
click at [1512, 94] on icon "Save" at bounding box center [1517, 95] width 15 height 11
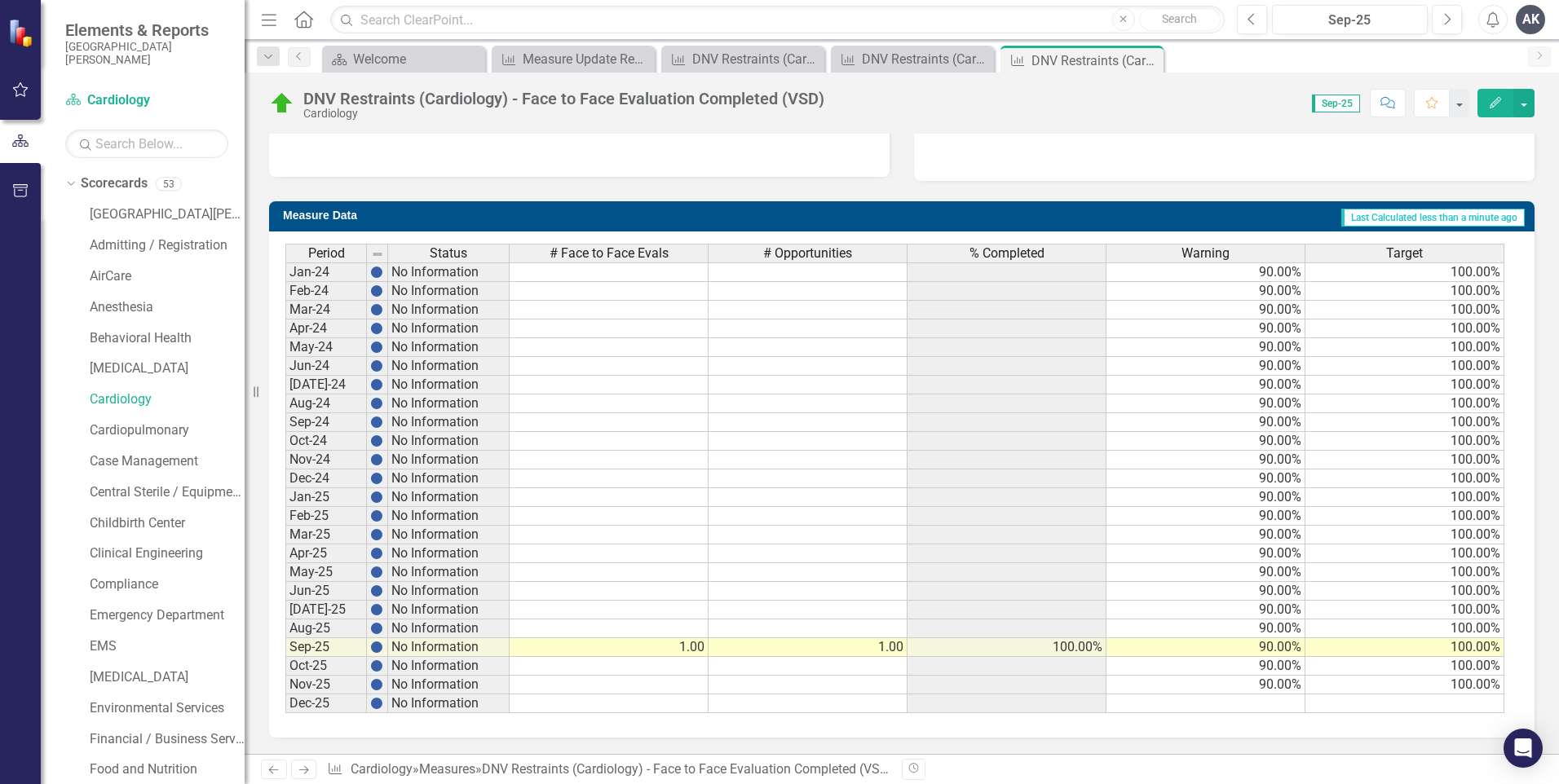
click at [305, 773] on icon "Next" at bounding box center [304, 769] width 14 height 10
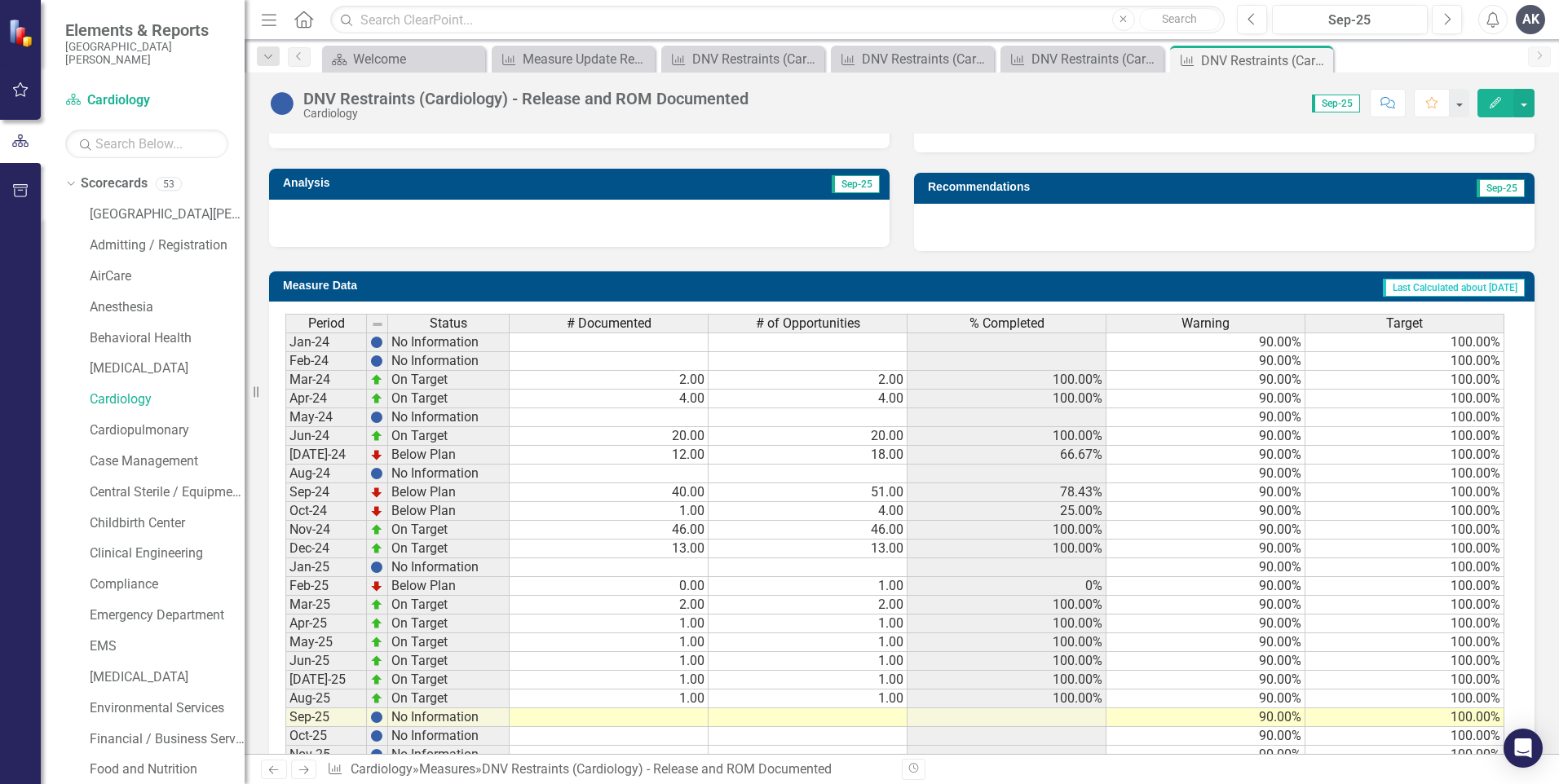
scroll to position [560, 0]
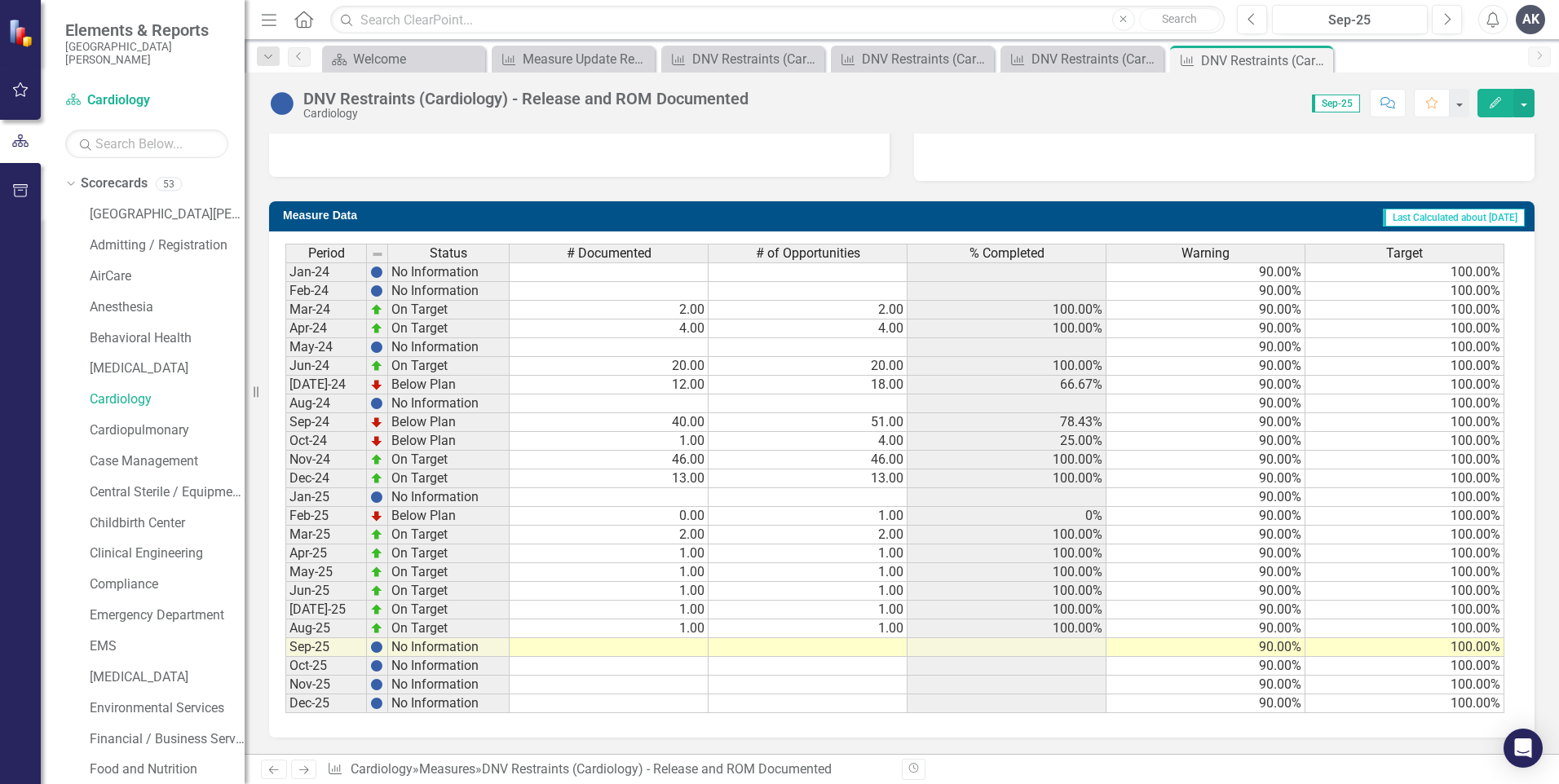
click at [692, 645] on td at bounding box center [609, 648] width 199 height 19
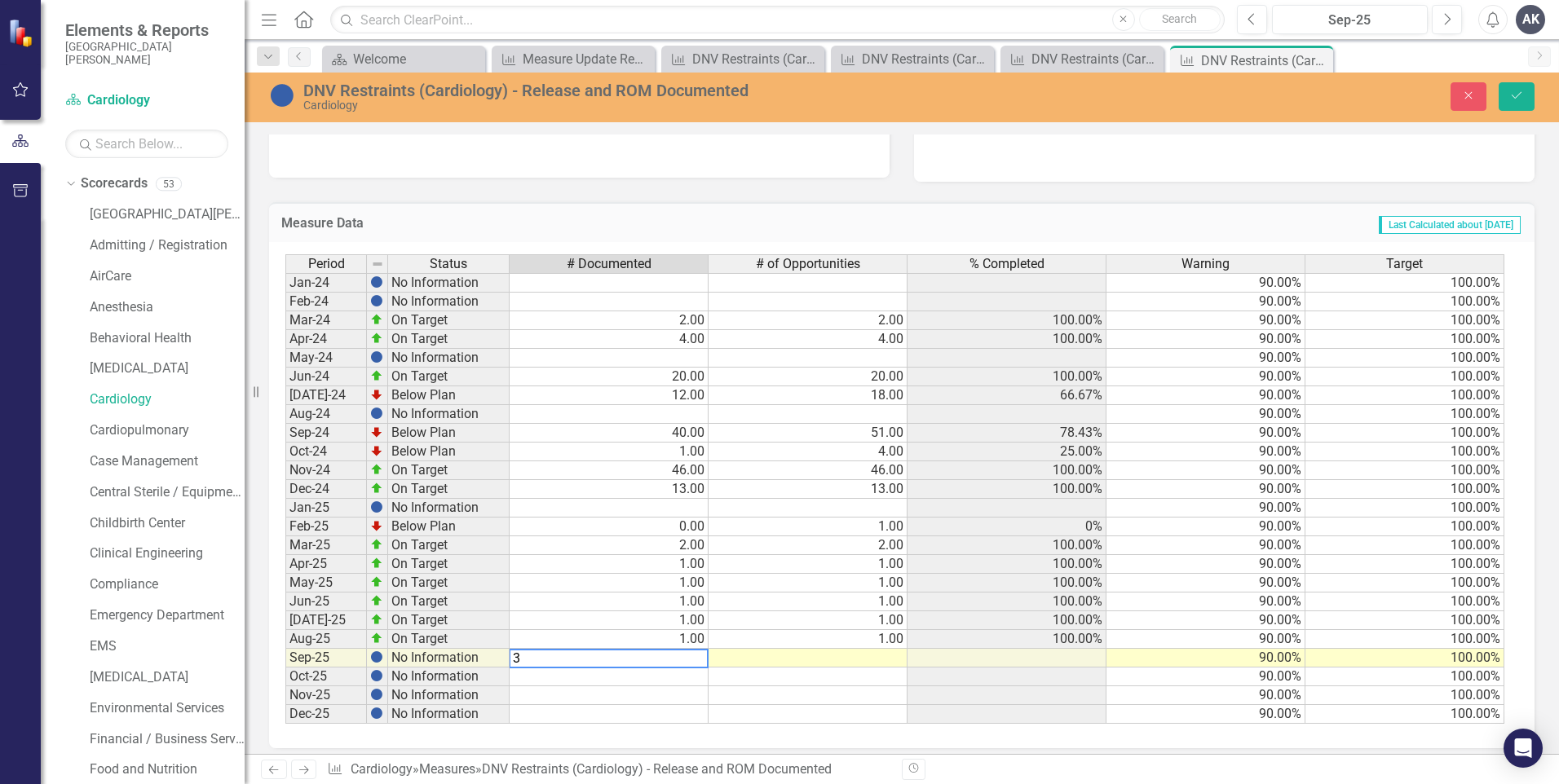
type textarea "31"
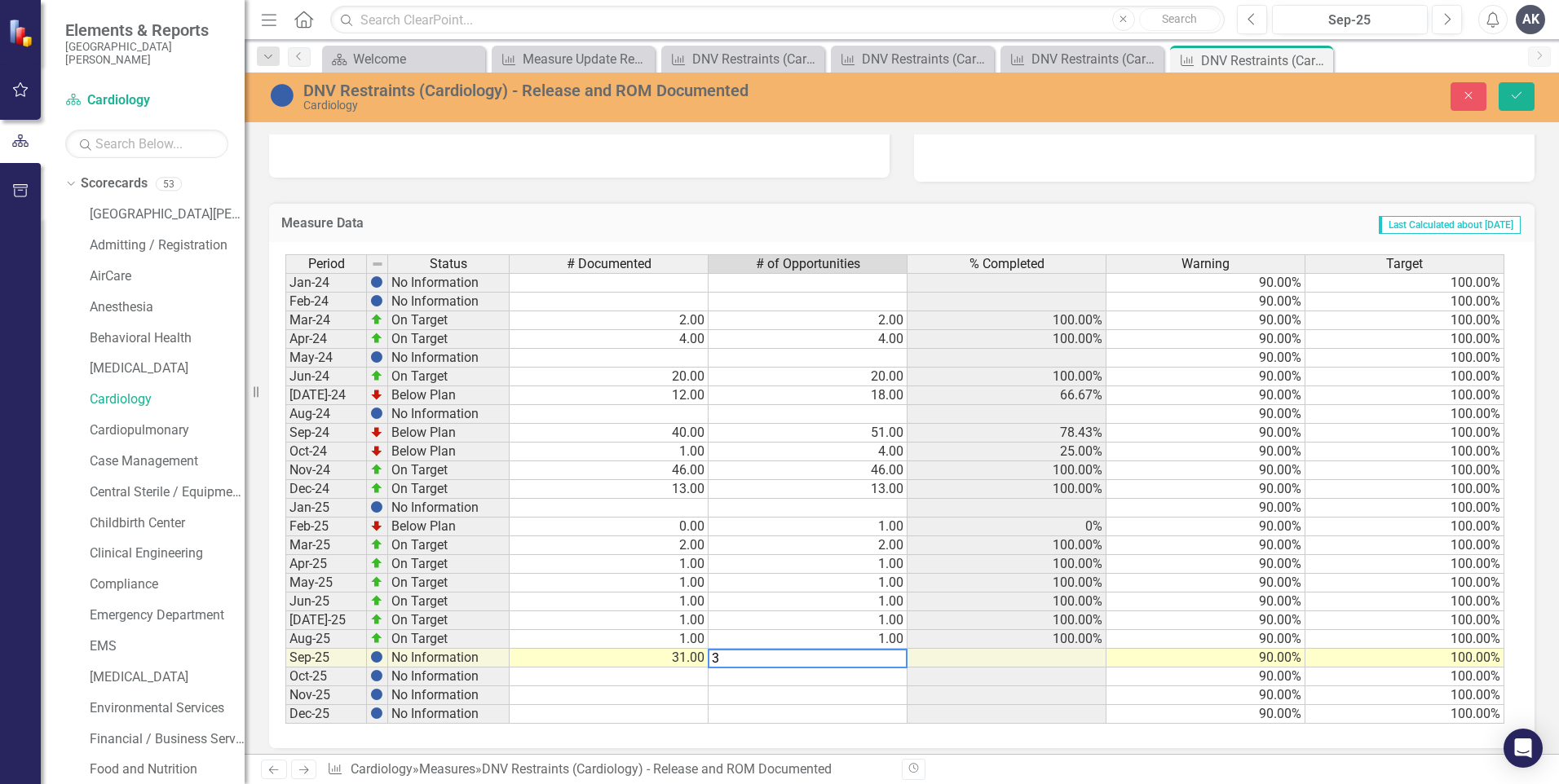
type textarea "31"
click at [1518, 95] on icon "submit" at bounding box center [1516, 95] width 10 height 7
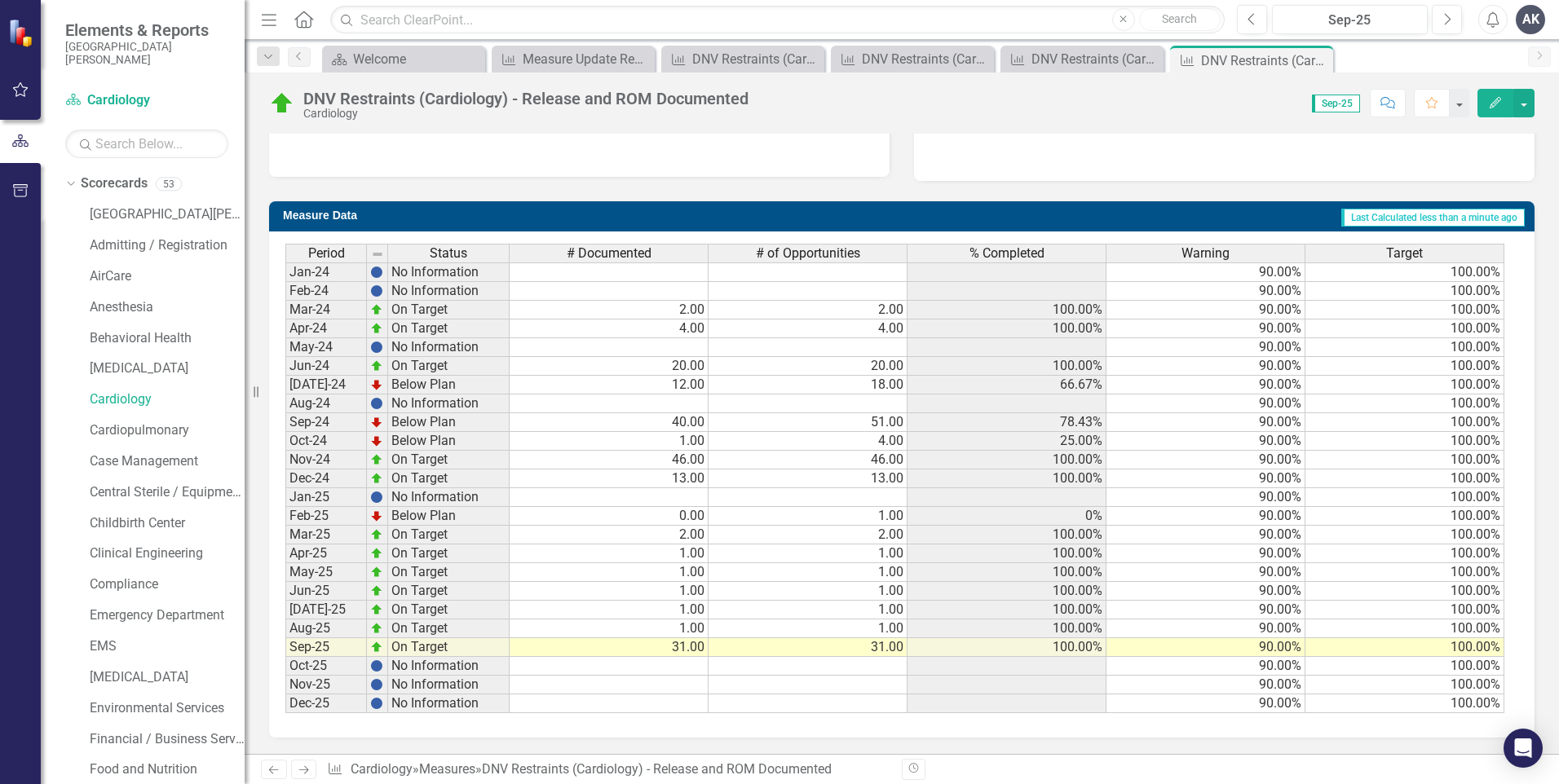
click at [305, 771] on icon "Next" at bounding box center [304, 769] width 14 height 10
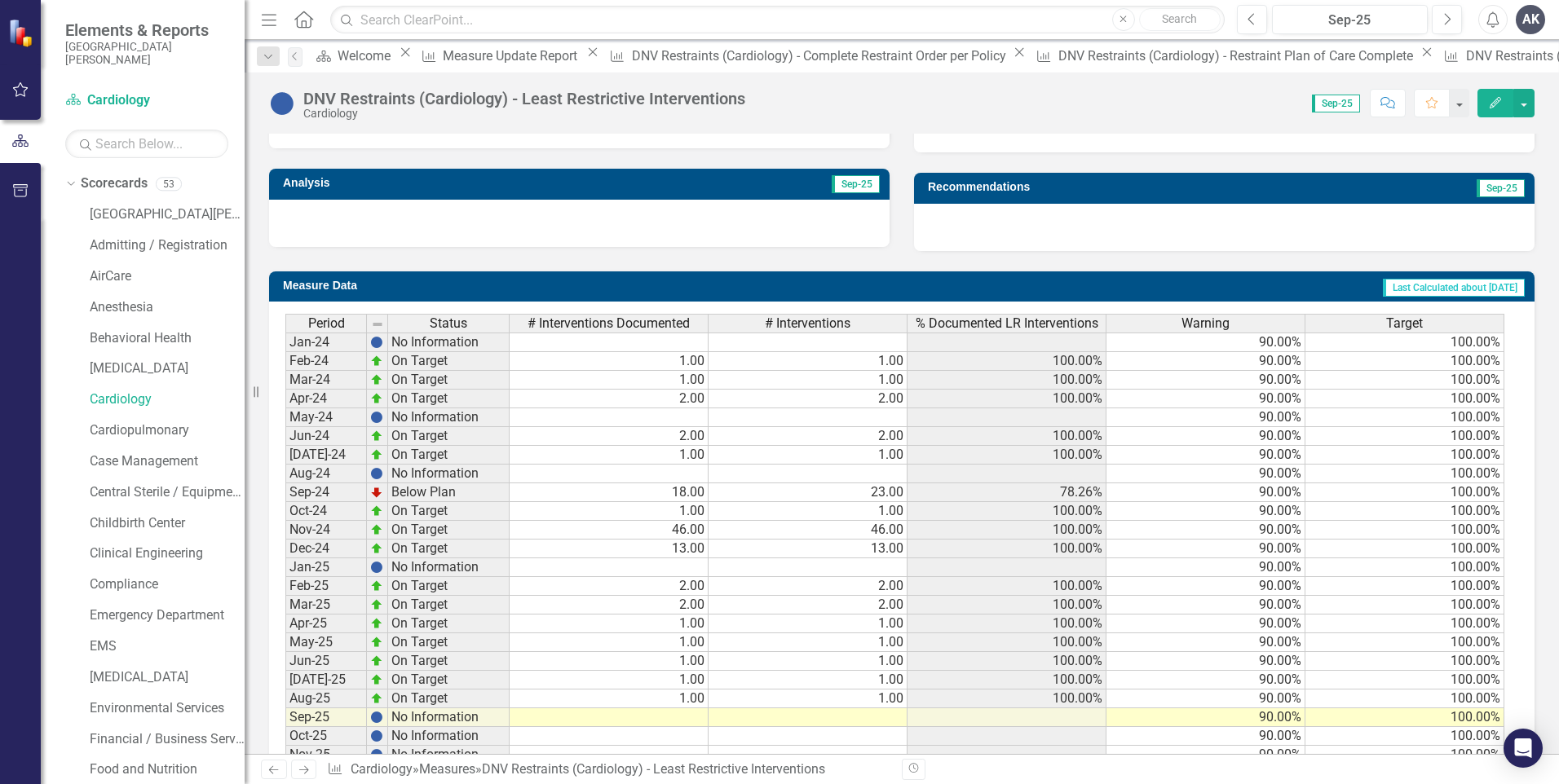
scroll to position [560, 0]
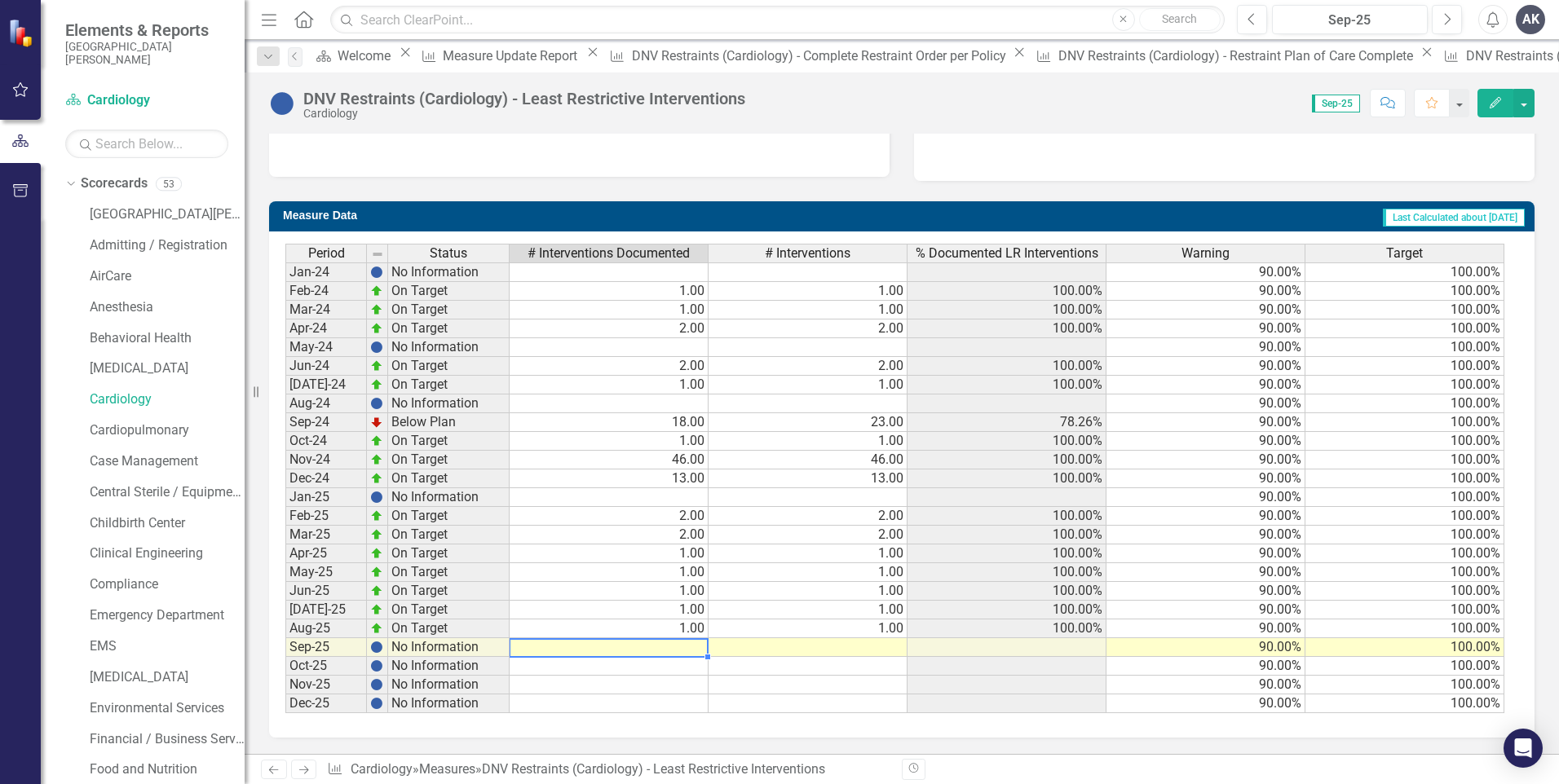
click at [700, 647] on td at bounding box center [609, 648] width 199 height 19
type textarea "3"
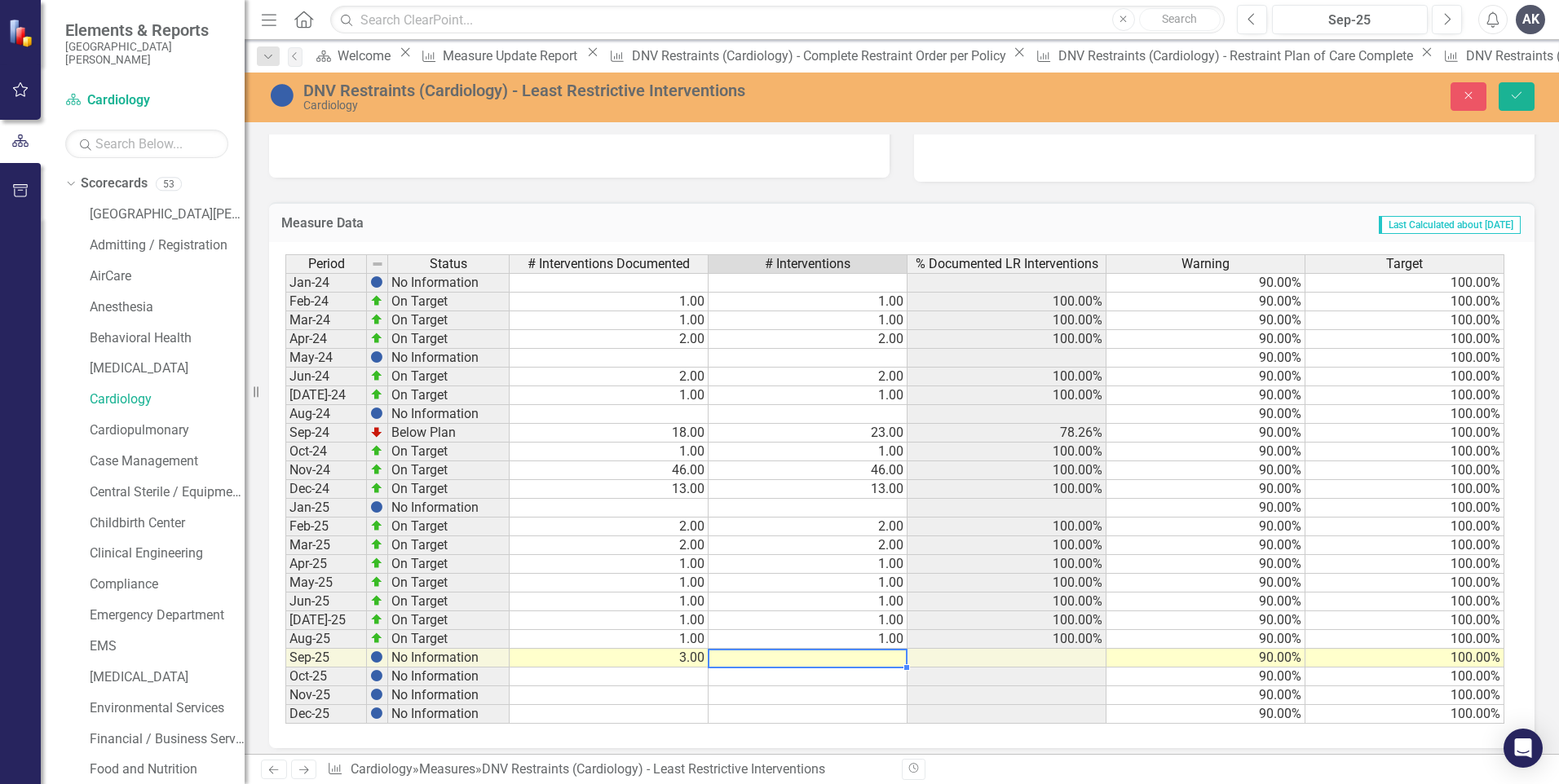
type textarea "3"
click at [1511, 97] on icon "Save" at bounding box center [1517, 95] width 15 height 11
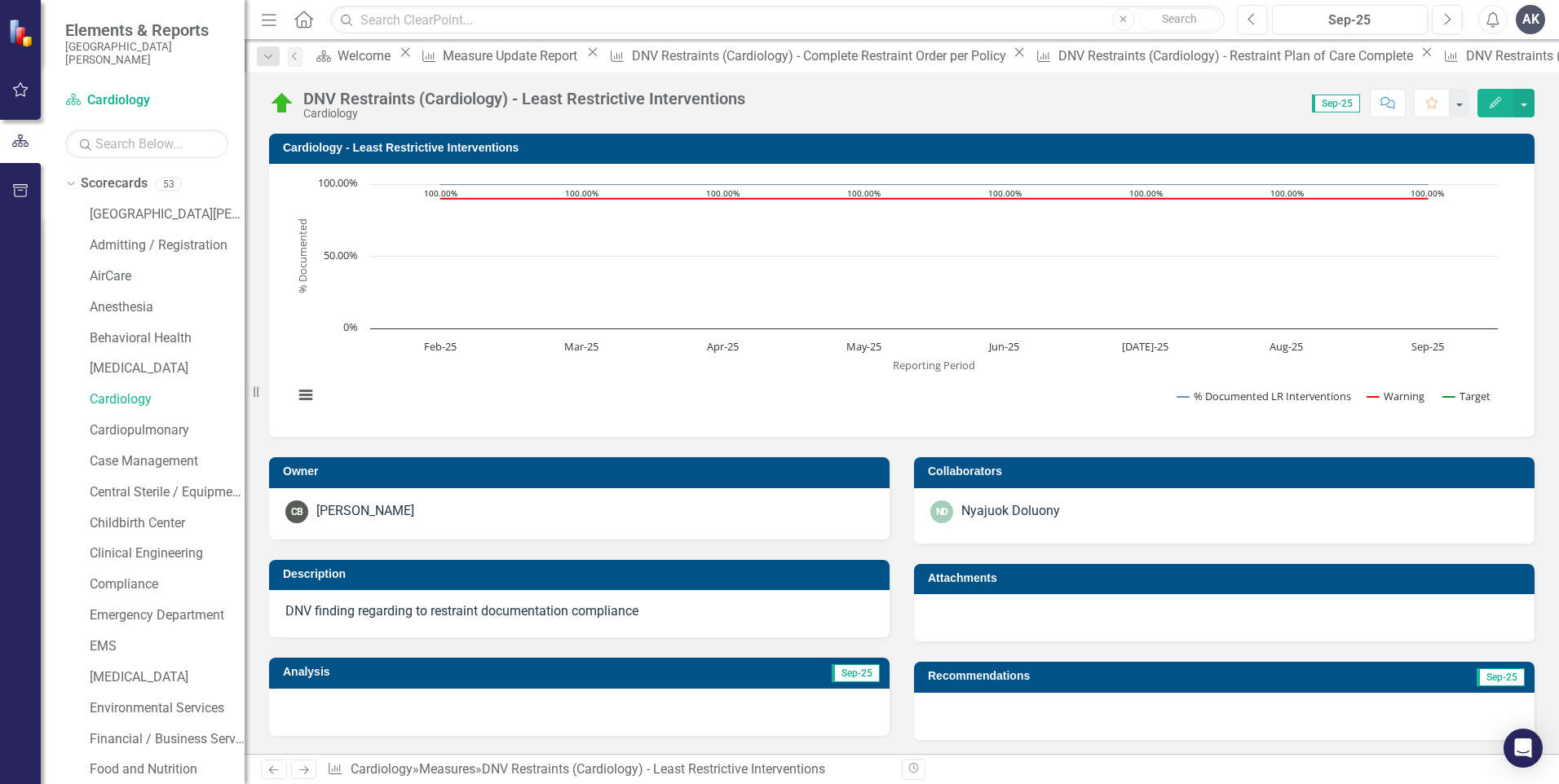
click at [299, 770] on icon "Next" at bounding box center [304, 769] width 14 height 10
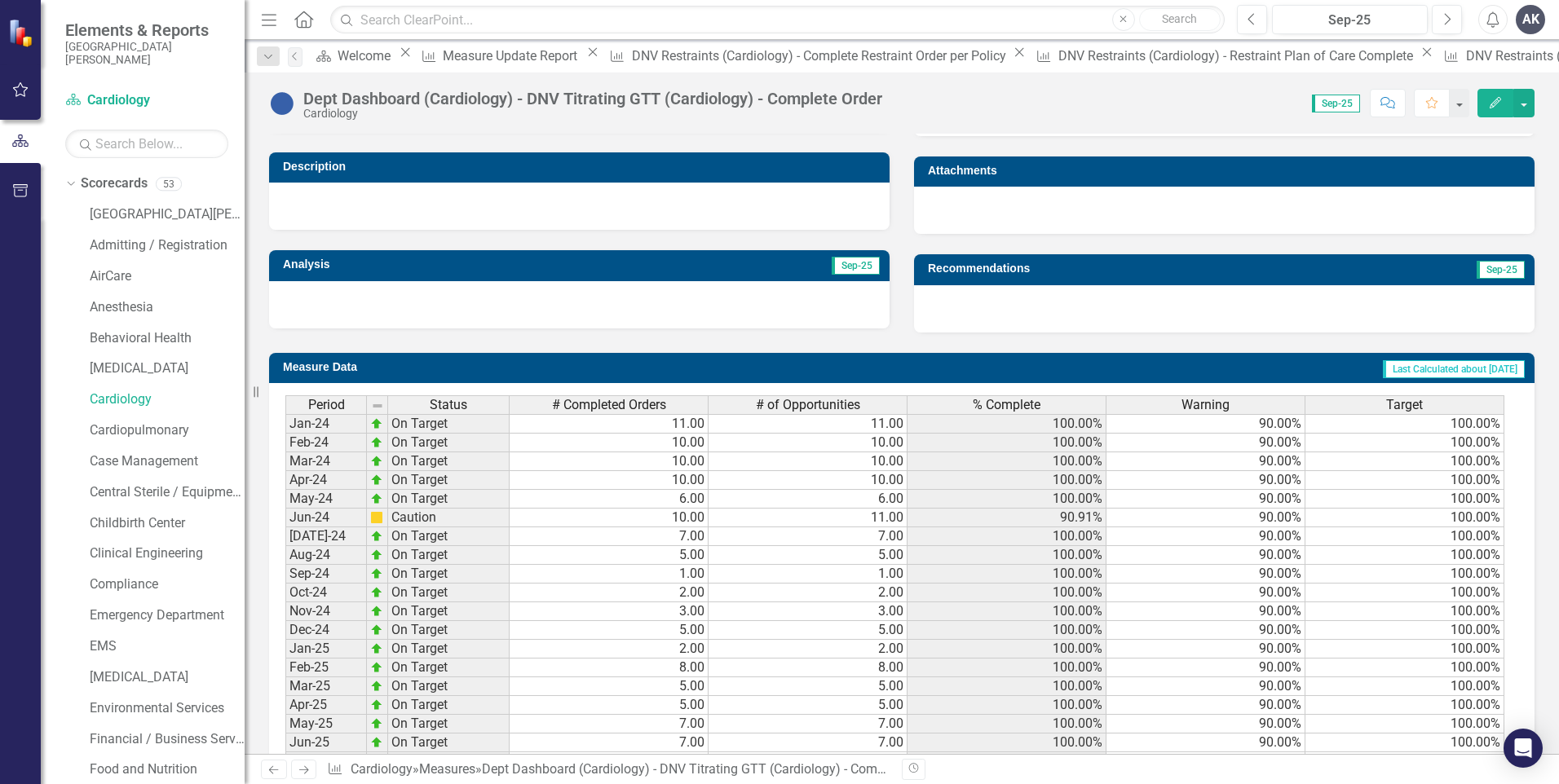
scroll to position [489, 0]
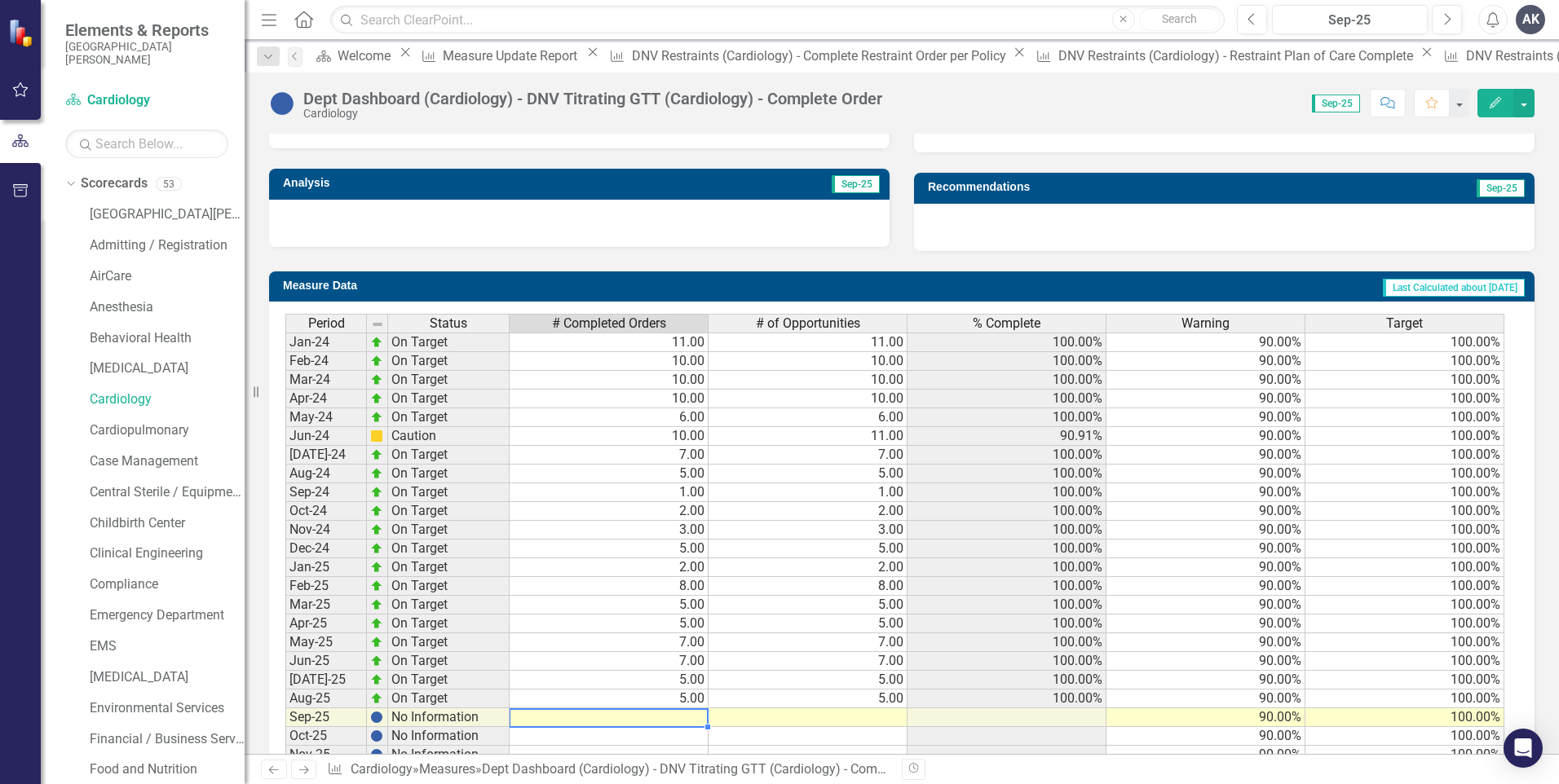
click at [682, 715] on td at bounding box center [609, 718] width 199 height 19
type textarea "6"
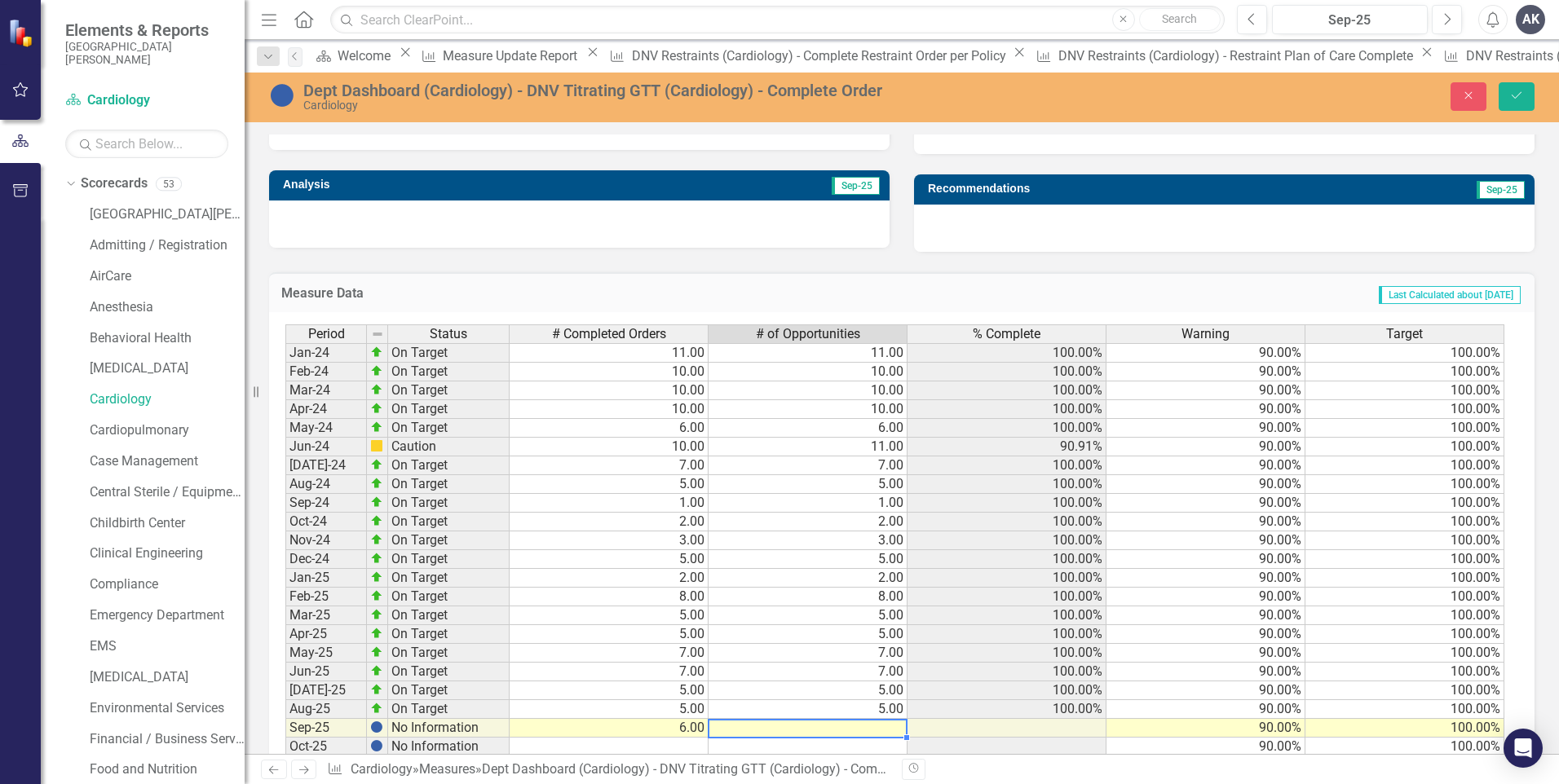
type textarea "6"
click at [1521, 99] on icon "Save" at bounding box center [1517, 95] width 15 height 11
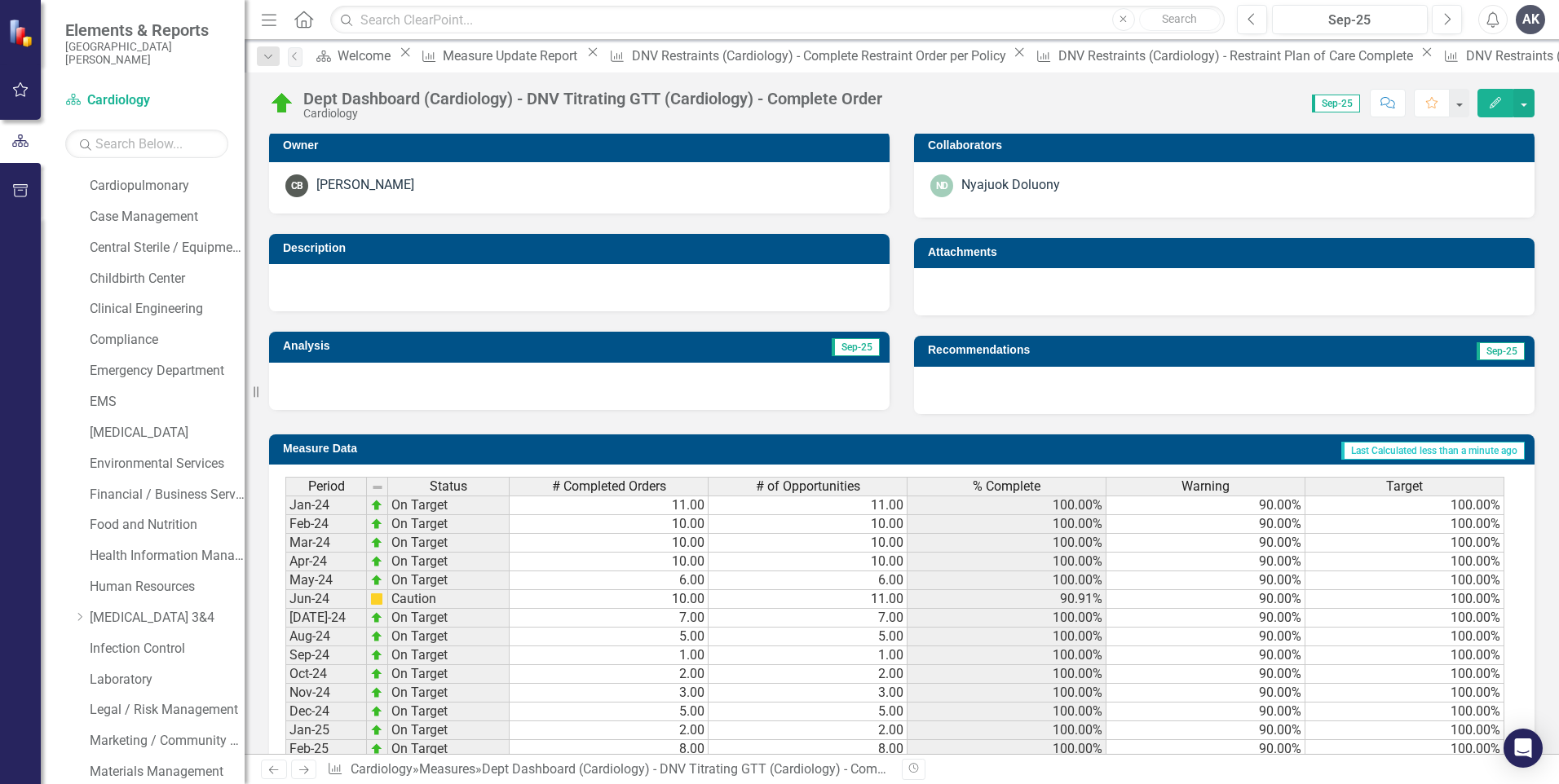
scroll to position [560, 0]
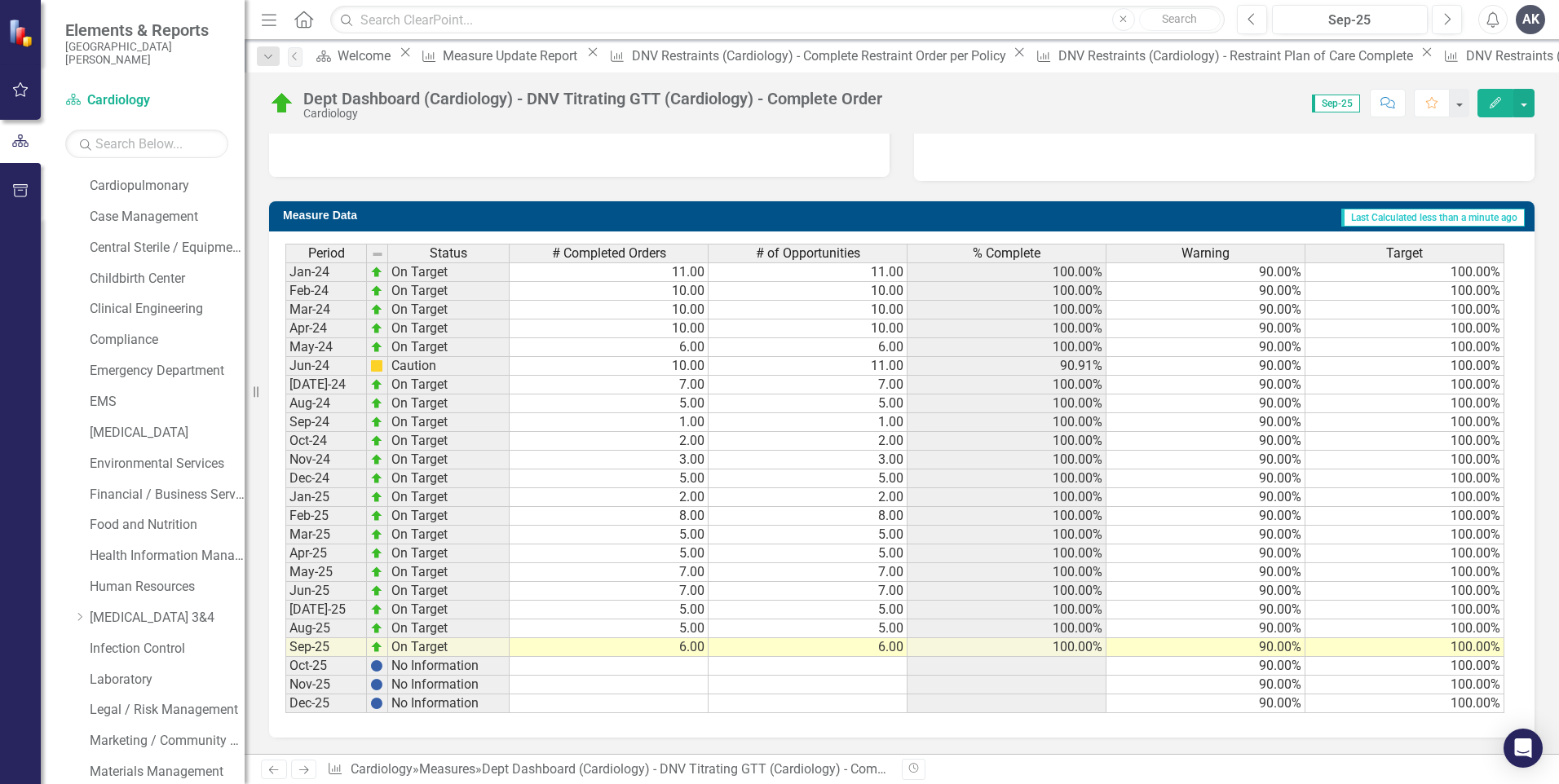
click at [307, 768] on icon "Next" at bounding box center [304, 769] width 14 height 10
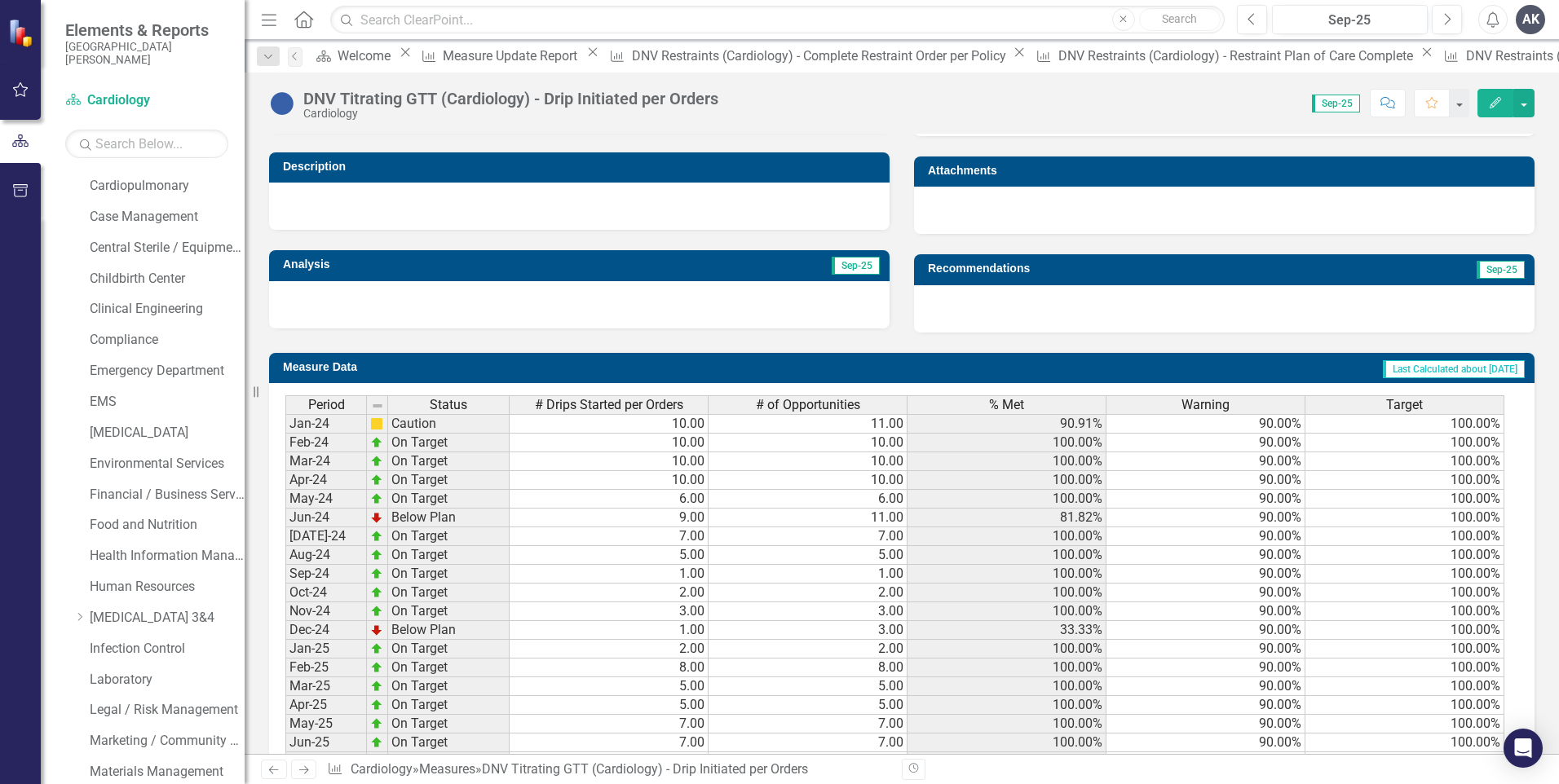
scroll to position [560, 0]
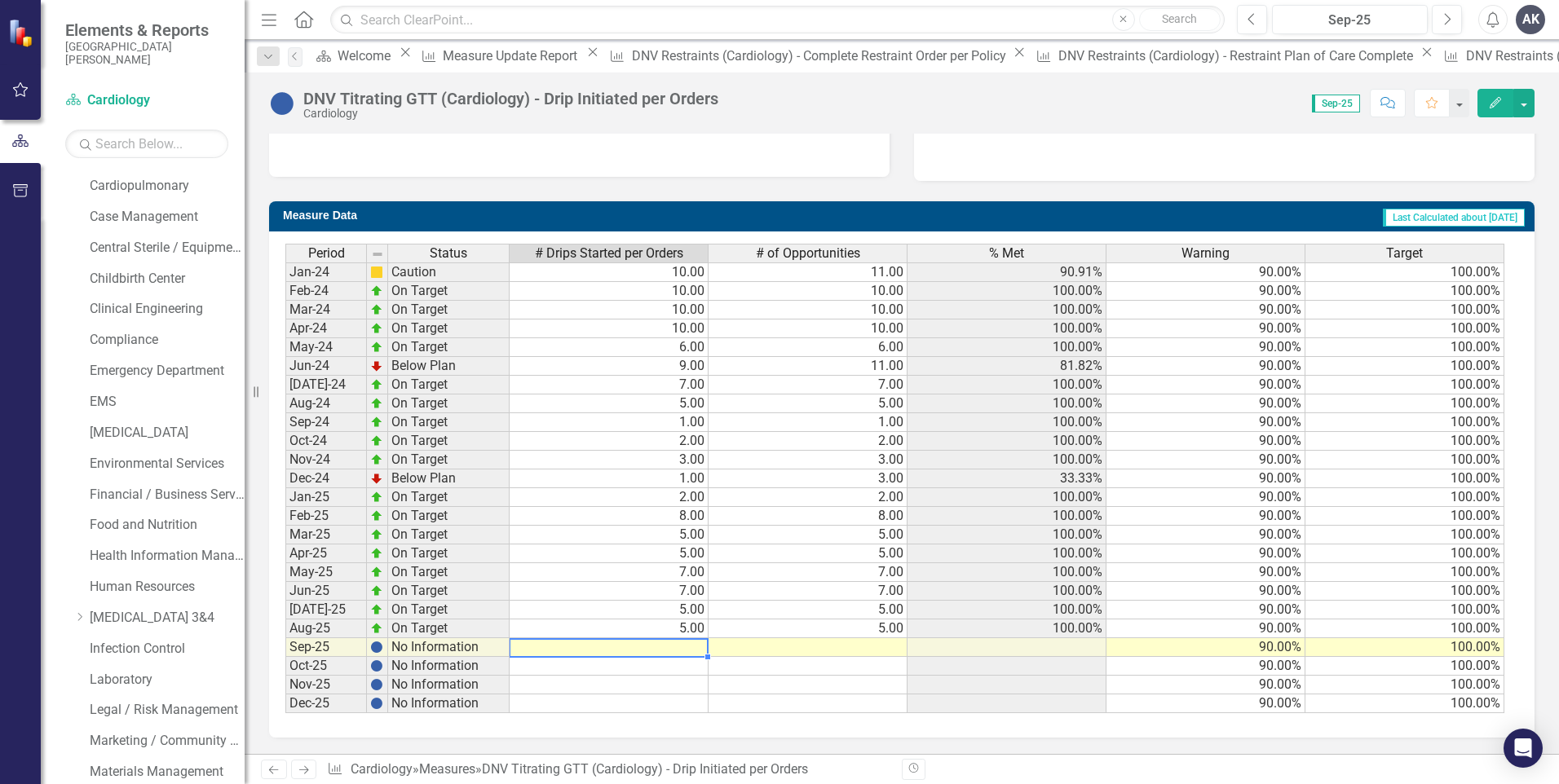
click at [698, 650] on td at bounding box center [609, 648] width 199 height 19
type textarea "6"
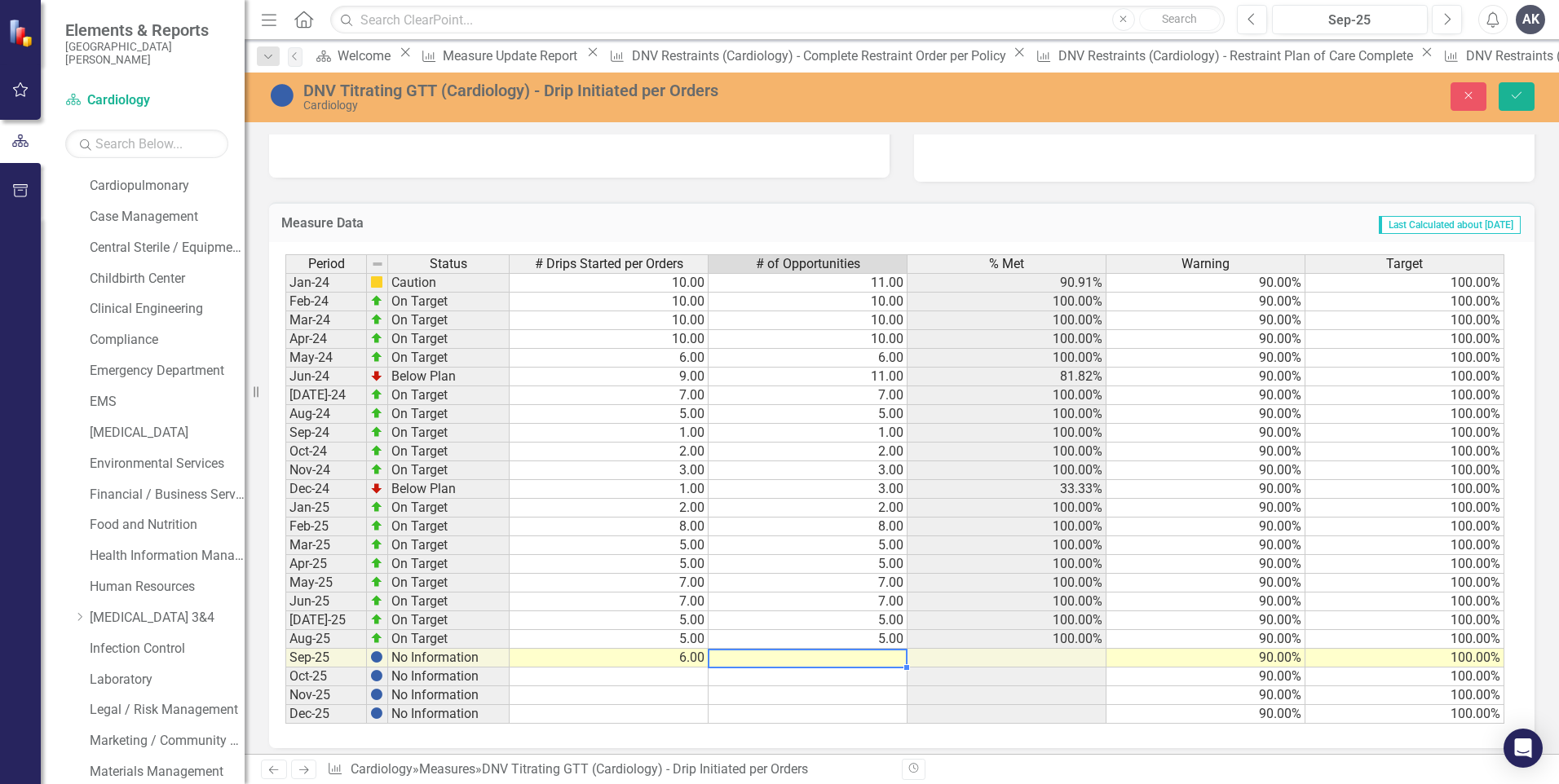
type textarea "6"
click at [1518, 89] on icon "Save" at bounding box center [1517, 95] width 15 height 11
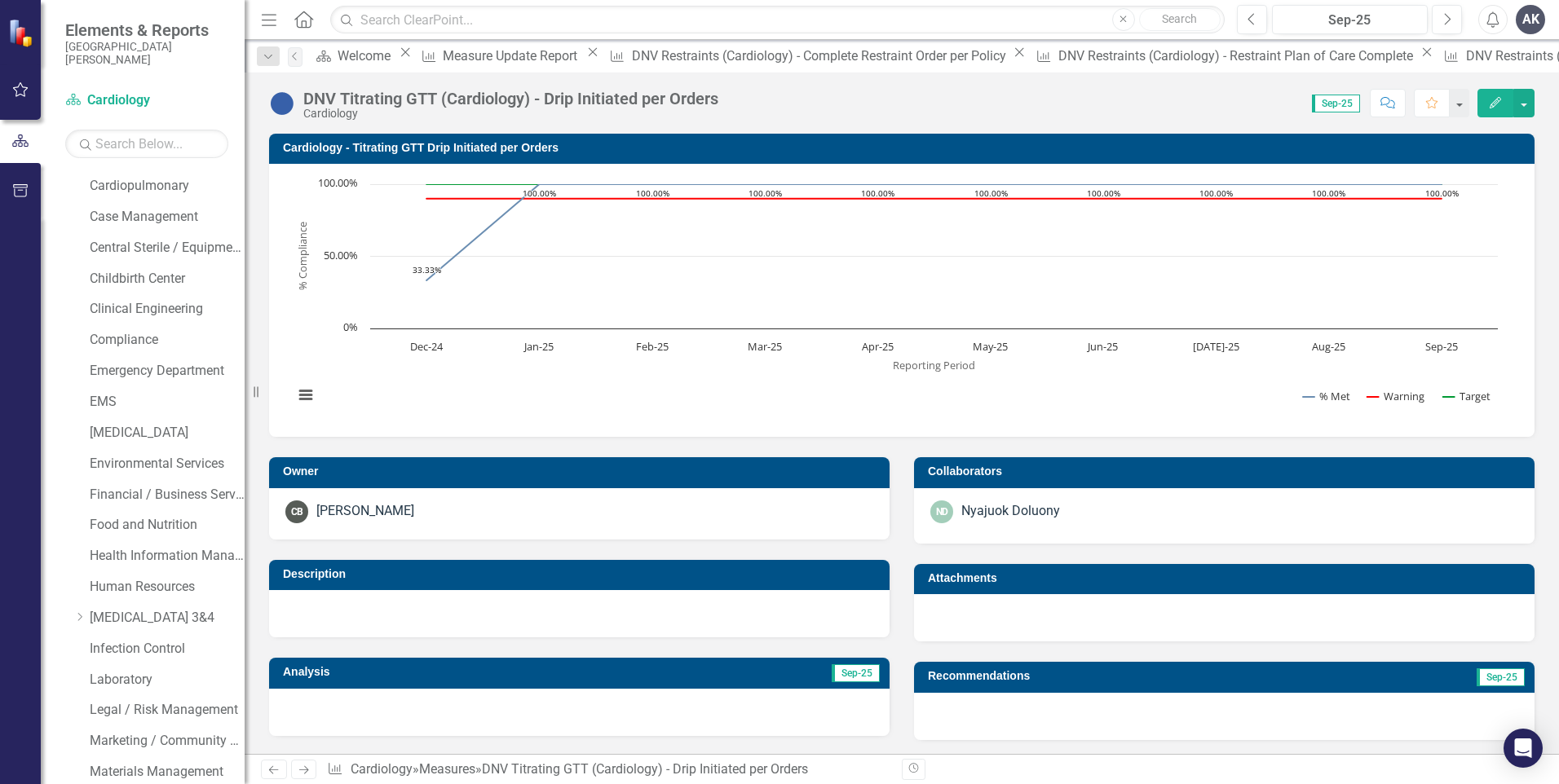
click at [306, 770] on icon at bounding box center [304, 770] width 10 height 8
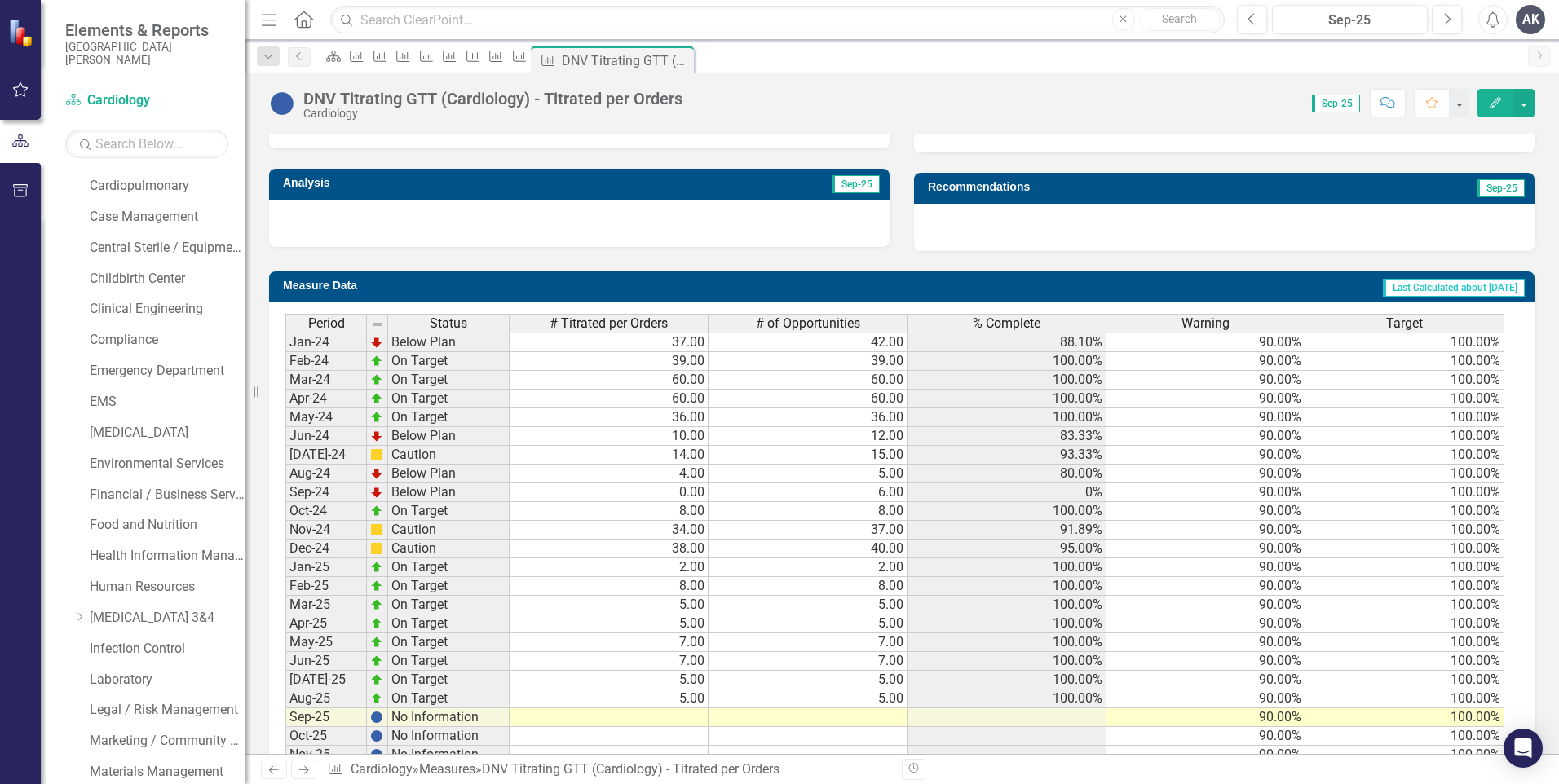
scroll to position [560, 0]
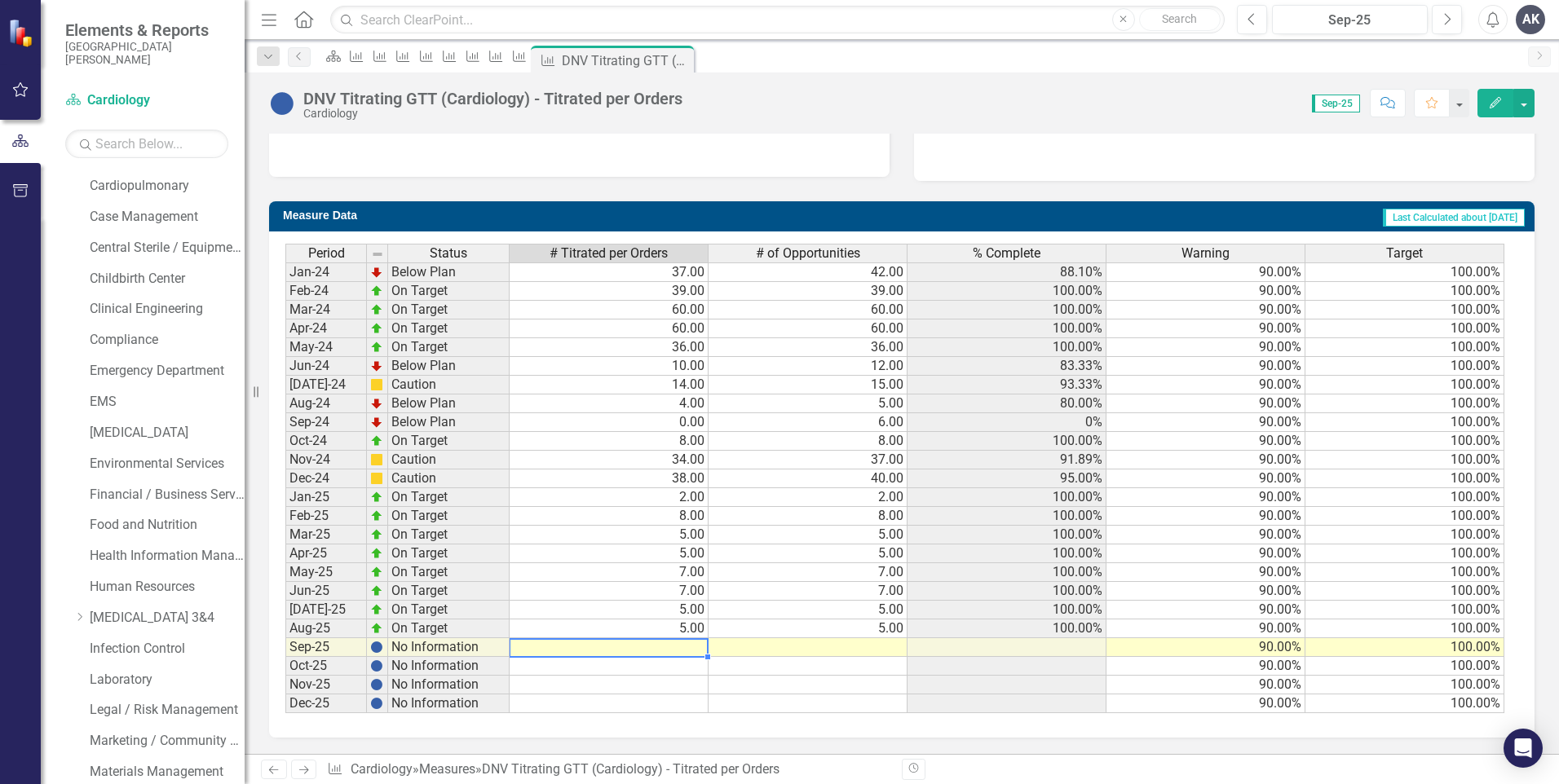
click at [698, 649] on td at bounding box center [609, 648] width 199 height 19
type textarea "11"
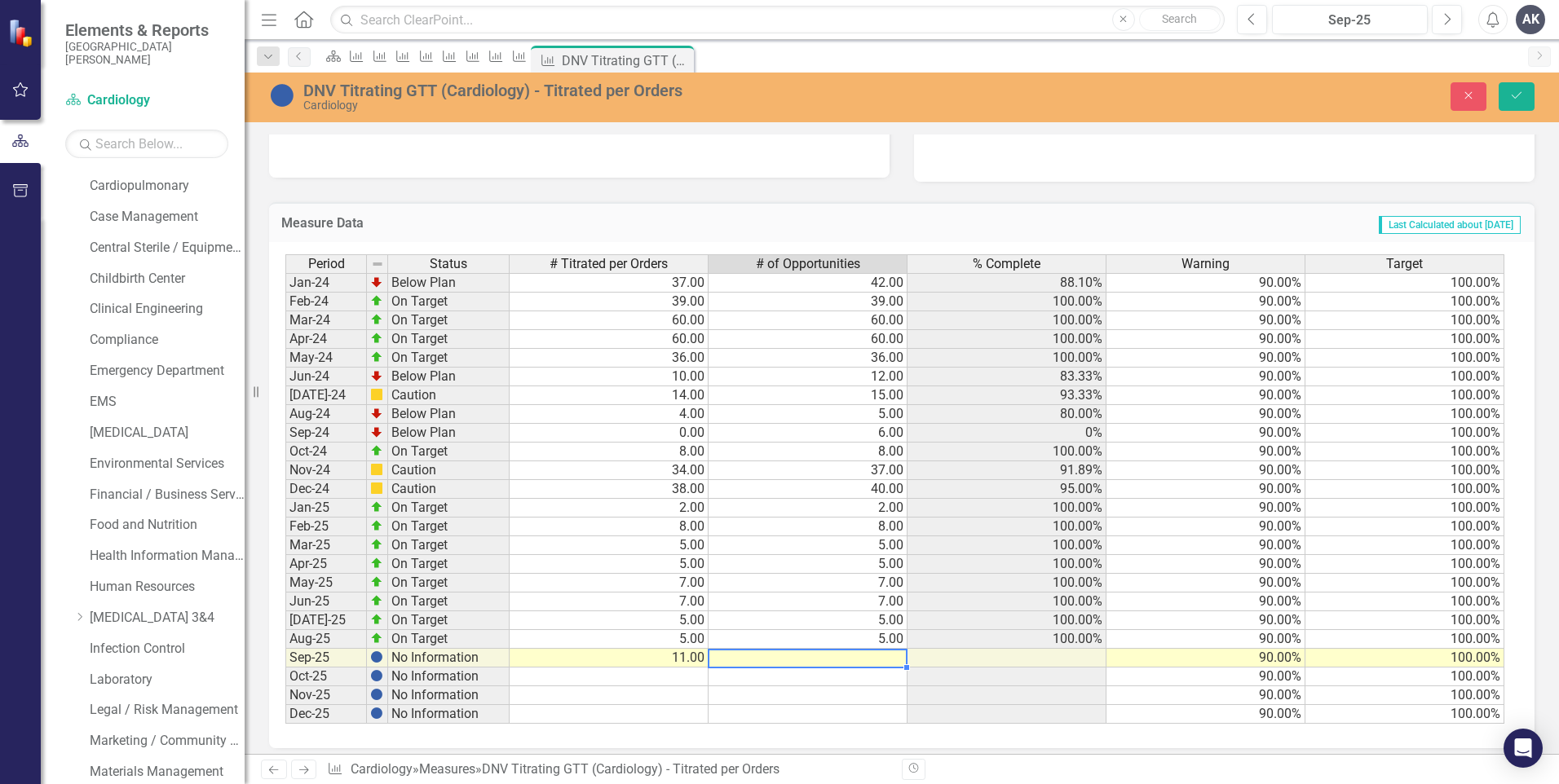
type textarea "11"
click at [1510, 102] on button "Save" at bounding box center [1516, 96] width 36 height 29
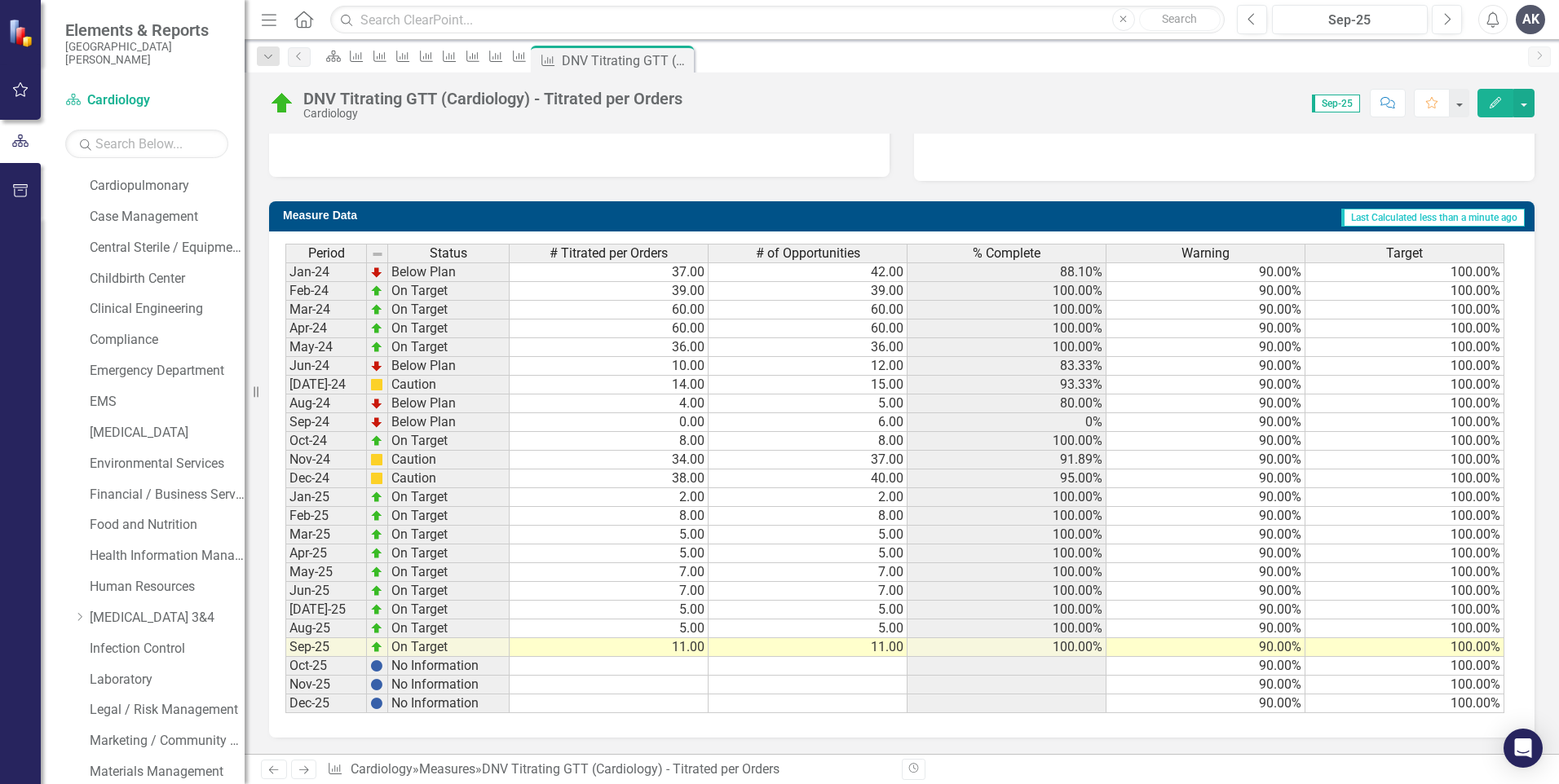
click at [310, 769] on icon "Next" at bounding box center [304, 769] width 14 height 10
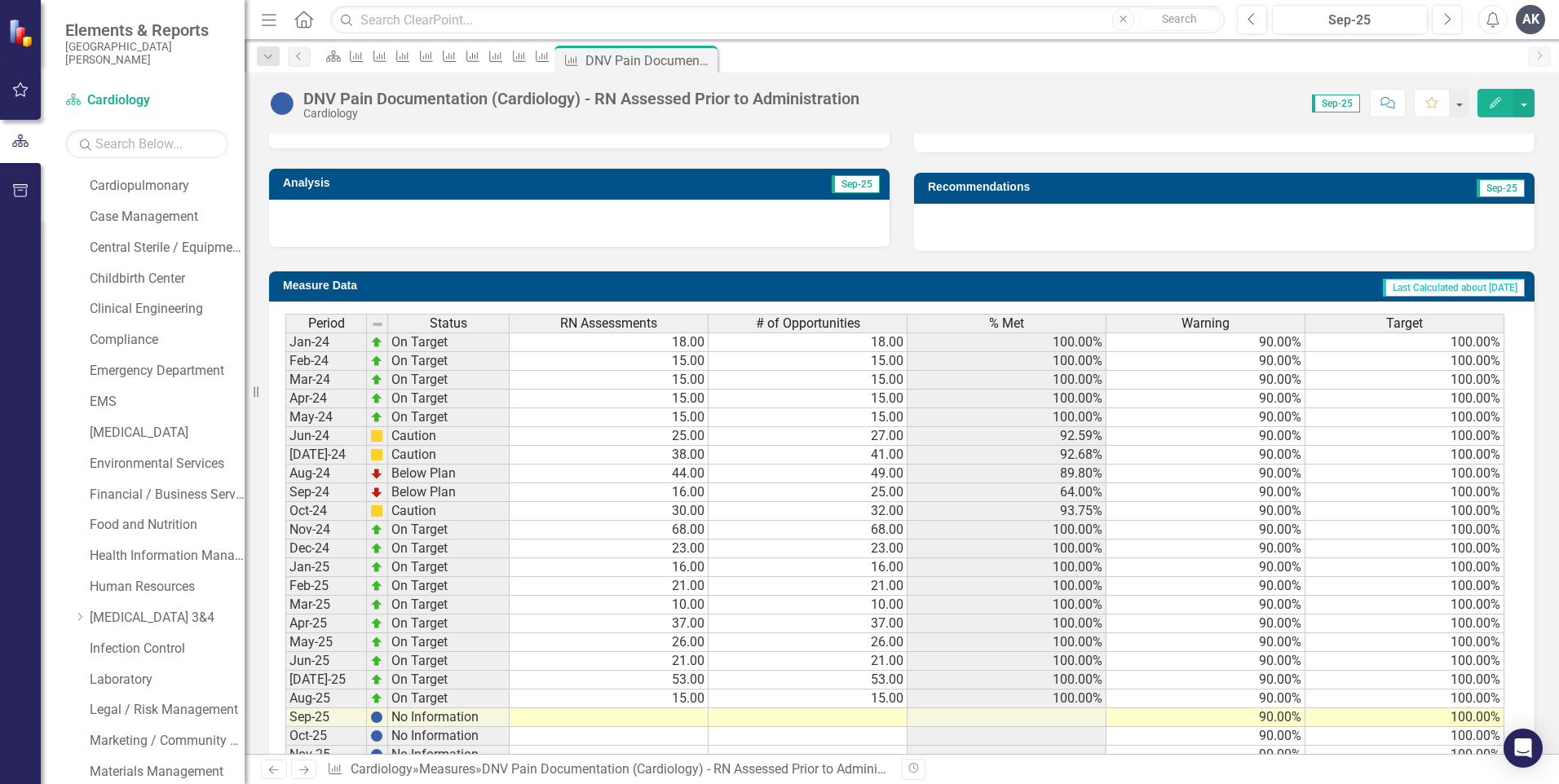
scroll to position [560, 0]
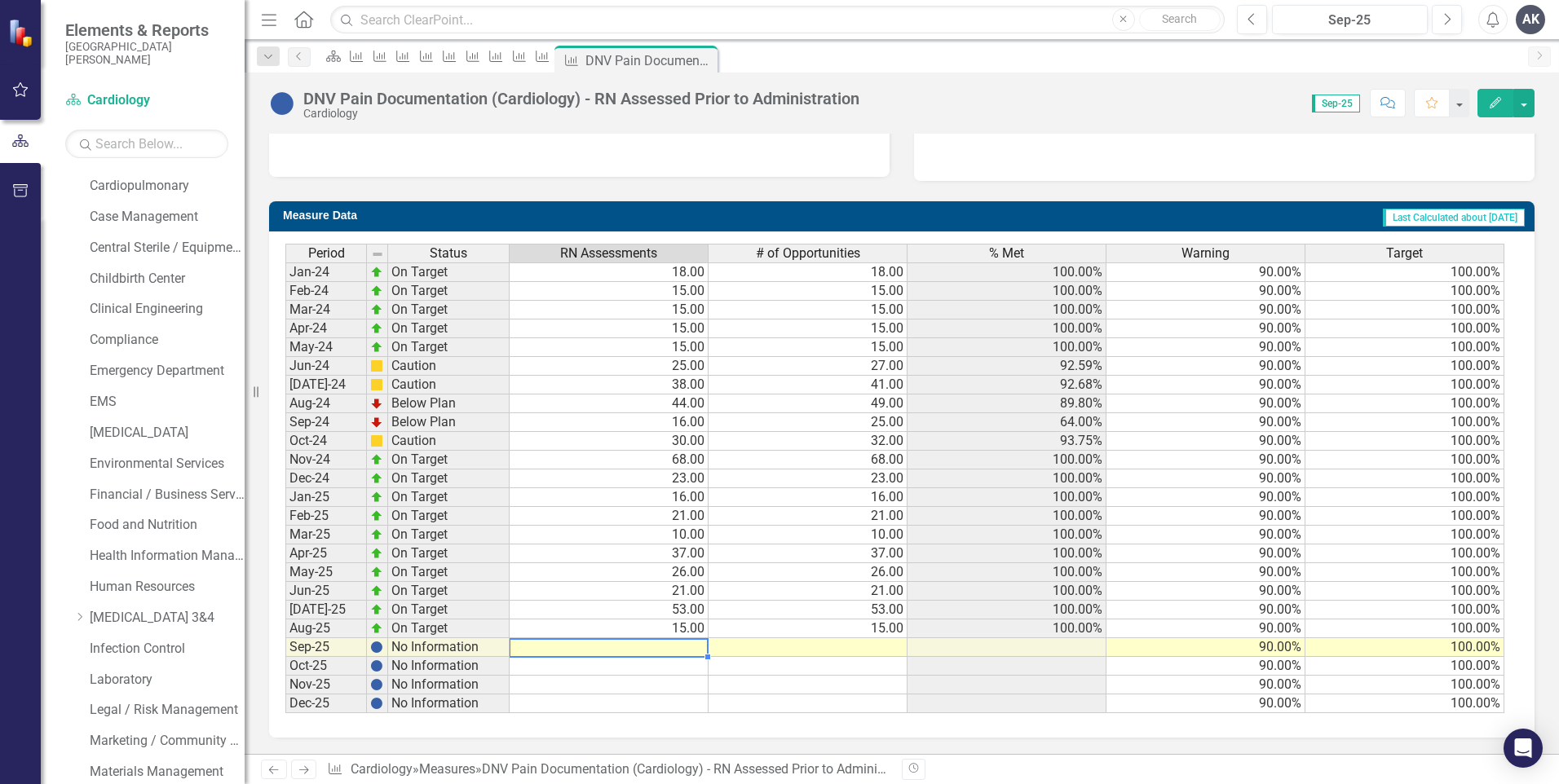
click at [694, 652] on td at bounding box center [609, 648] width 199 height 19
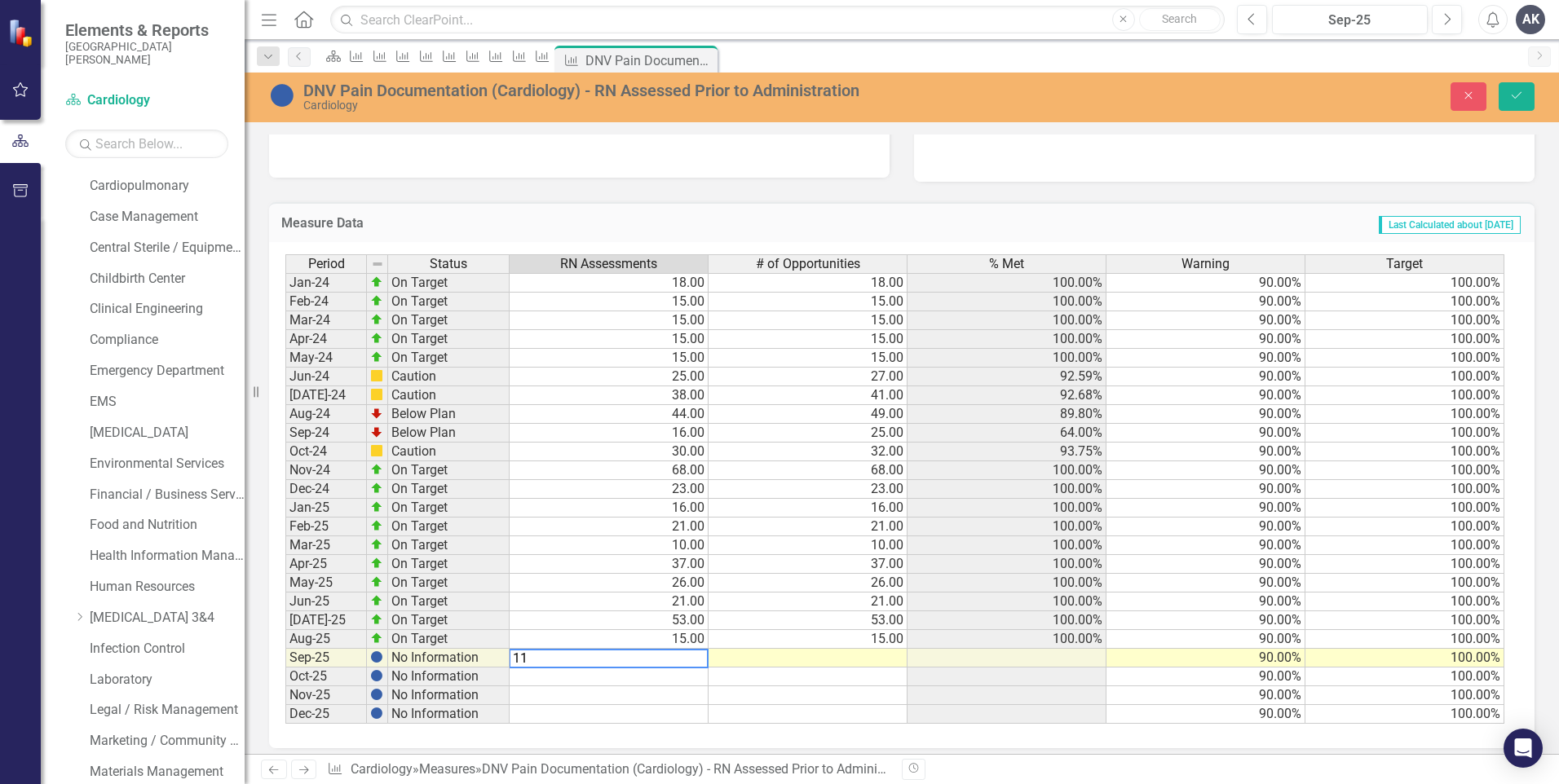
type textarea "114"
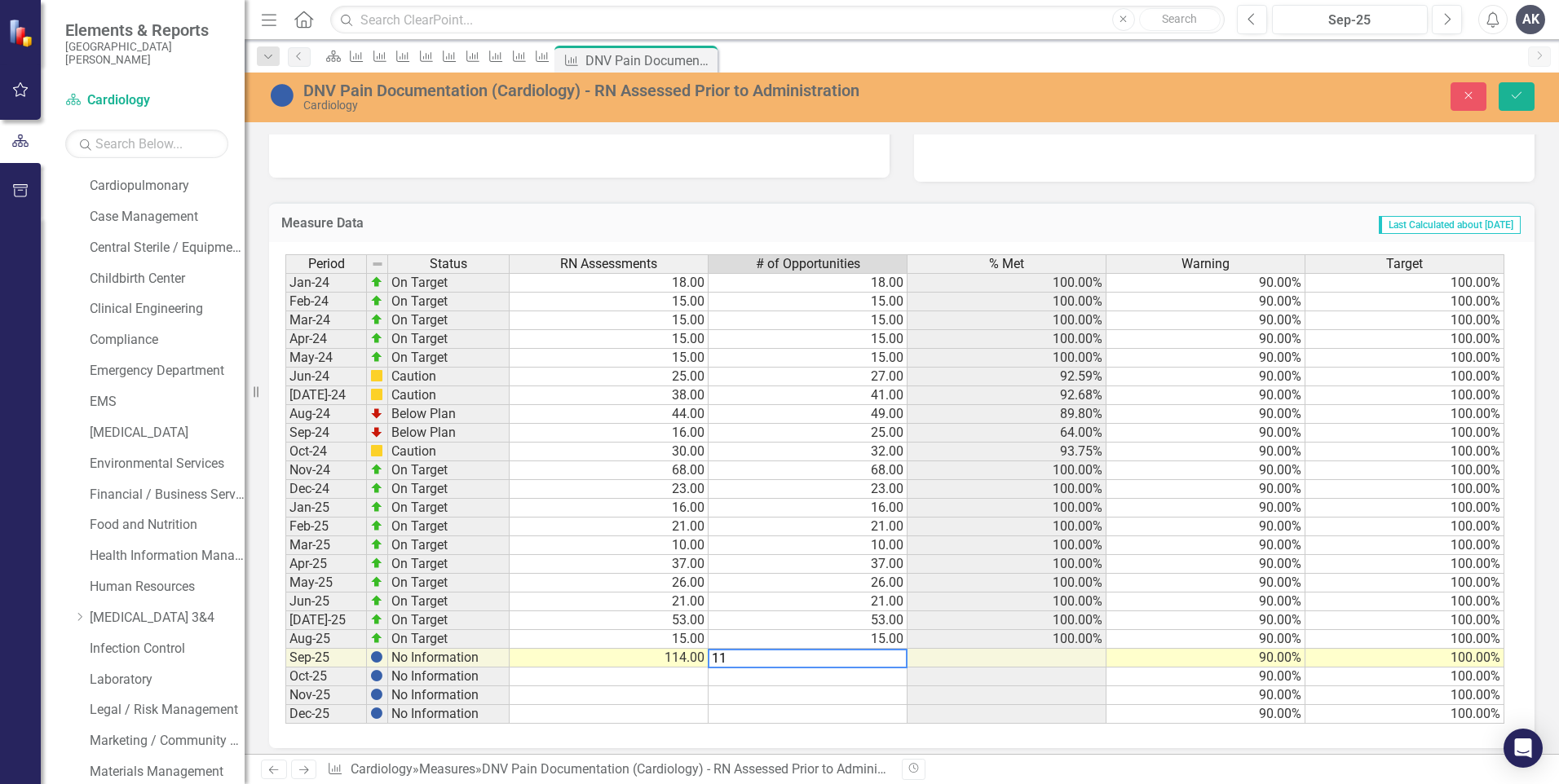
type textarea "114"
click at [1511, 92] on icon "Save" at bounding box center [1517, 95] width 15 height 11
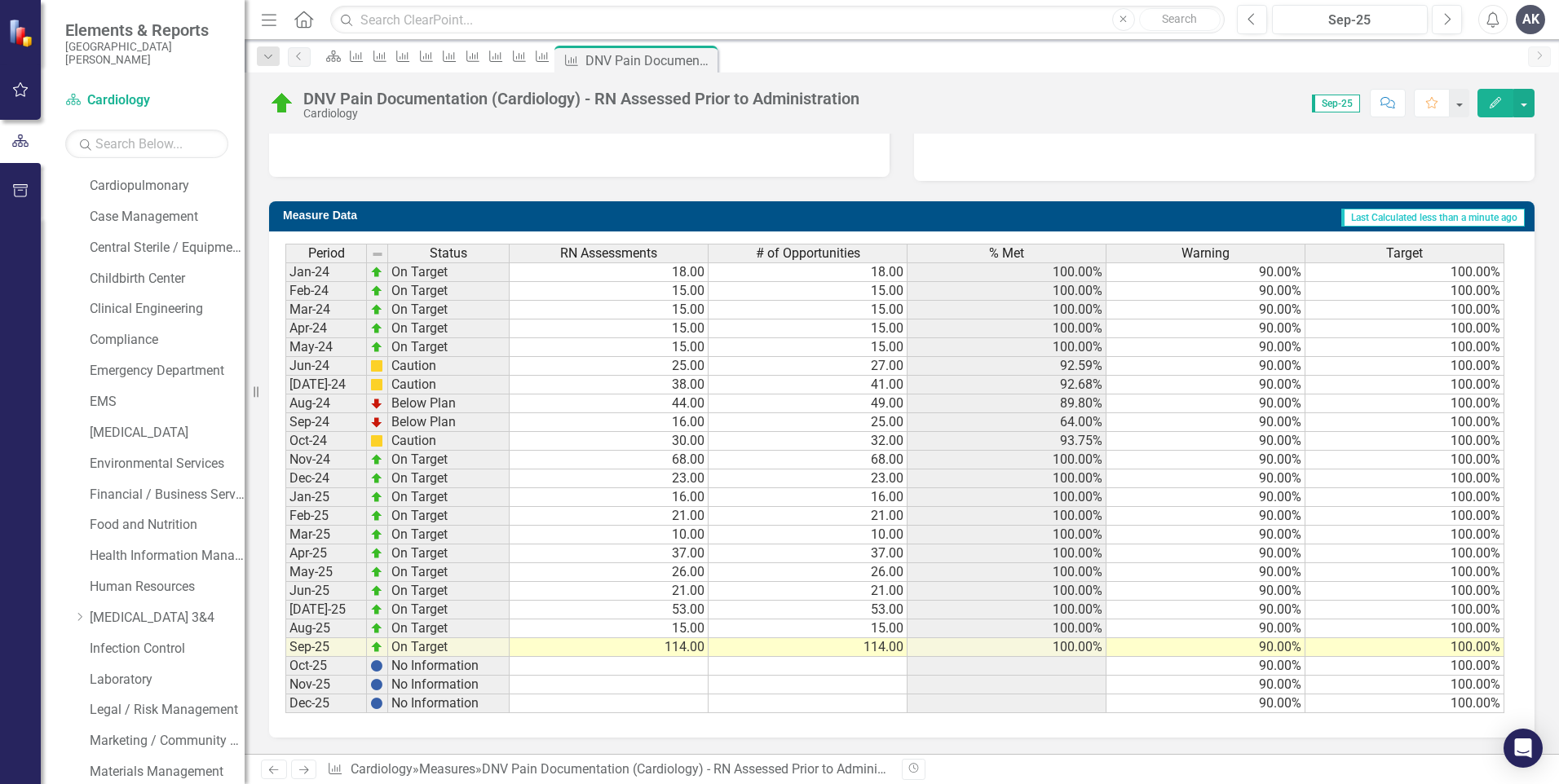
click at [305, 771] on icon "Next" at bounding box center [304, 769] width 14 height 10
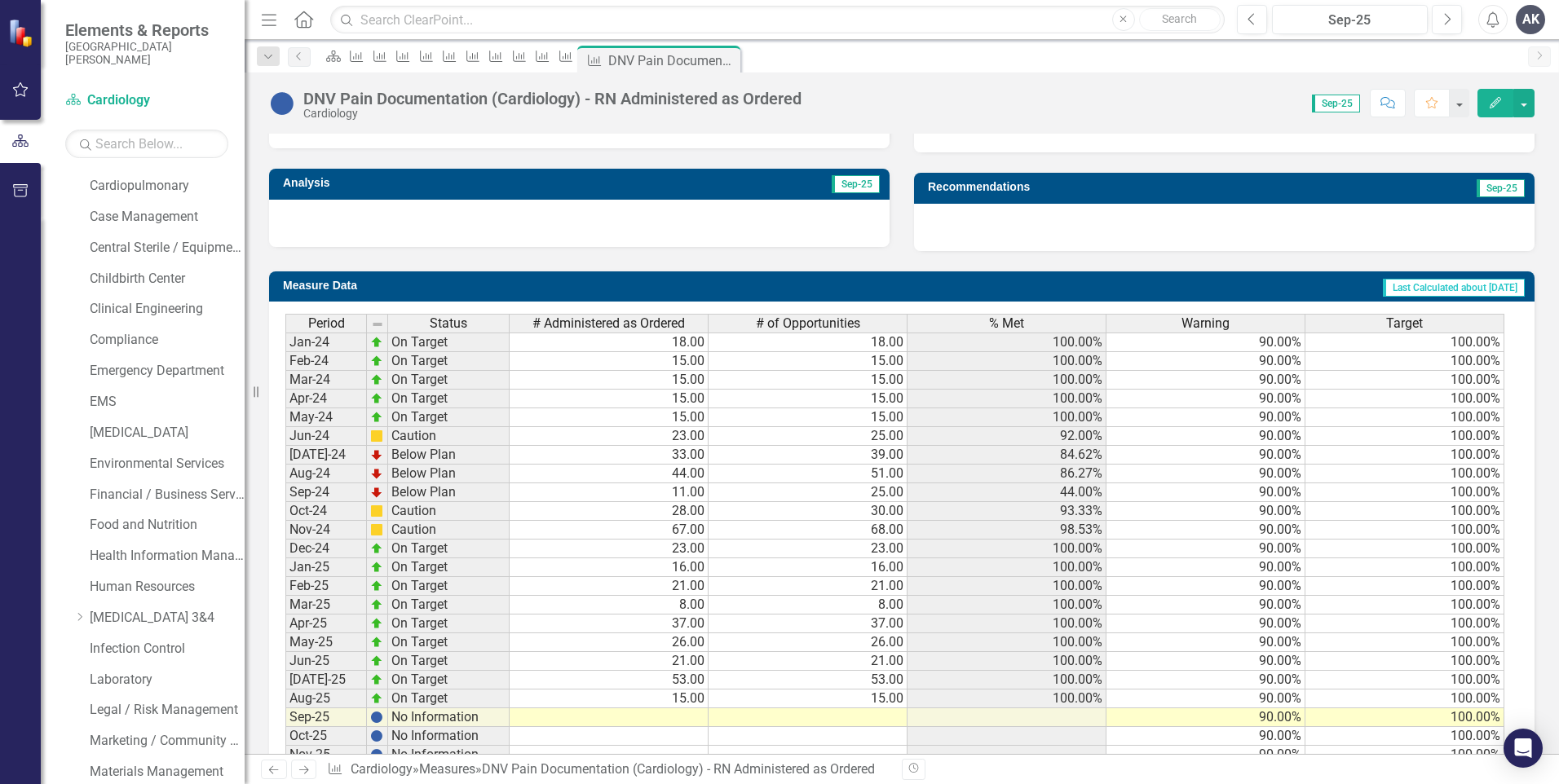
scroll to position [560, 0]
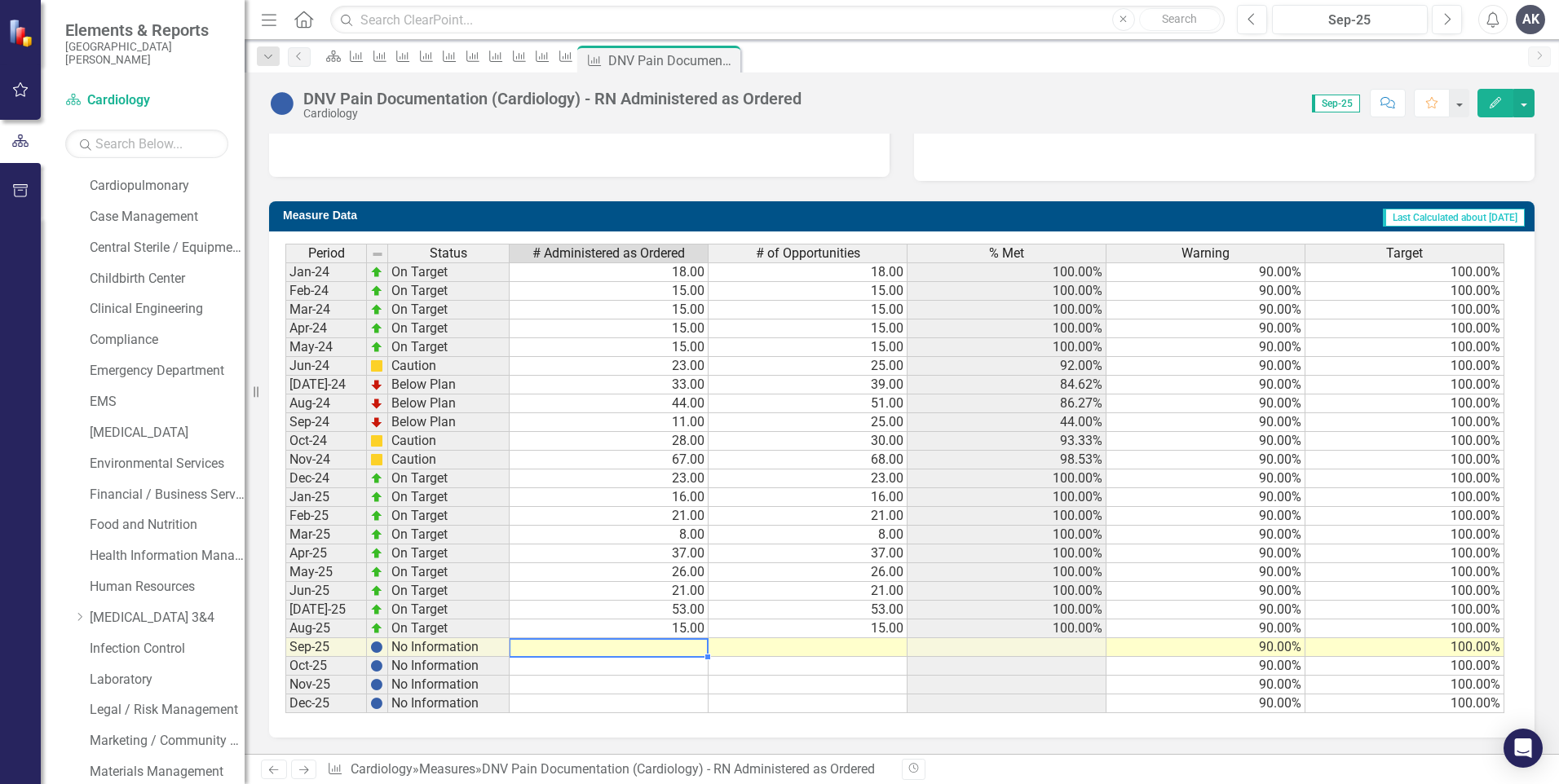
click at [688, 652] on td at bounding box center [609, 648] width 199 height 19
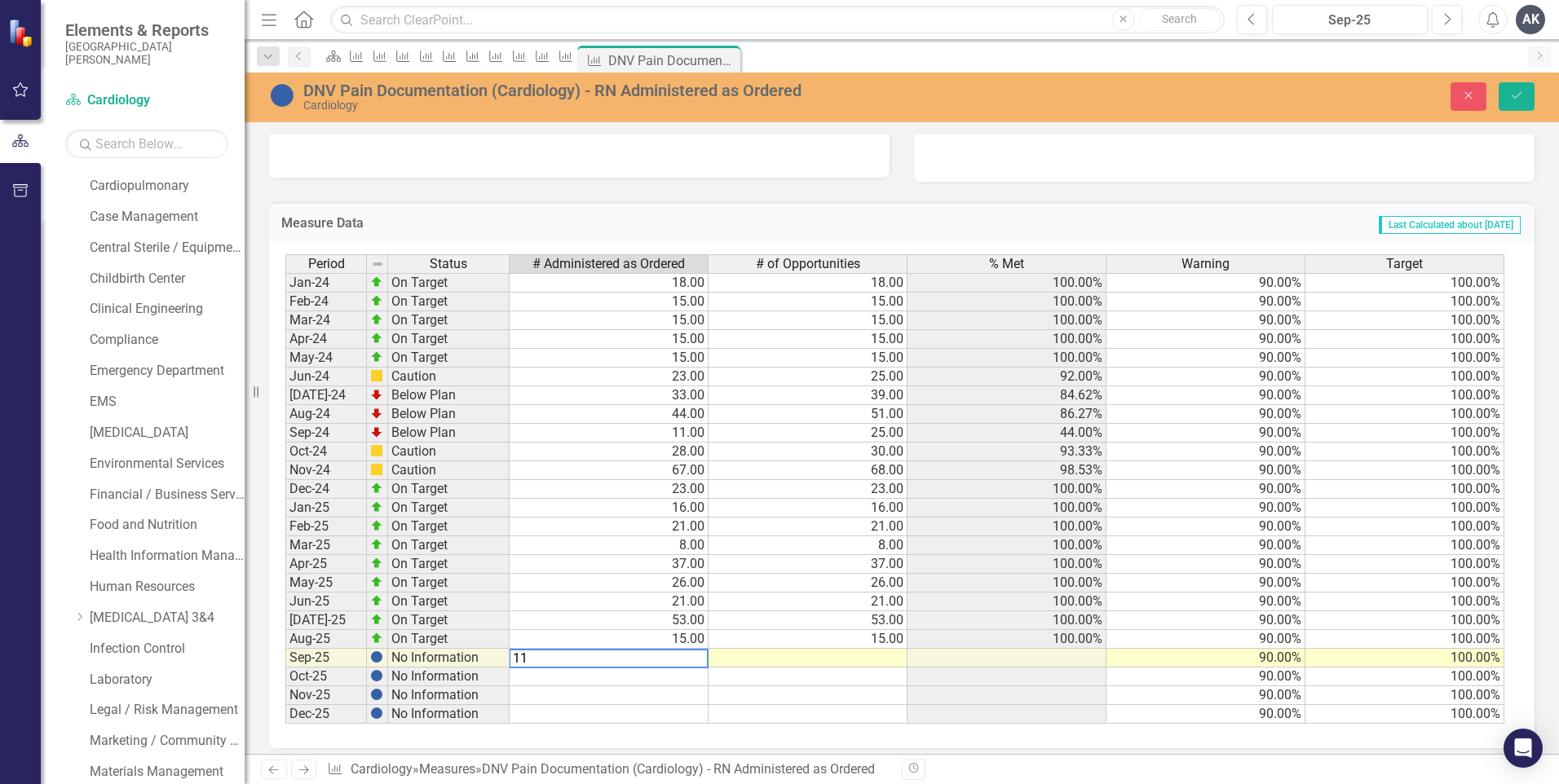
type textarea "114"
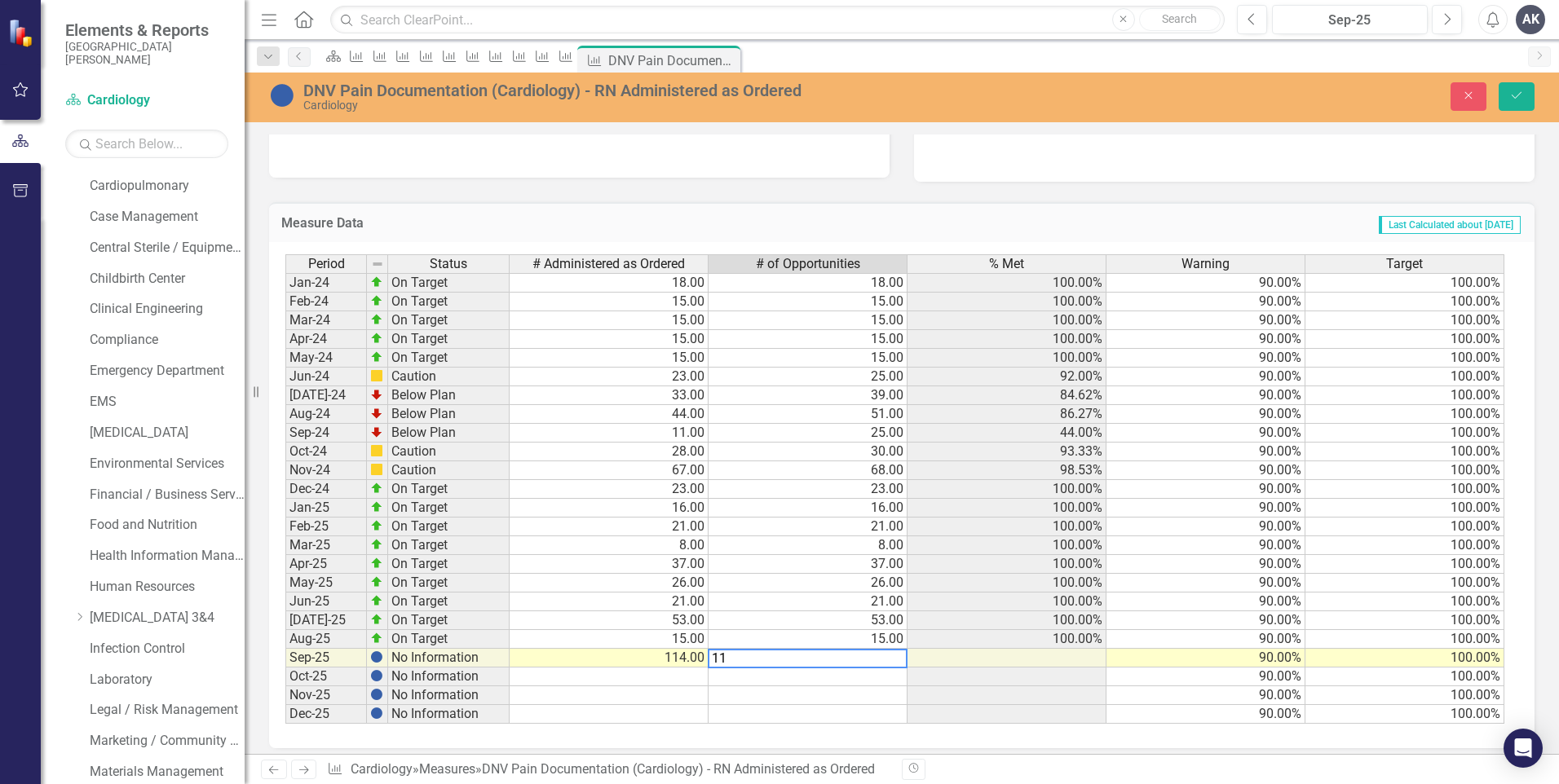
type textarea "114"
click at [1512, 98] on icon "Save" at bounding box center [1517, 95] width 15 height 11
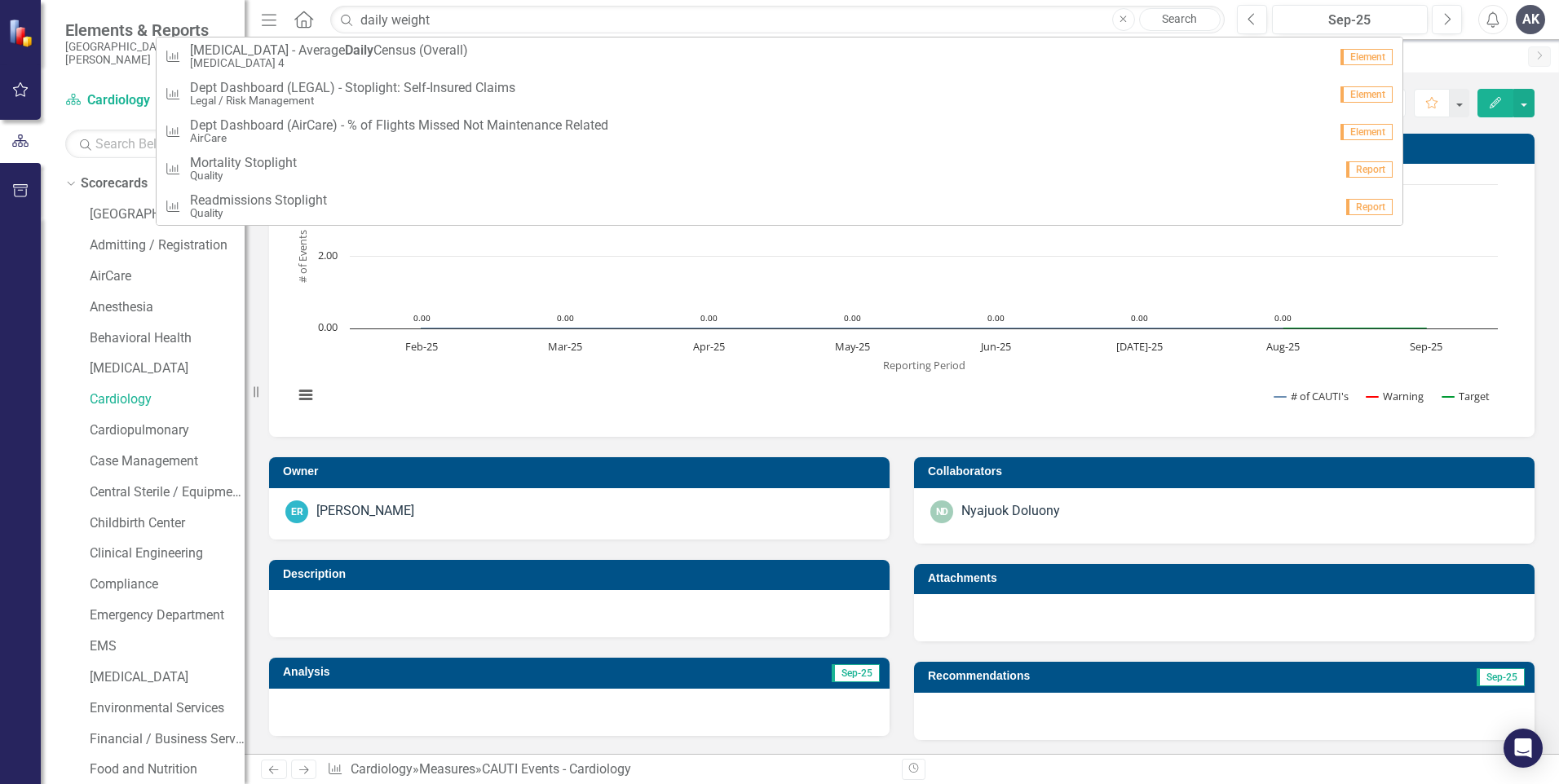
scroll to position [245, 0]
